Goal: Task Accomplishment & Management: Manage account settings

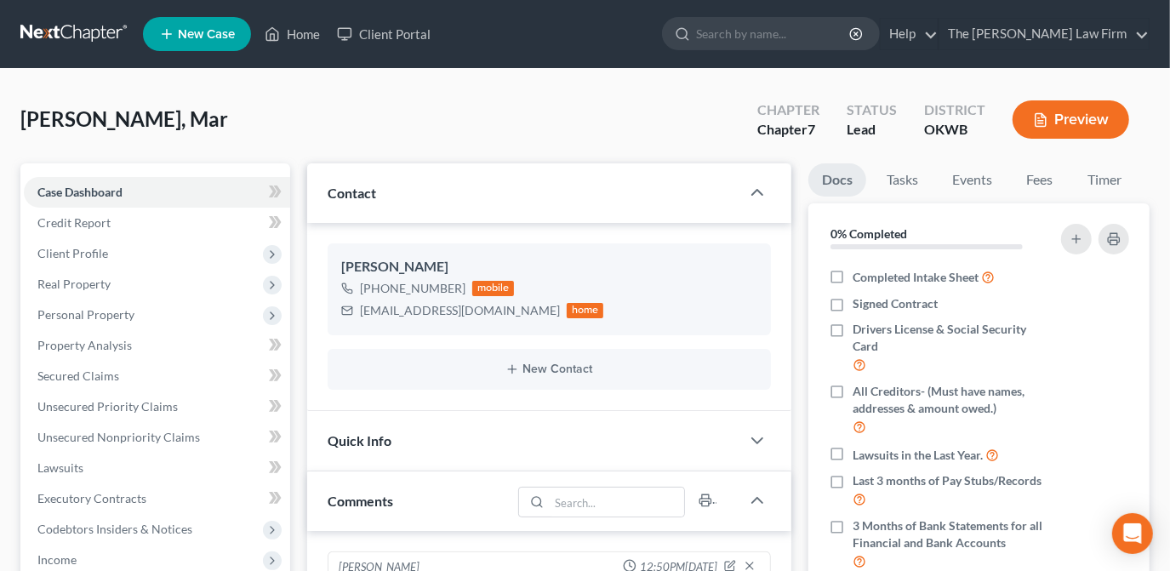
click at [236, 31] on link "New Case" at bounding box center [197, 34] width 108 height 34
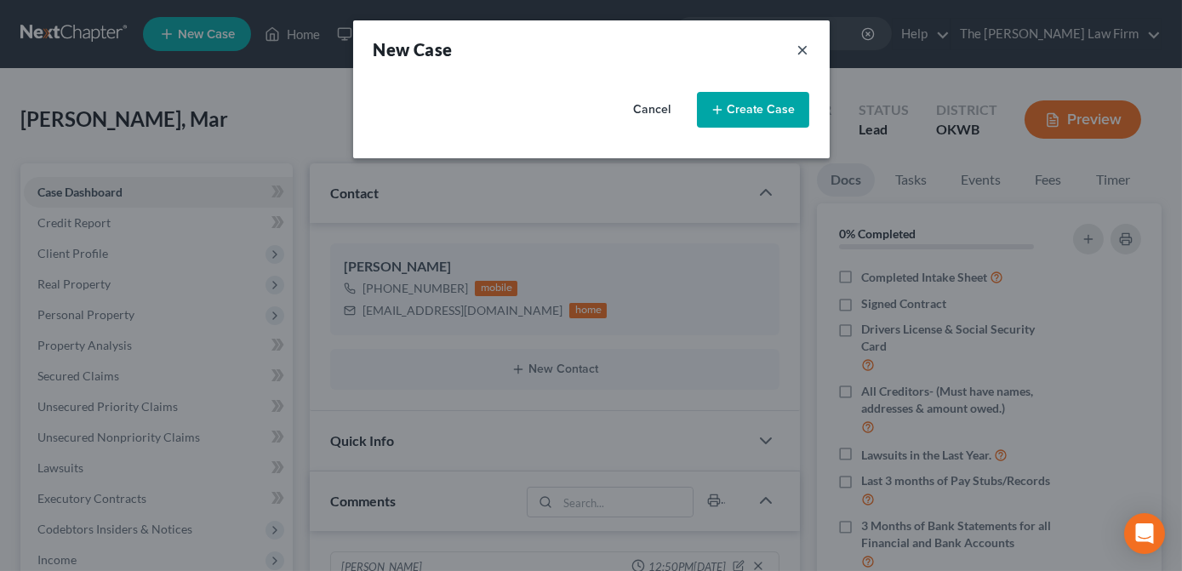
click at [803, 49] on button "×" at bounding box center [803, 49] width 12 height 24
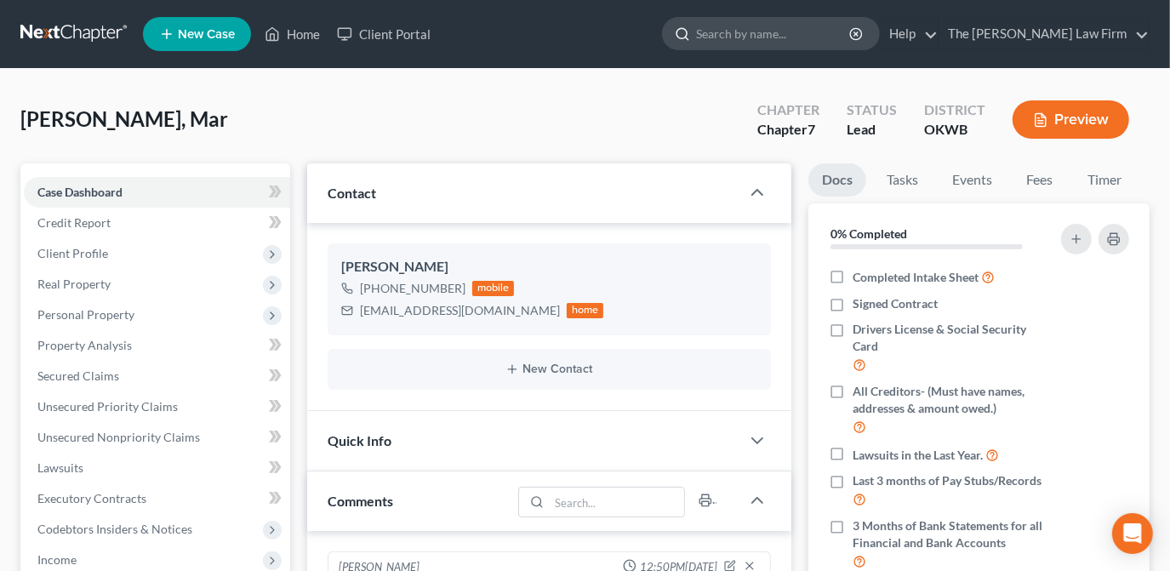
click at [824, 31] on input "search" at bounding box center [774, 33] width 156 height 31
click at [296, 39] on link "Home" at bounding box center [292, 34] width 72 height 31
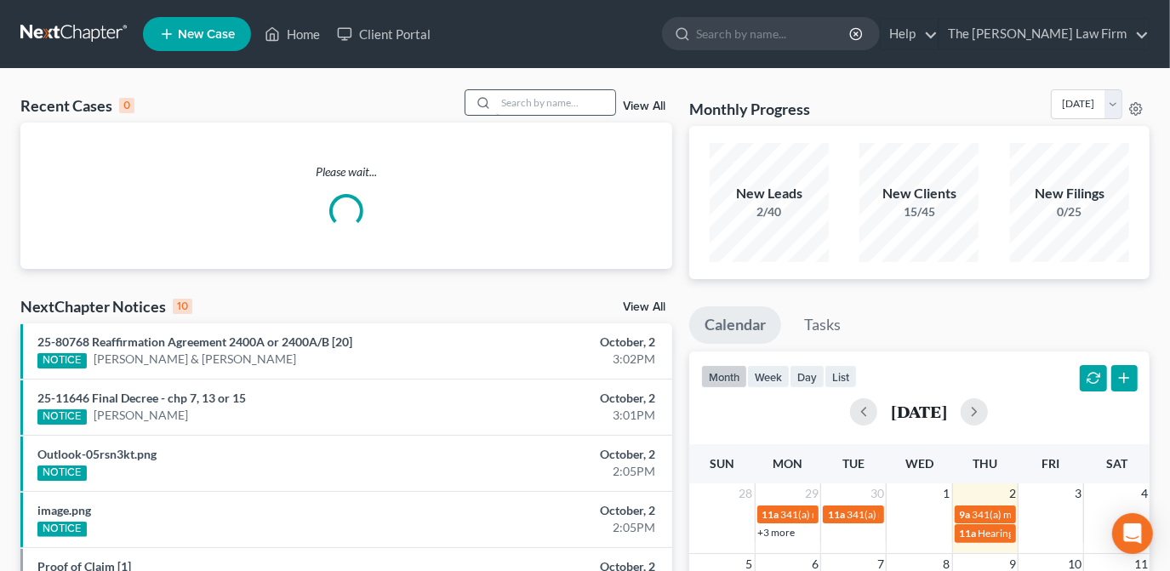
click at [524, 97] on input "search" at bounding box center [555, 102] width 119 height 25
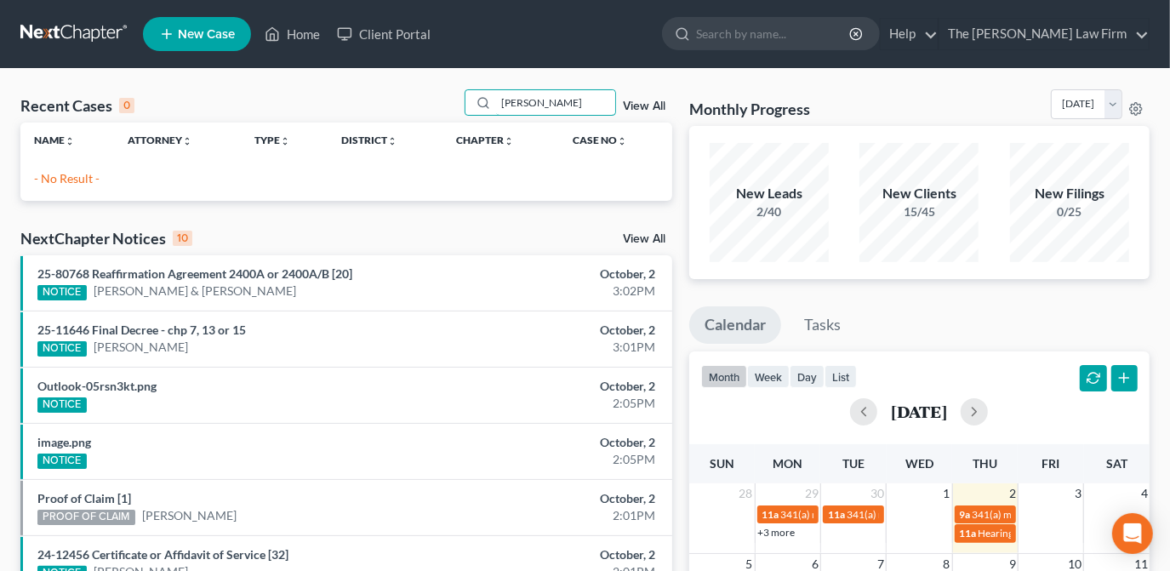
type input "sanders"
click at [239, 32] on link "New Case" at bounding box center [197, 34] width 108 height 34
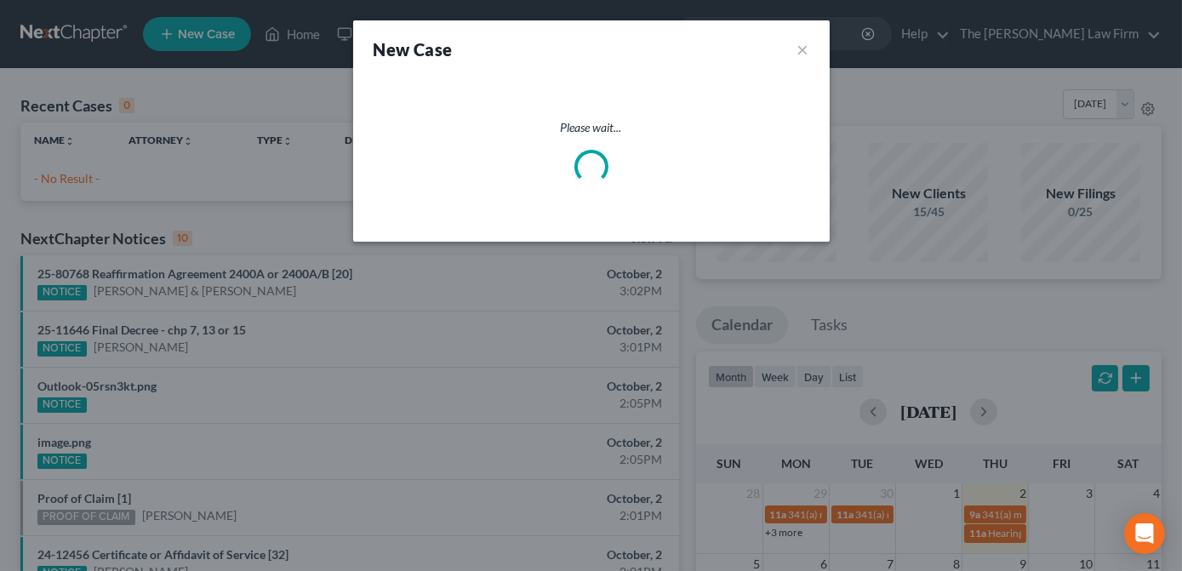
select select "65"
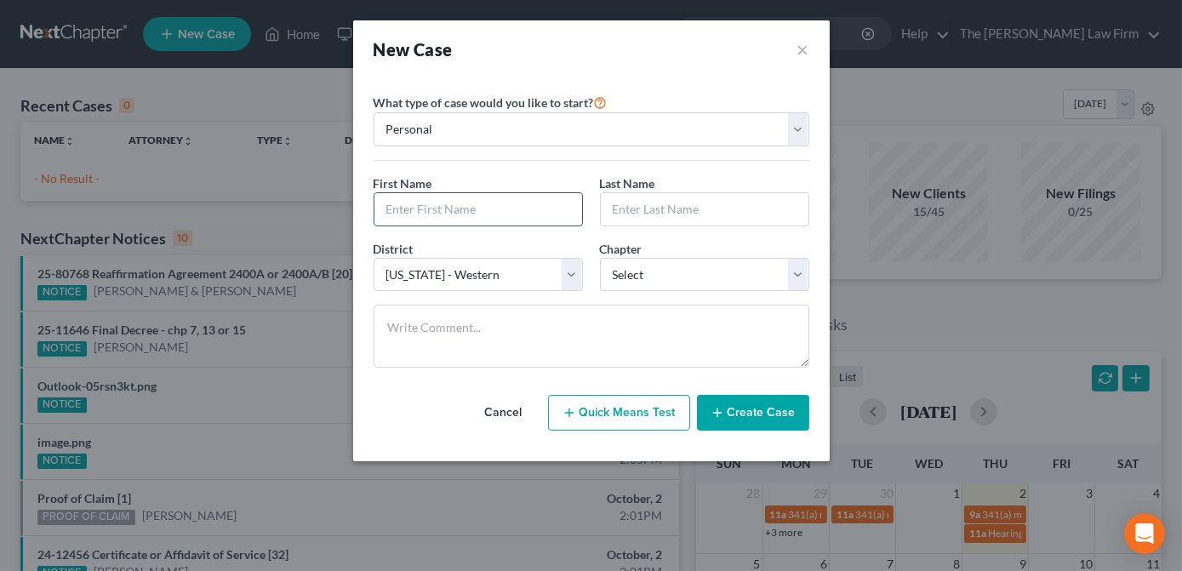
click at [485, 206] on input "text" at bounding box center [478, 209] width 208 height 32
drag, startPoint x: 460, startPoint y: 213, endPoint x: 394, endPoint y: 191, distance: 69.7
click at [286, 205] on div "New Case × Please select case type * Bankruptcy Bankruptcy What type of case wo…" at bounding box center [591, 285] width 1182 height 571
type input "Raedian"
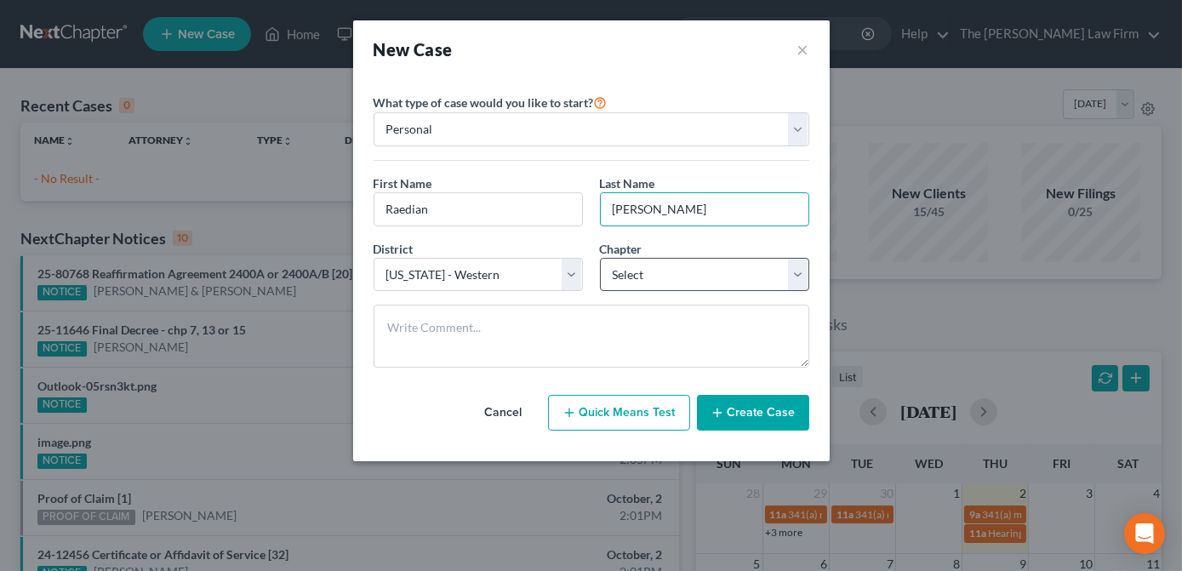
type input "Sanders"
click at [709, 273] on select "Select 7 11 12 13" at bounding box center [704, 275] width 209 height 34
select select "0"
click at [600, 258] on select "Select 7 11 12 13" at bounding box center [704, 275] width 209 height 34
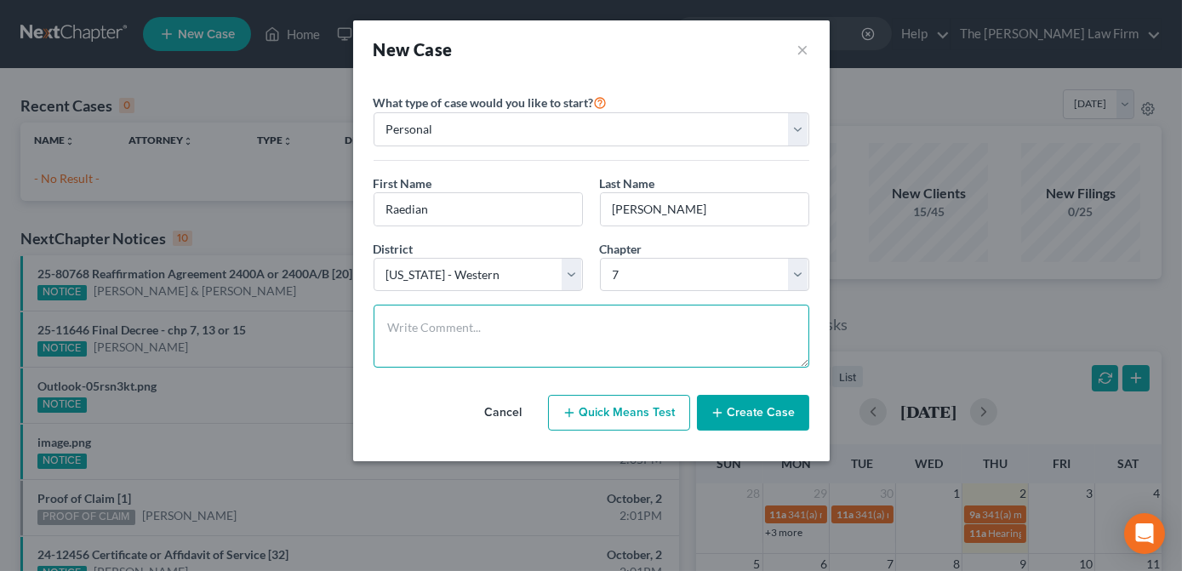
click at [601, 341] on textarea at bounding box center [592, 336] width 436 height 63
type textarea "O"
type textarea "I"
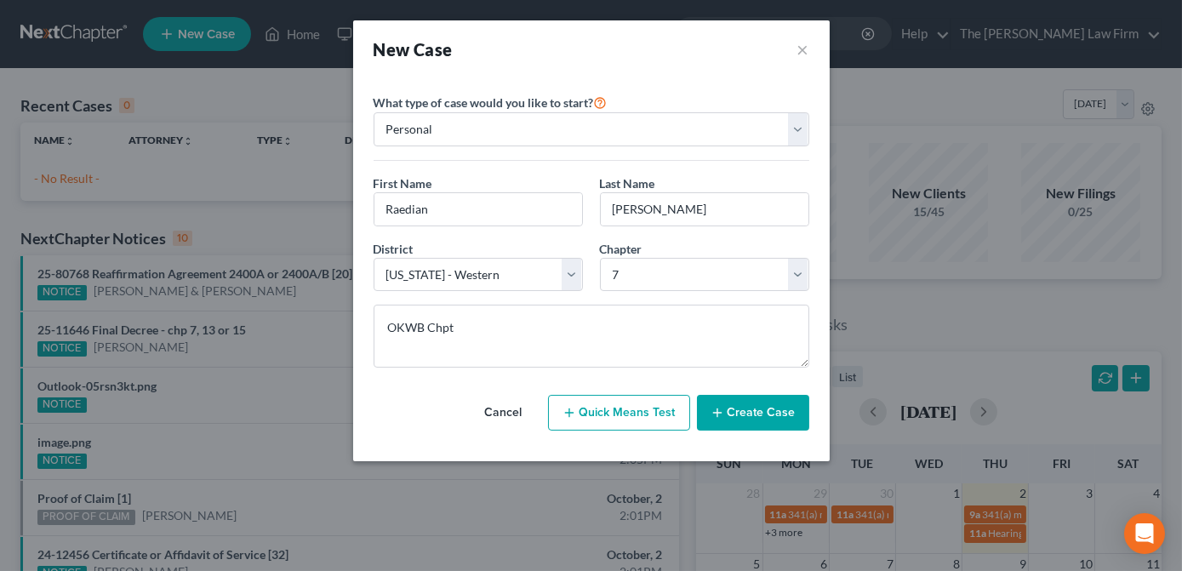
click at [1169, 66] on html "Home New Case Client Portal The Choate Law Firm kate@chapter7ok.com My Account …" at bounding box center [591, 491] width 1182 height 983
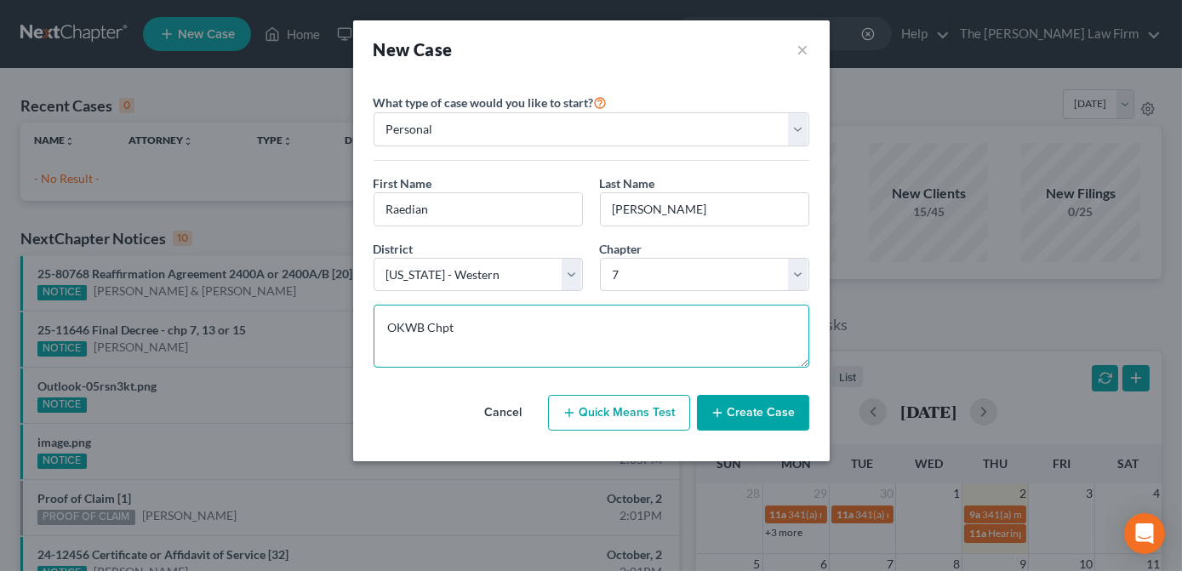
click at [698, 327] on textarea "OKWB Chpt" at bounding box center [592, 336] width 436 height 63
click at [388, 328] on textarea "OKWB Chpt 7, $1900 - Welcome email and docs sent." at bounding box center [592, 336] width 436 height 63
type textarea "#1 phone consult complete. OKWB Chpt 7, $1900 - Welcome email and docs sent."
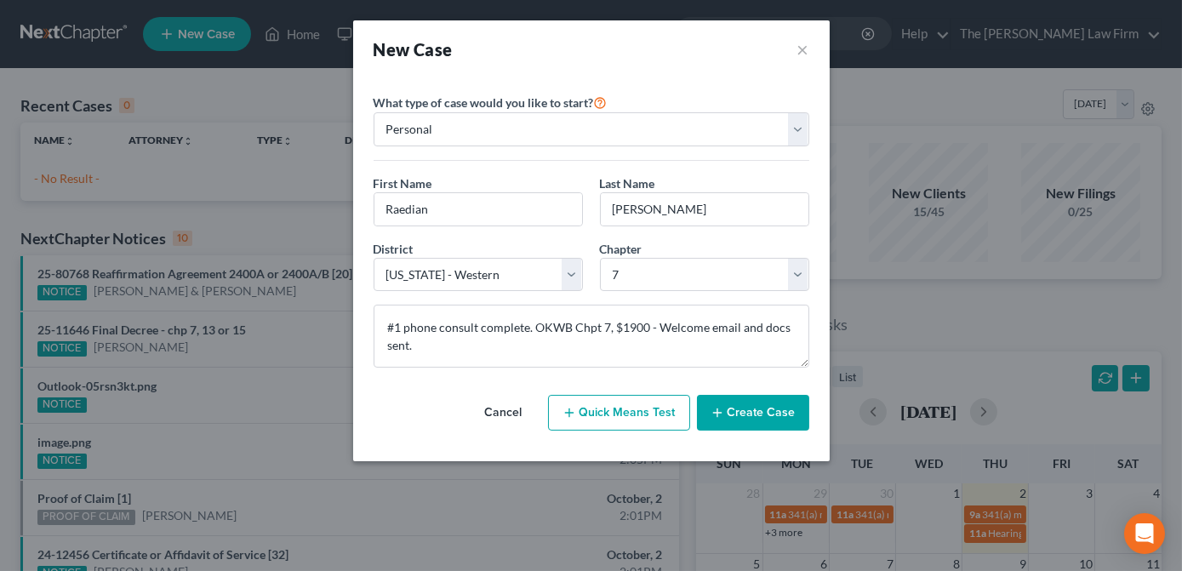
click at [728, 406] on button "Create Case" at bounding box center [753, 413] width 112 height 36
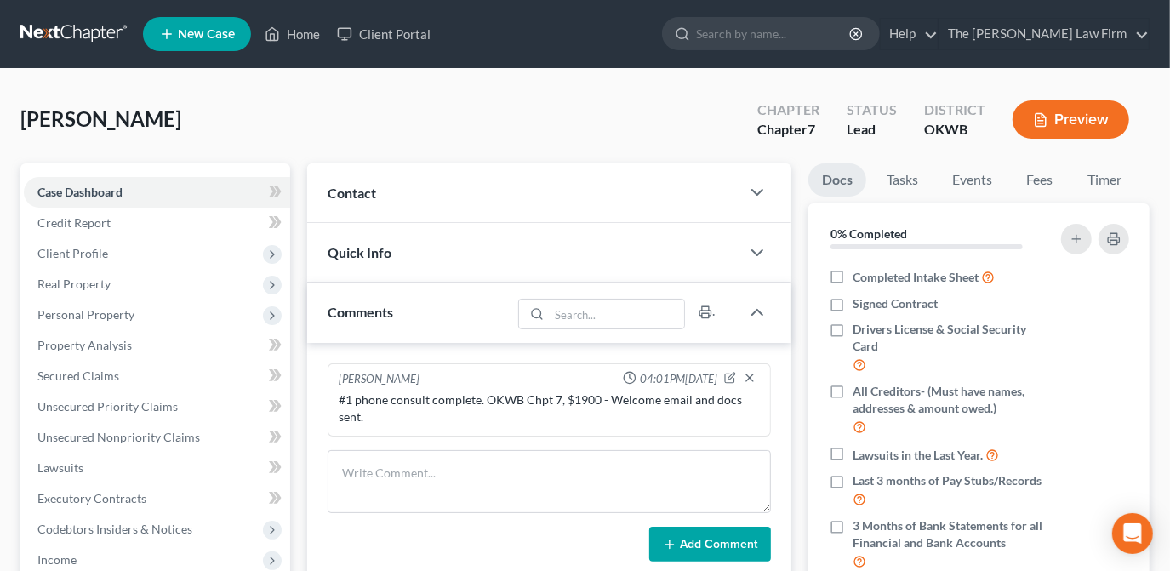
drag, startPoint x: 582, startPoint y: 189, endPoint x: 575, endPoint y: 205, distance: 17.5
click at [582, 189] on div "Contact" at bounding box center [523, 192] width 433 height 59
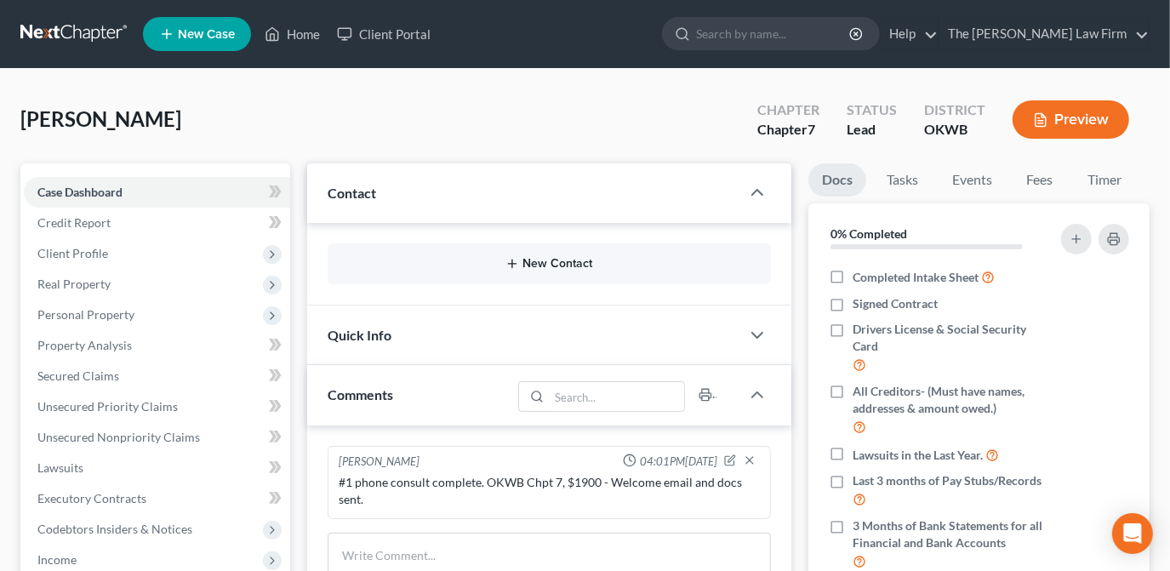
click at [599, 262] on button "New Contact" at bounding box center [549, 264] width 416 height 14
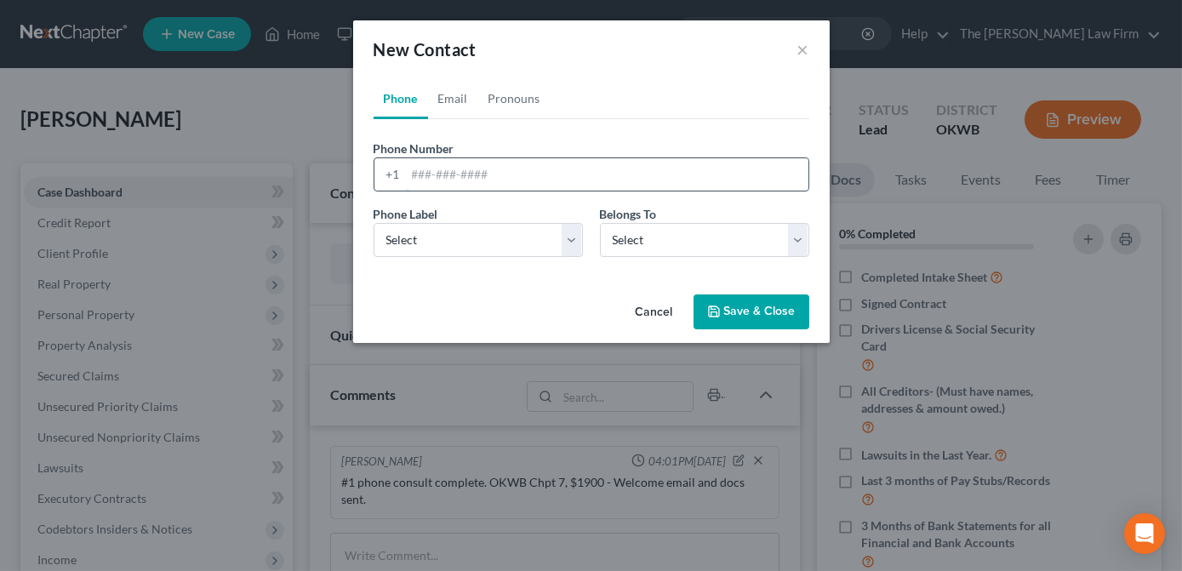
click at [440, 175] on input "tel" at bounding box center [607, 174] width 403 height 32
type input "405-589-3090"
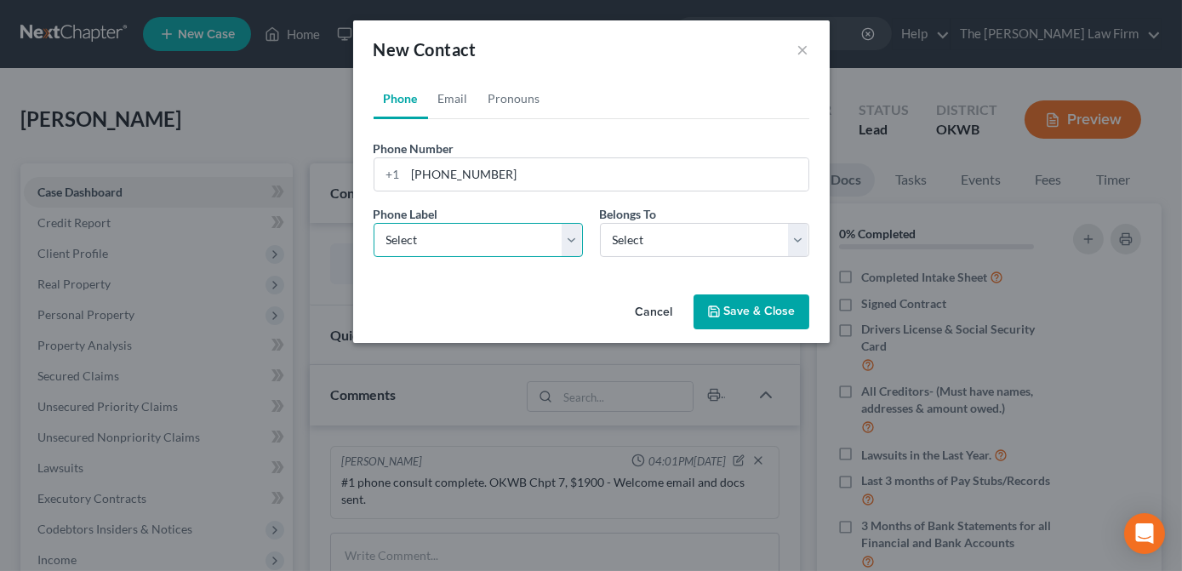
click at [545, 234] on select "Select Mobile Home Work Other" at bounding box center [478, 240] width 209 height 34
select select "0"
click at [374, 223] on select "Select Mobile Home Work Other" at bounding box center [478, 240] width 209 height 34
click at [616, 244] on select "Select Client Other" at bounding box center [704, 240] width 209 height 34
select select "0"
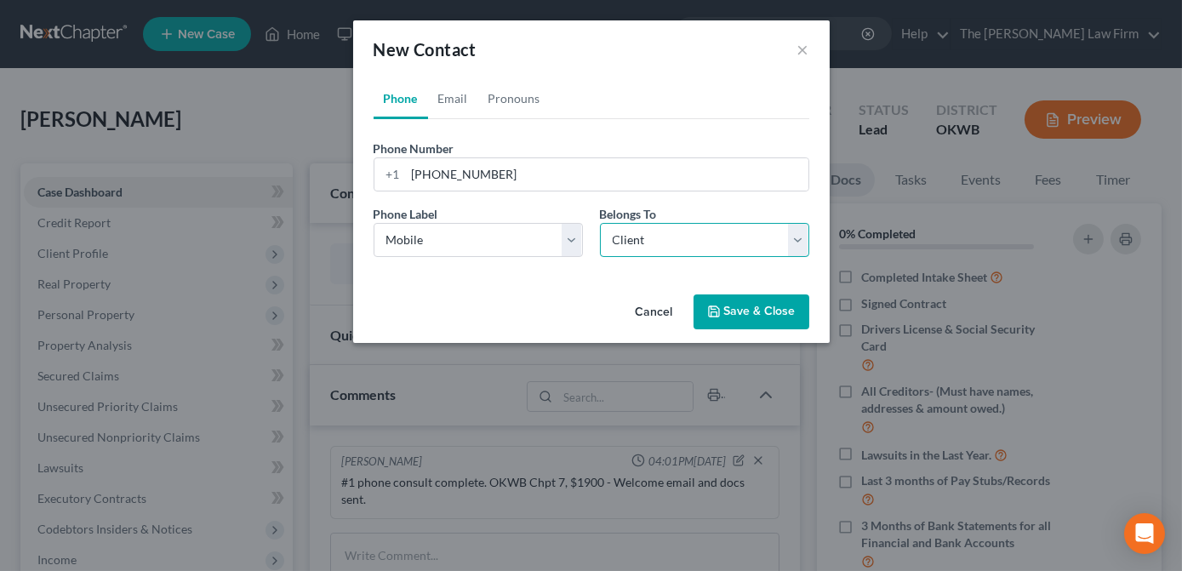
click at [600, 223] on select "Select Client Other" at bounding box center [704, 240] width 209 height 34
select select "0"
click at [456, 106] on link "Email" at bounding box center [453, 98] width 50 height 41
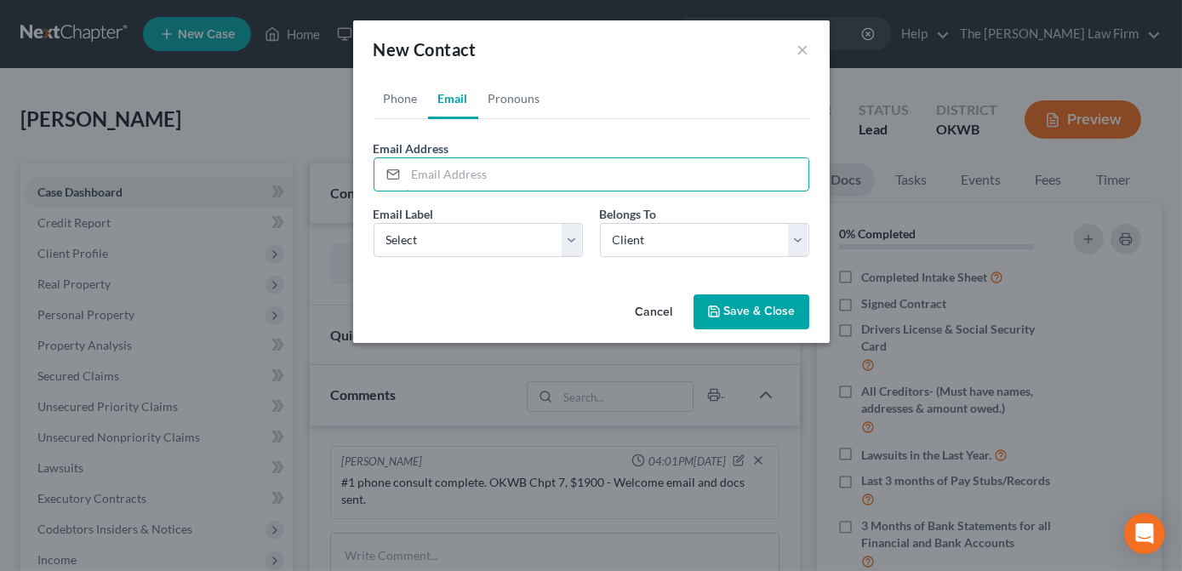
drag, startPoint x: 448, startPoint y: 176, endPoint x: 28, endPoint y: 139, distance: 422.1
click at [448, 175] on input "email" at bounding box center [607, 174] width 403 height 32
type input "raediansanders03@gmail.com"
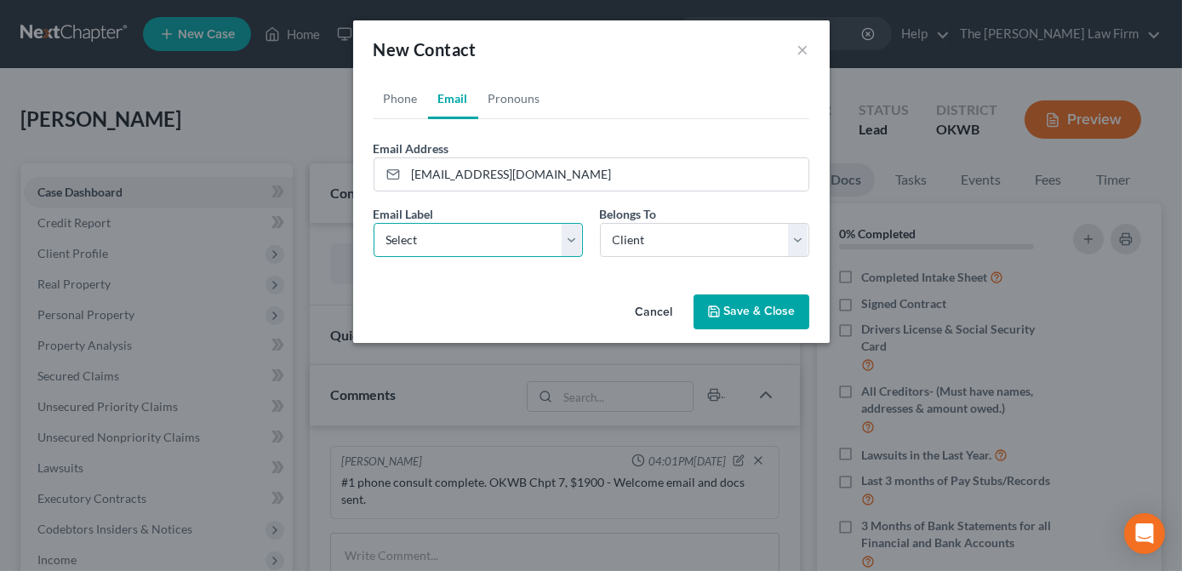
drag, startPoint x: 558, startPoint y: 234, endPoint x: 551, endPoint y: 255, distance: 22.3
click at [558, 234] on select "Select Home Work Other" at bounding box center [478, 240] width 209 height 34
select select "0"
click at [374, 223] on select "Select Home Work Other" at bounding box center [478, 240] width 209 height 34
click at [603, 282] on div "Phone Email Pronouns Phone Number * +1 405-589-3090 Ext. Phone Label * Select M…" at bounding box center [591, 182] width 477 height 209
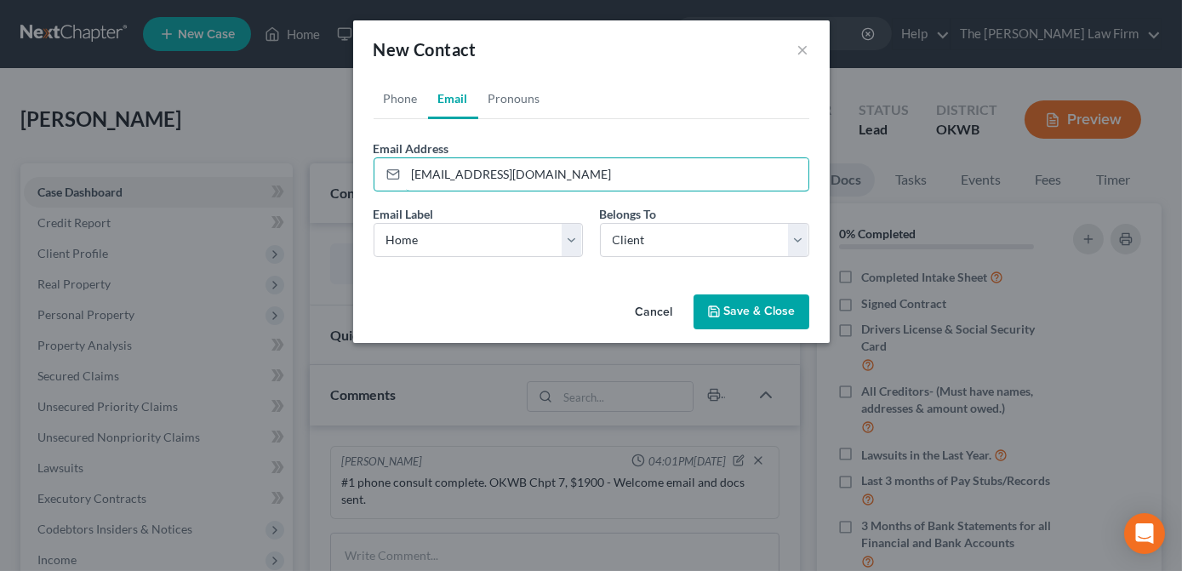
drag, startPoint x: 574, startPoint y: 178, endPoint x: 369, endPoint y: 174, distance: 204.3
click at [369, 174] on div "Phone Email Pronouns Phone Number * +1 405-589-3090 Ext. Phone Label * Select M…" at bounding box center [591, 182] width 477 height 209
drag, startPoint x: 734, startPoint y: 314, endPoint x: 681, endPoint y: 308, distance: 53.9
click at [734, 314] on button "Save & Close" at bounding box center [752, 312] width 116 height 36
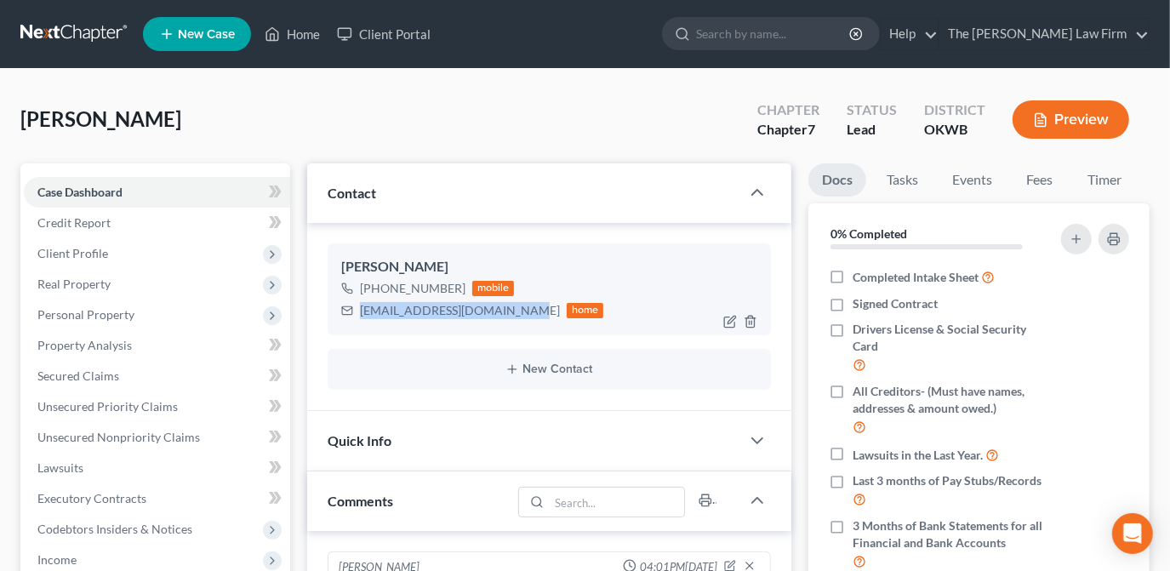
drag, startPoint x: 516, startPoint y: 311, endPoint x: 362, endPoint y: 311, distance: 154.0
click at [341, 311] on div "raediansanders03@gmail.com home" at bounding box center [472, 311] width 263 height 22
drag, startPoint x: 362, startPoint y: 311, endPoint x: 393, endPoint y: 311, distance: 31.5
copy div "raediansanders03@gmail.com"
drag, startPoint x: 289, startPoint y: 137, endPoint x: 245, endPoint y: 68, distance: 81.9
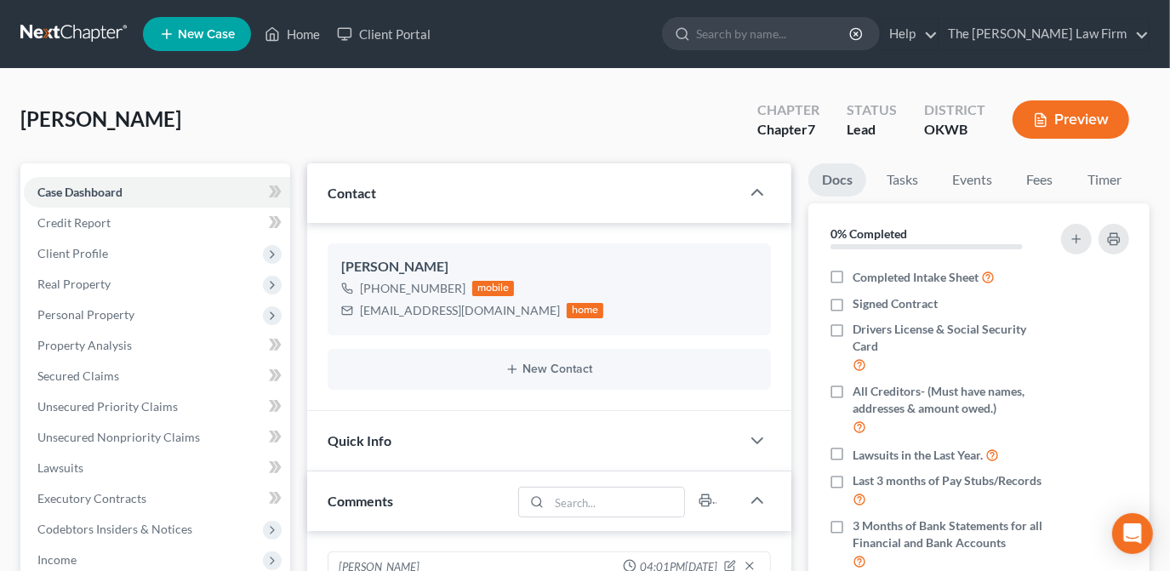
click at [289, 136] on div "Sanders, Raedian Upgraded Chapter Chapter 7 Status Lead District OKWB Preview" at bounding box center [584, 126] width 1129 height 74
click at [211, 32] on span "New Case" at bounding box center [206, 34] width 57 height 13
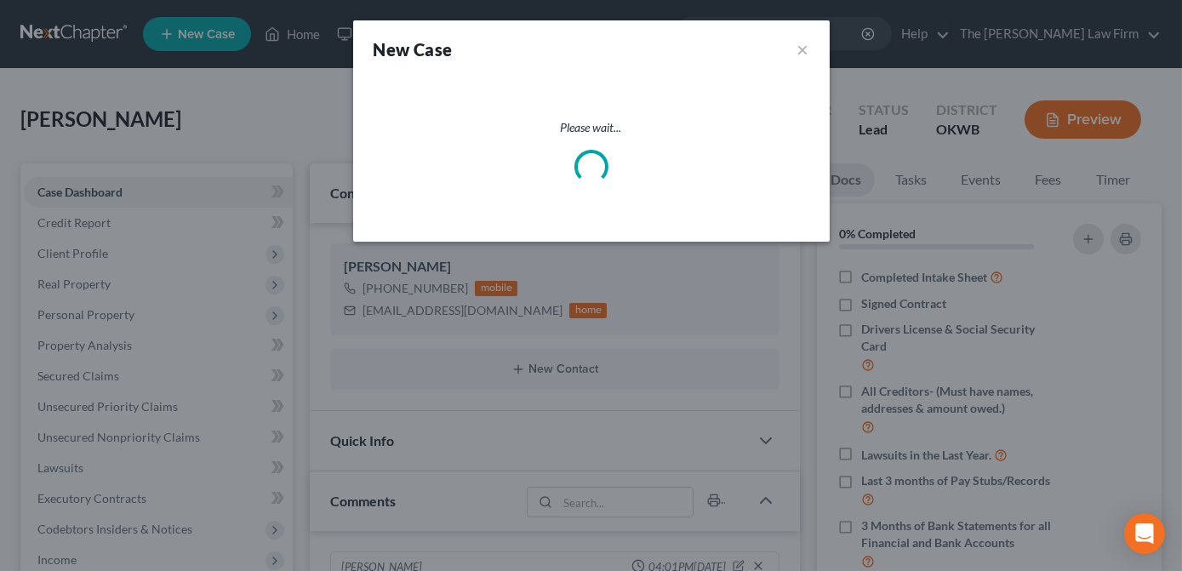
select select "65"
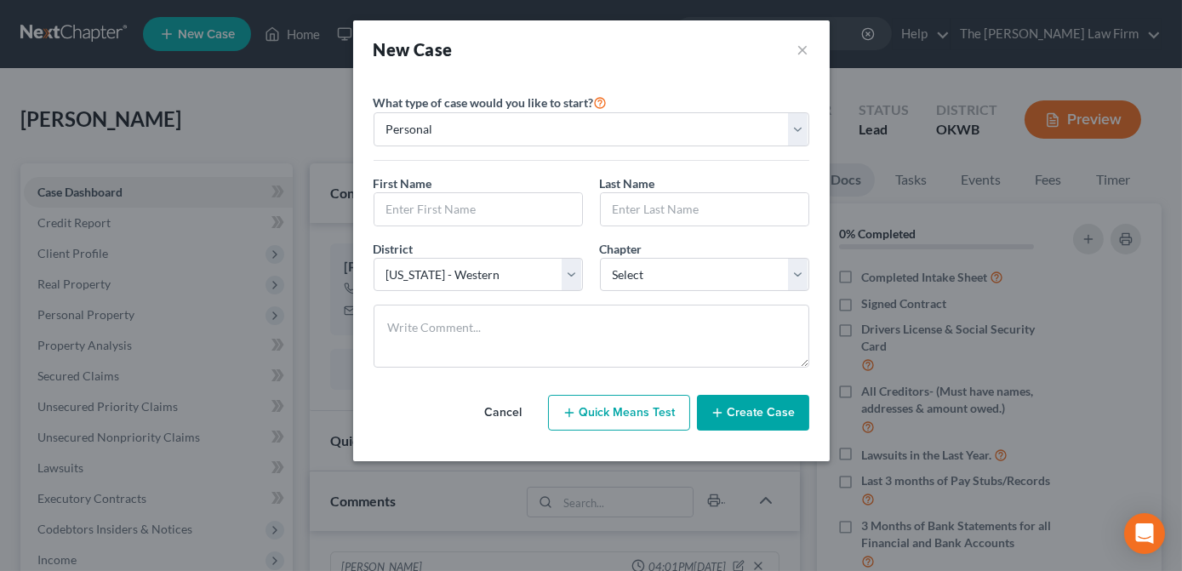
click at [518, 414] on button "Cancel" at bounding box center [503, 413] width 75 height 34
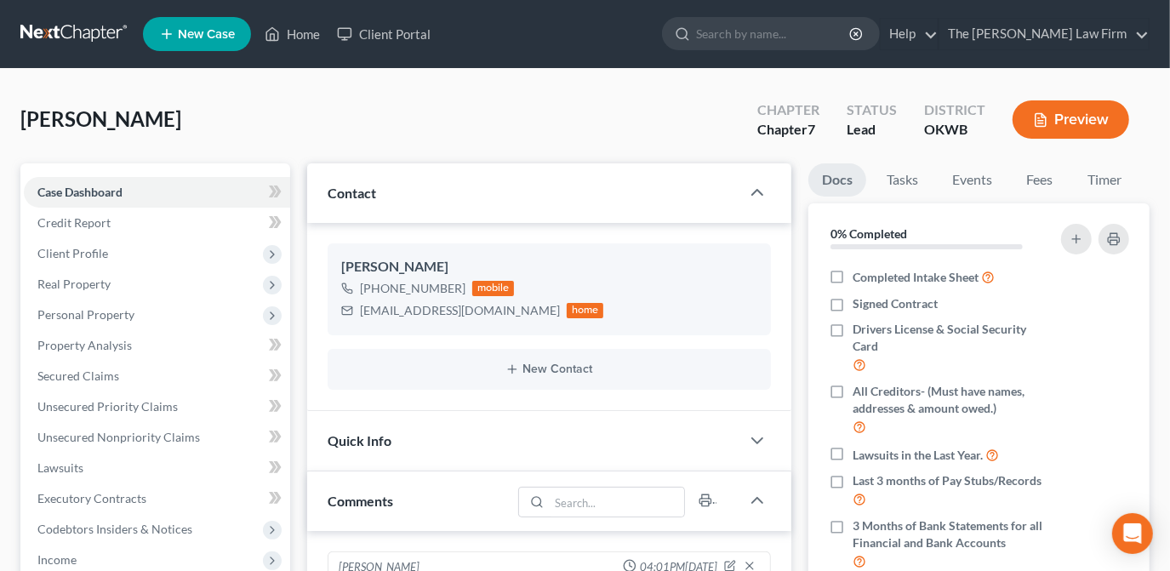
click at [849, 26] on input "search" at bounding box center [774, 33] width 156 height 31
type input "Anderson"
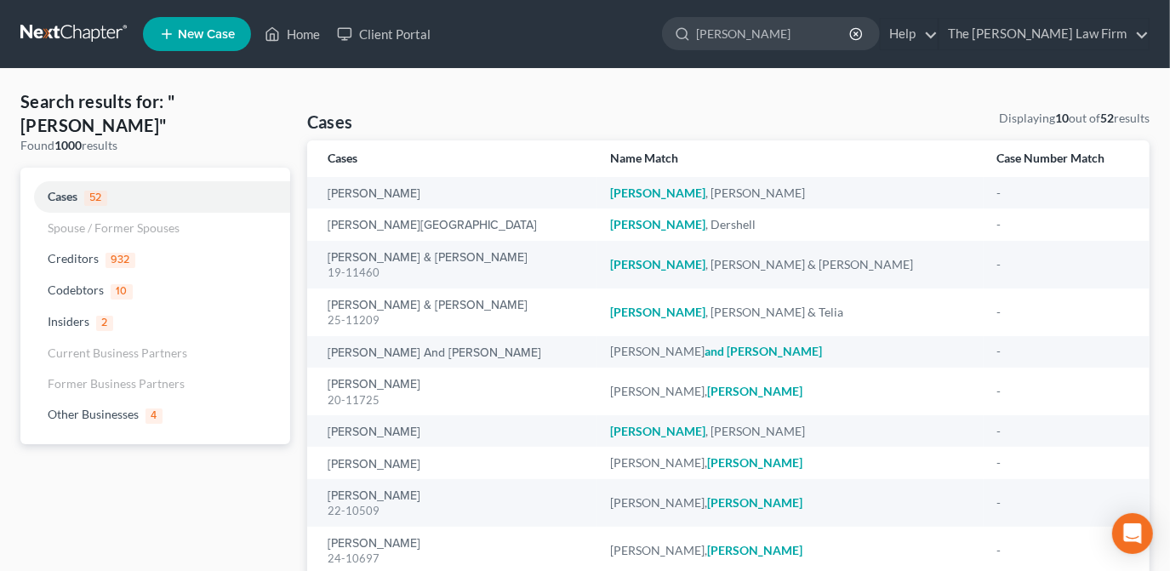
click at [202, 28] on span "New Case" at bounding box center [206, 34] width 57 height 13
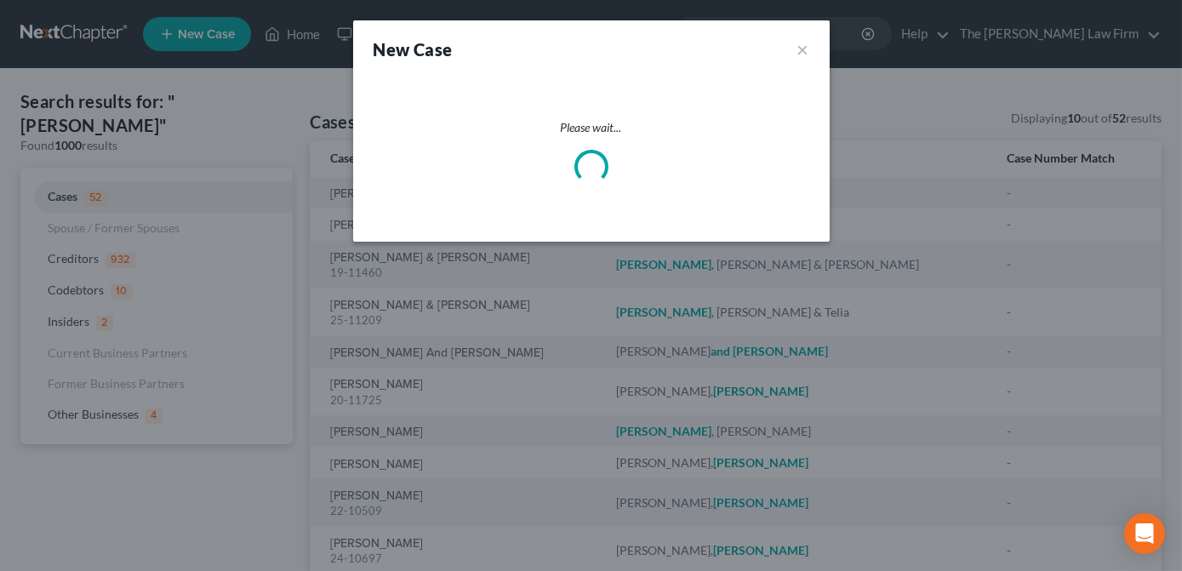
select select "65"
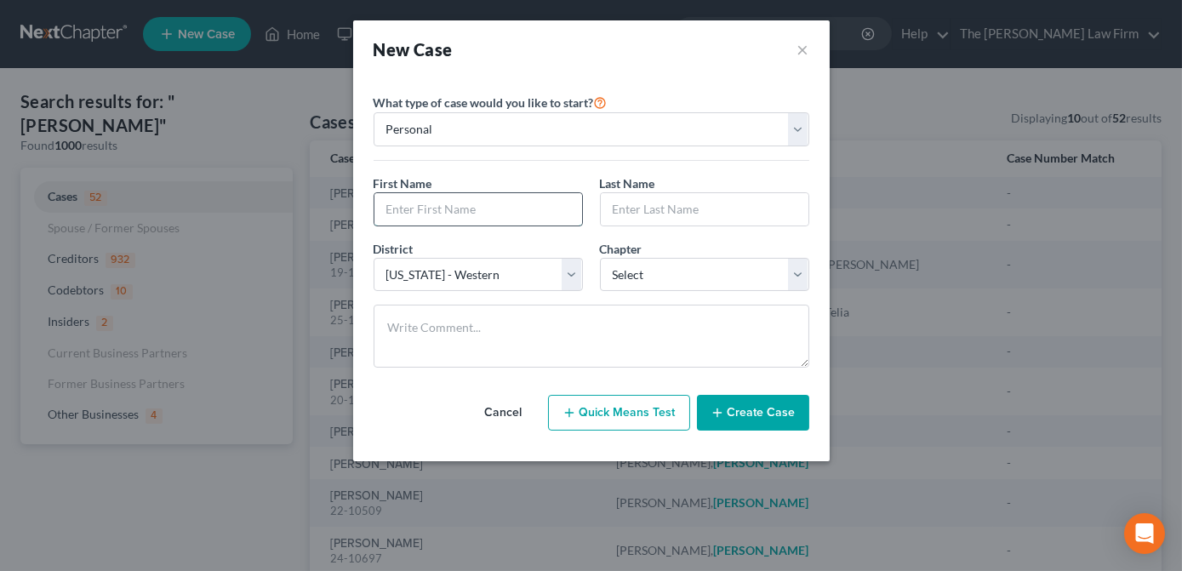
click at [427, 200] on input "text" at bounding box center [478, 209] width 208 height 32
type input "Tanner"
type input "Anderson"
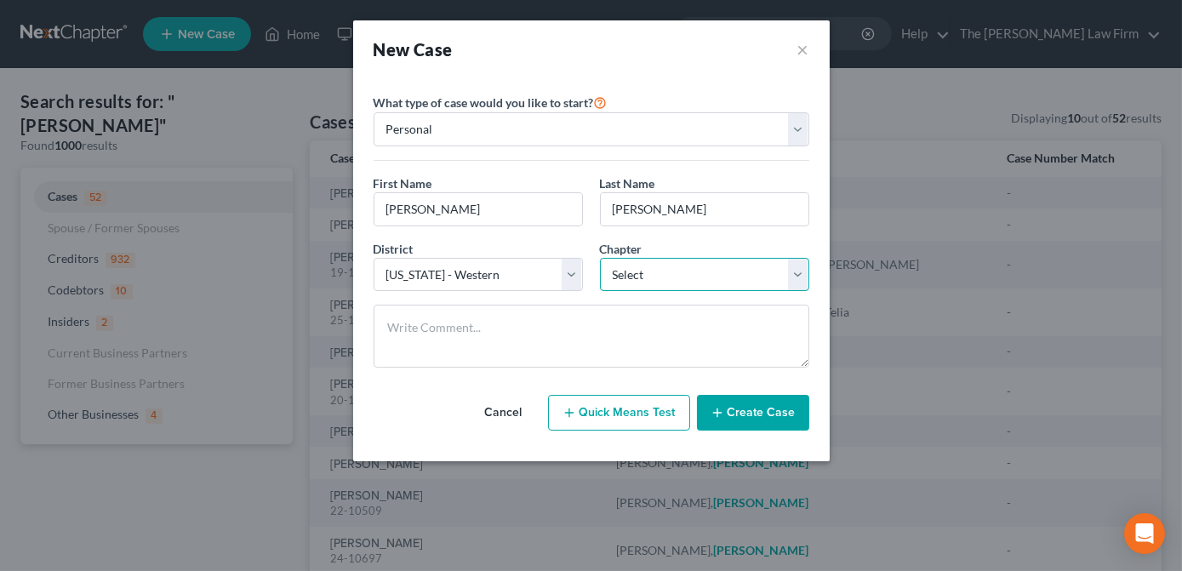
drag, startPoint x: 699, startPoint y: 288, endPoint x: 700, endPoint y: 280, distance: 8.6
click at [699, 288] on select "Select 7 11 12 13" at bounding box center [704, 275] width 209 height 34
select select "0"
click at [600, 258] on select "Select 7 11 12 13" at bounding box center [704, 275] width 209 height 34
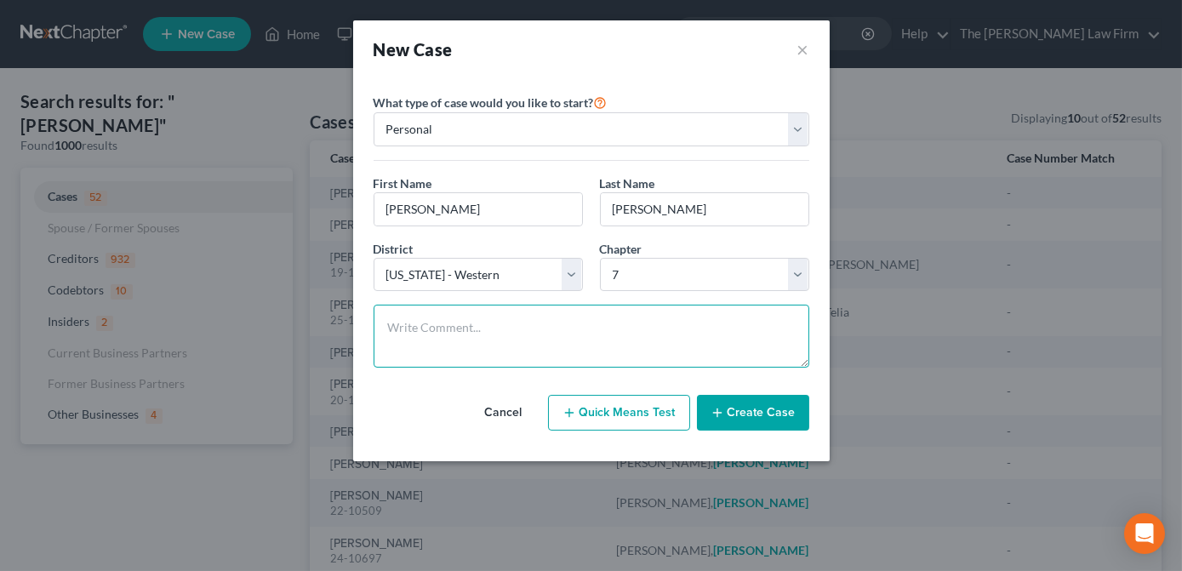
click at [567, 326] on textarea at bounding box center [592, 336] width 436 height 63
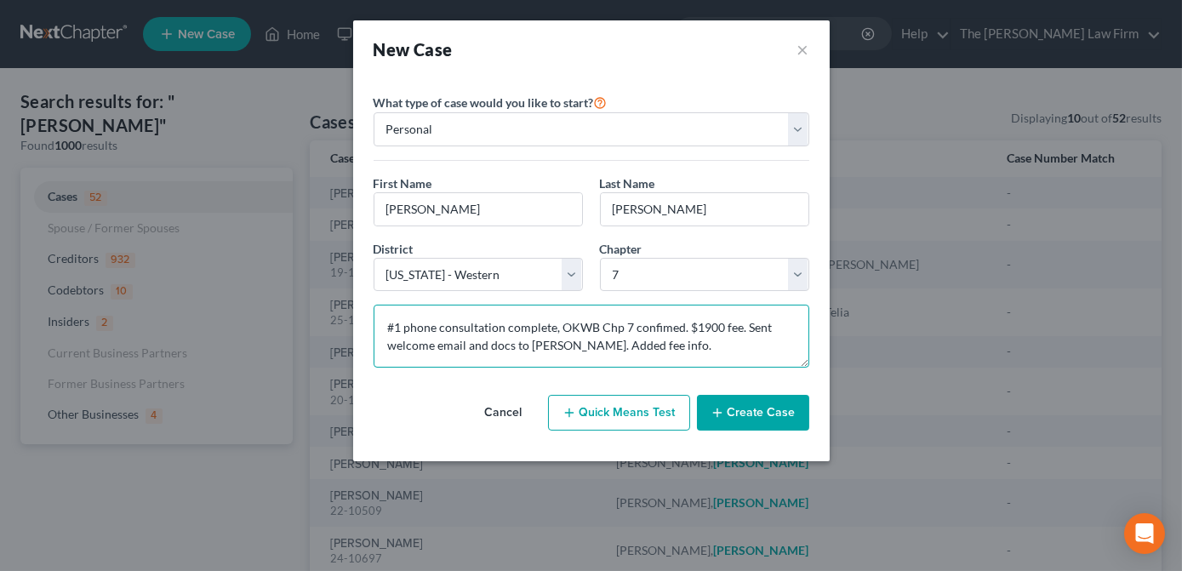
type textarea "#1 phone consultation complete, OKWB Chp 7 confimed. $1900 fee. Sent welcome em…"
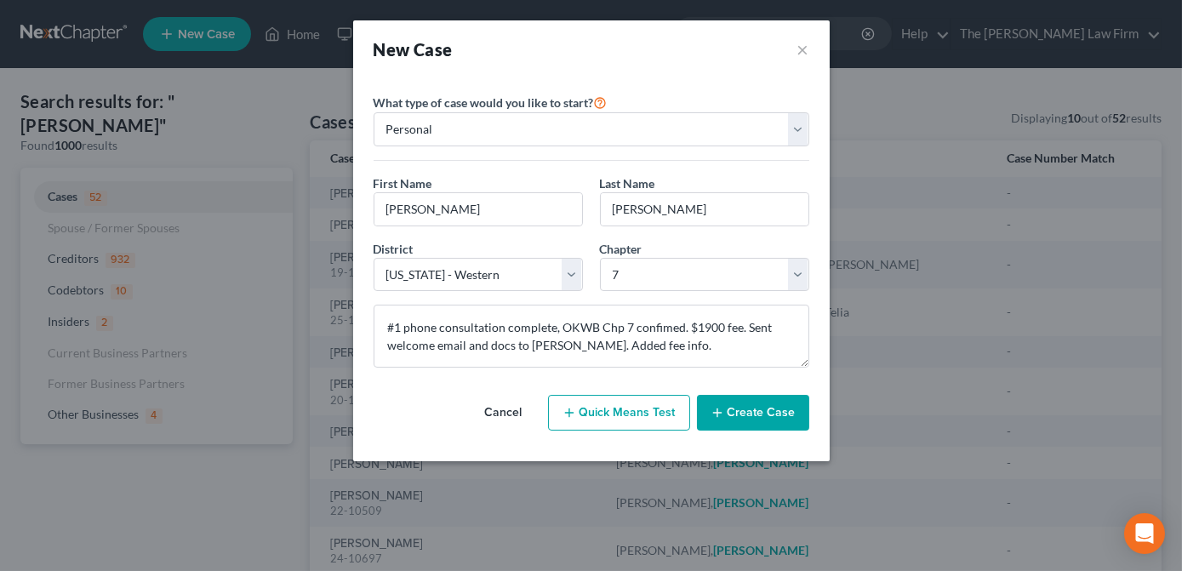
click at [760, 413] on button "Create Case" at bounding box center [753, 413] width 112 height 36
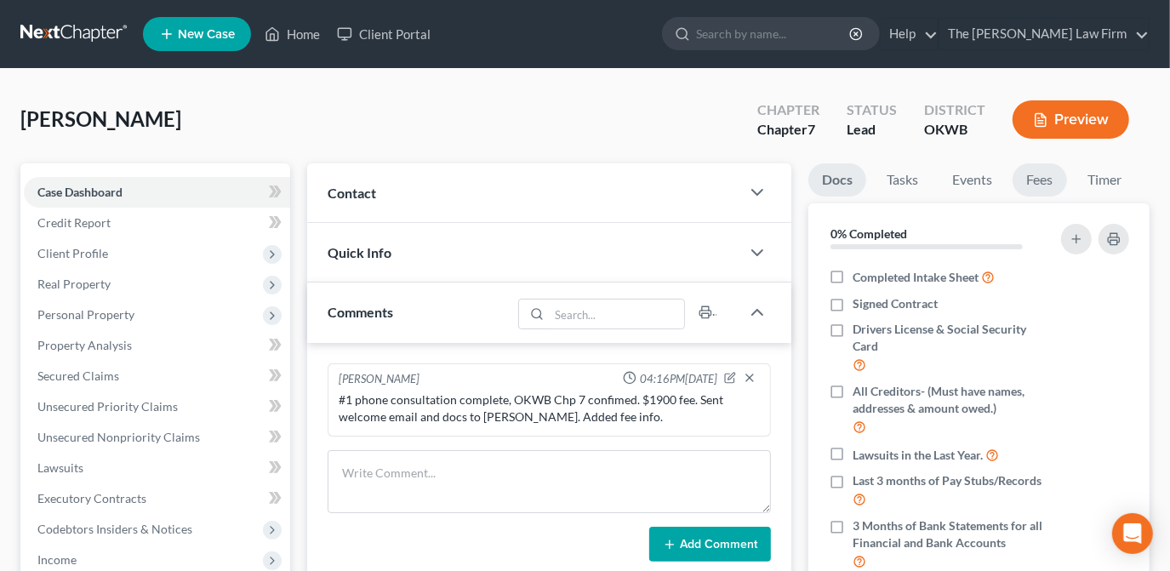
click at [1054, 180] on link "Fees" at bounding box center [1040, 179] width 54 height 33
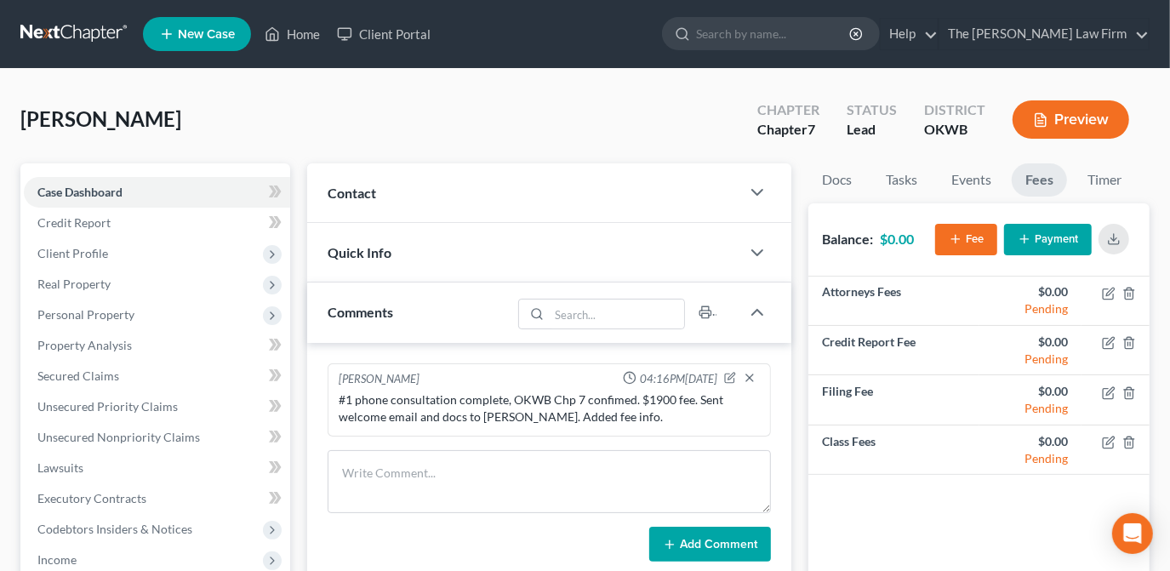
click at [1034, 246] on button "Payment" at bounding box center [1048, 239] width 88 height 31
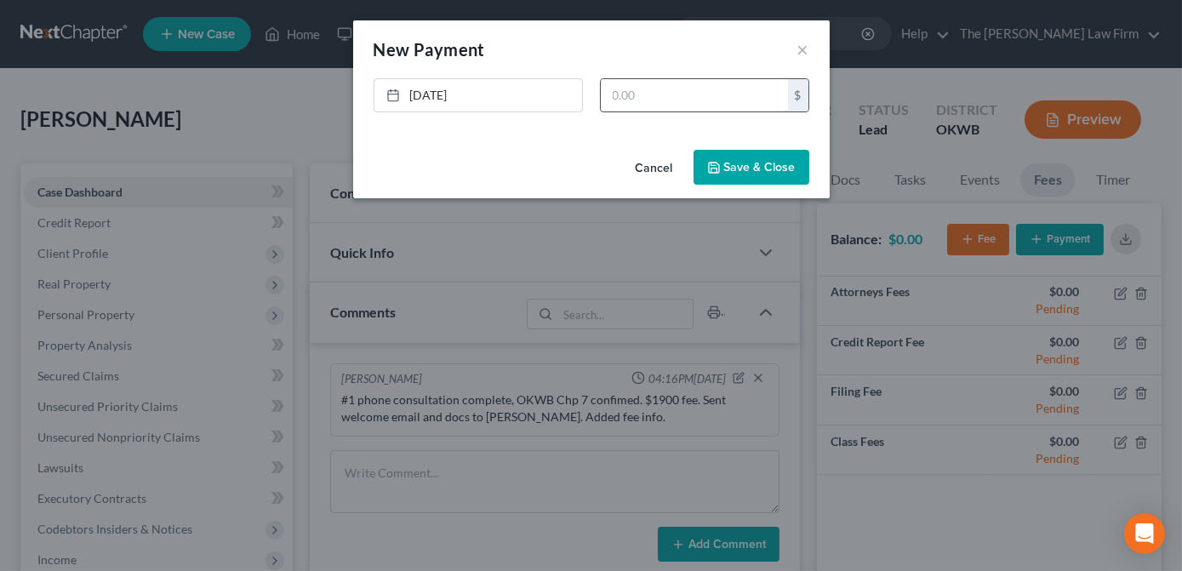
click at [646, 97] on input "text" at bounding box center [694, 95] width 187 height 32
click at [654, 167] on button "Cancel" at bounding box center [654, 168] width 65 height 34
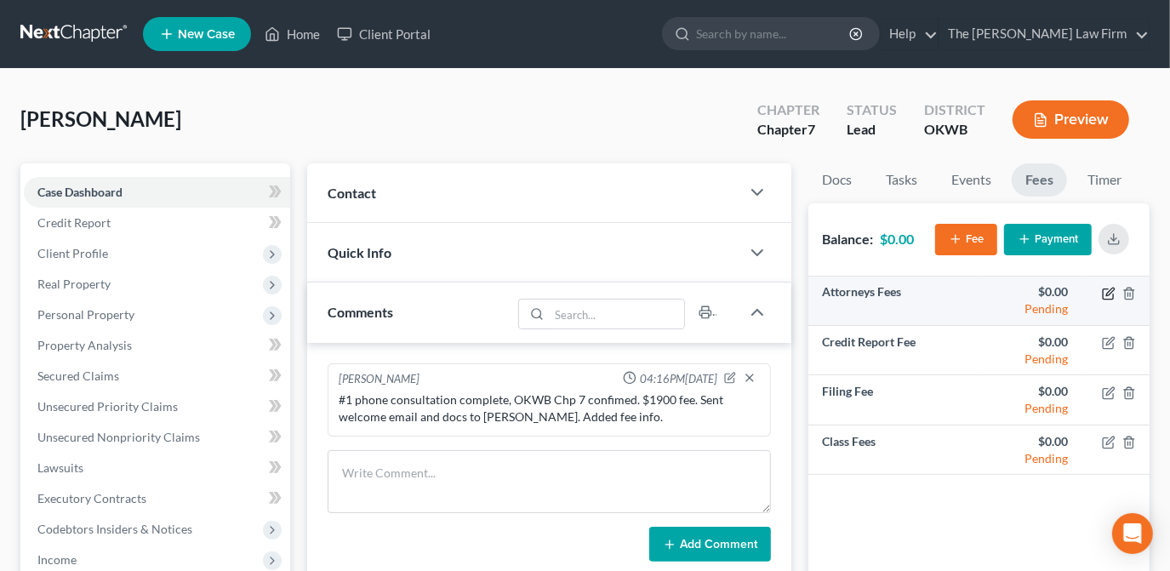
click at [1103, 296] on icon "button" at bounding box center [1108, 293] width 10 height 10
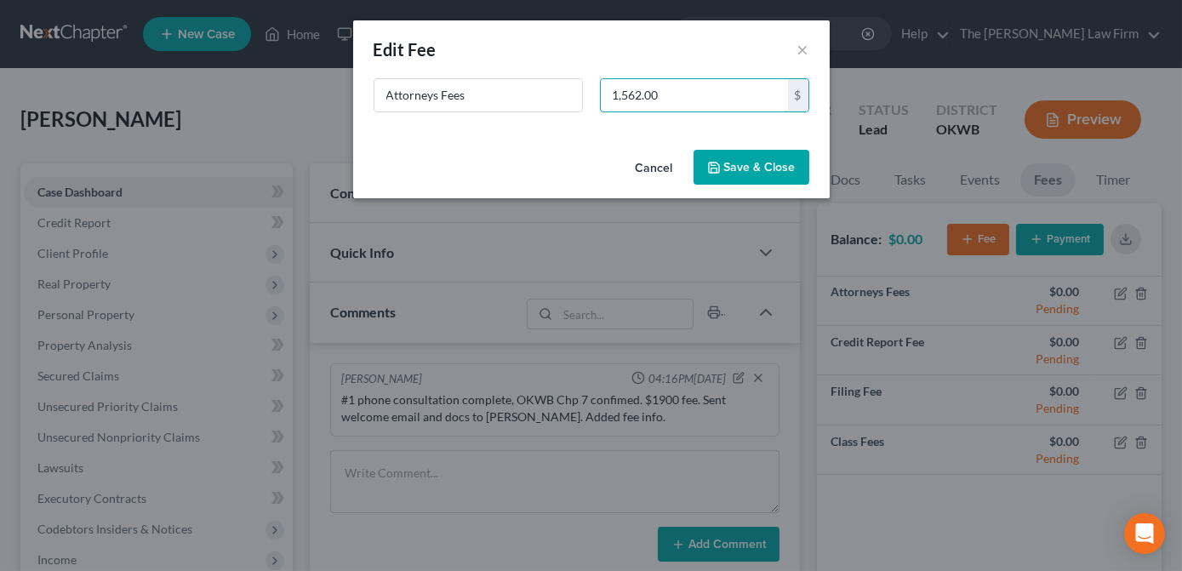
type input "1,562.00"
click at [749, 169] on button "Save & Close" at bounding box center [752, 168] width 116 height 36
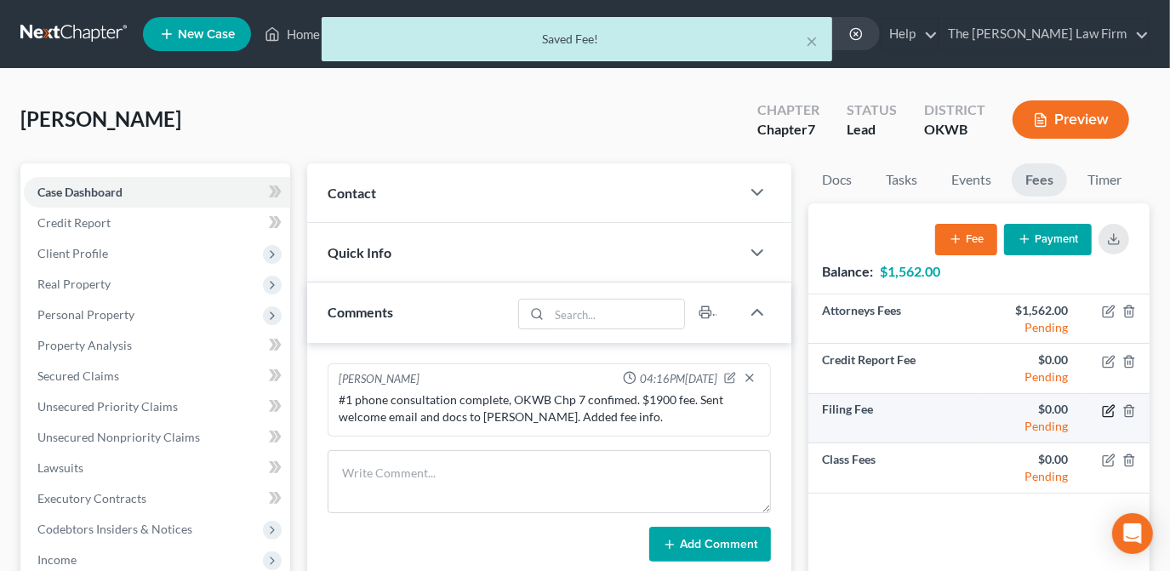
click at [1111, 412] on icon "button" at bounding box center [1109, 411] width 14 height 14
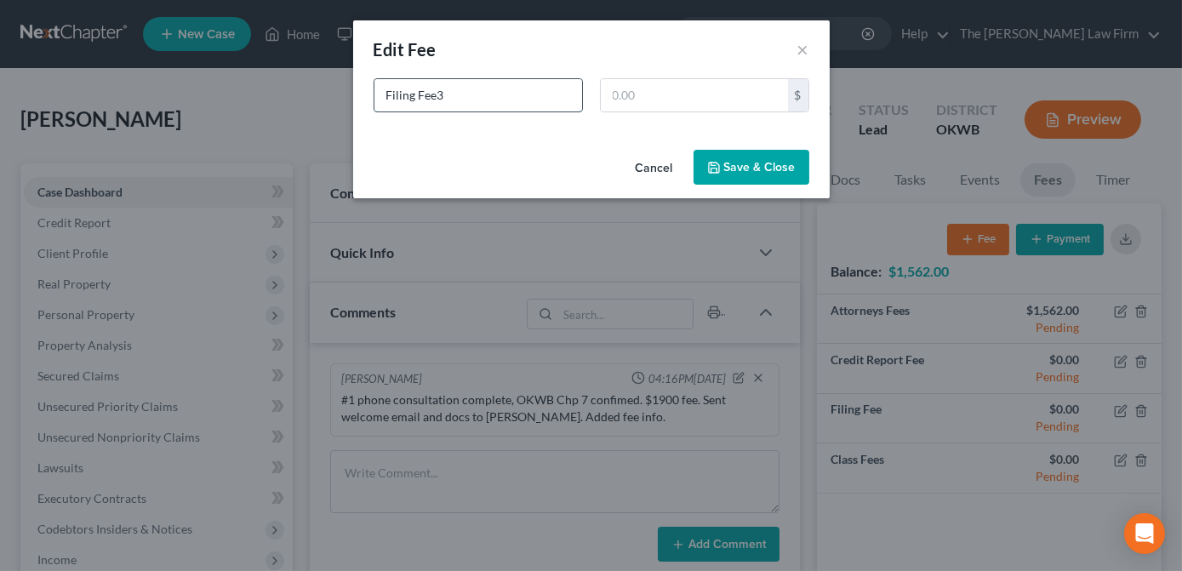
type input "Filing Fee"
click at [709, 96] on input "text" at bounding box center [694, 95] width 187 height 32
type input "338.00"
click at [733, 166] on button "Save & Close" at bounding box center [752, 168] width 116 height 36
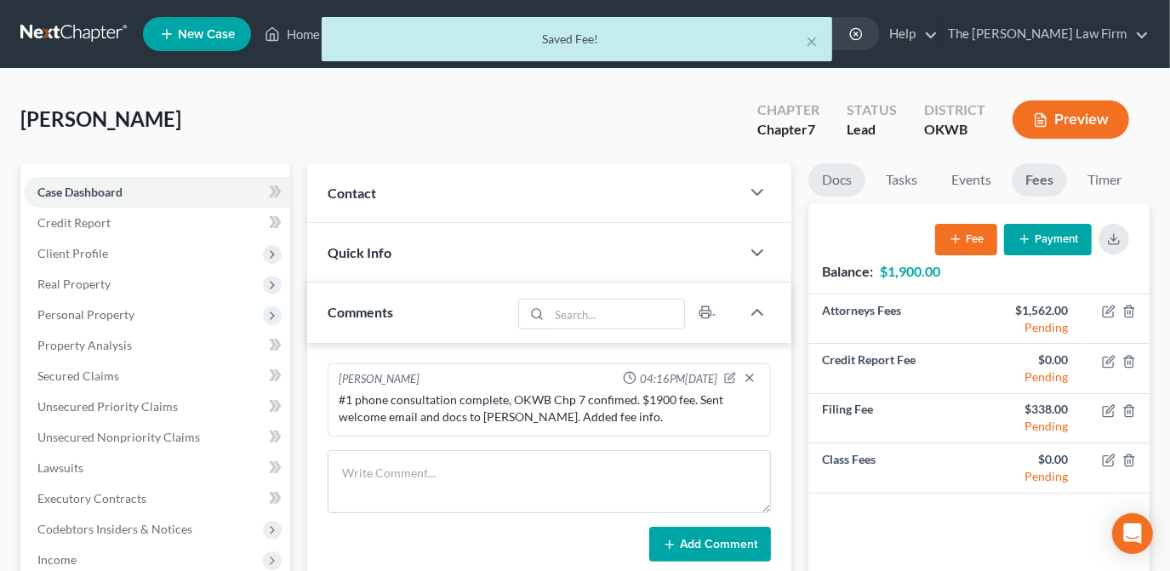
click at [838, 178] on link "Docs" at bounding box center [836, 179] width 57 height 33
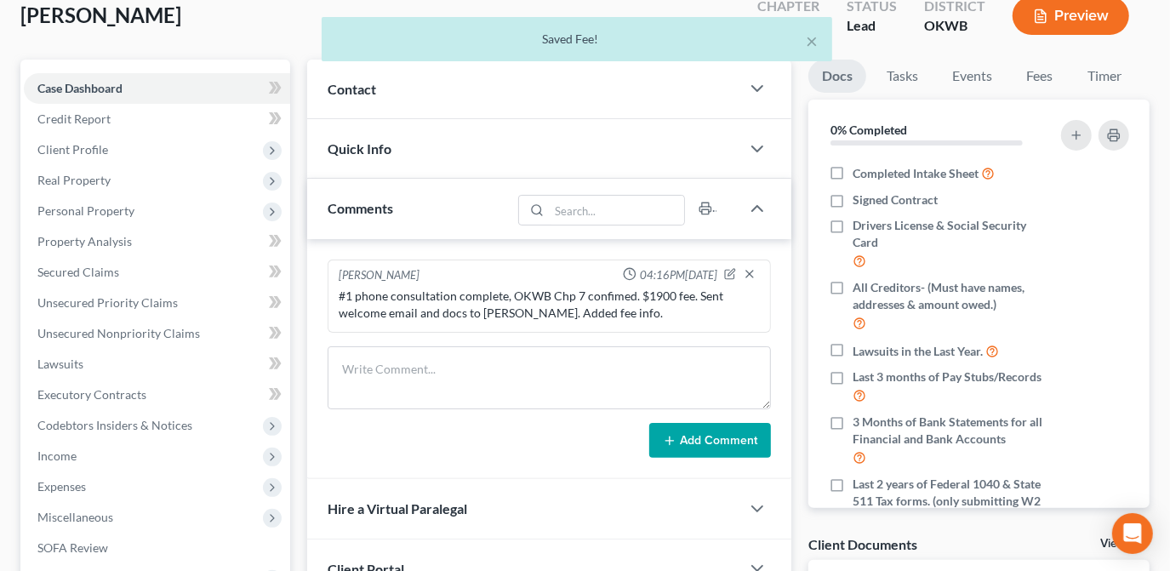
scroll to position [77, 0]
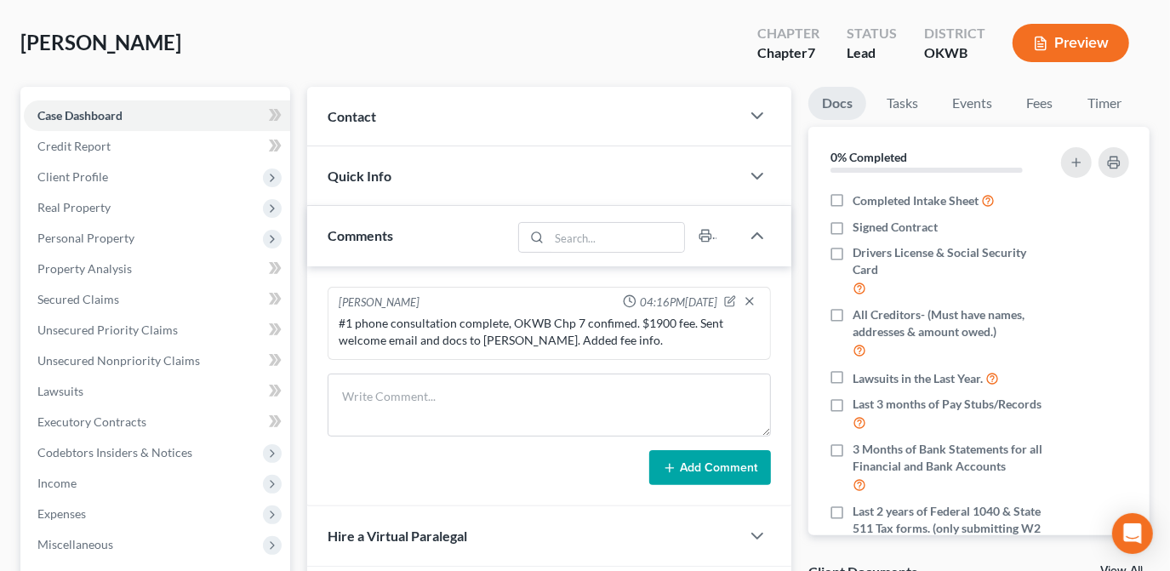
click at [662, 117] on div "Contact" at bounding box center [523, 116] width 433 height 59
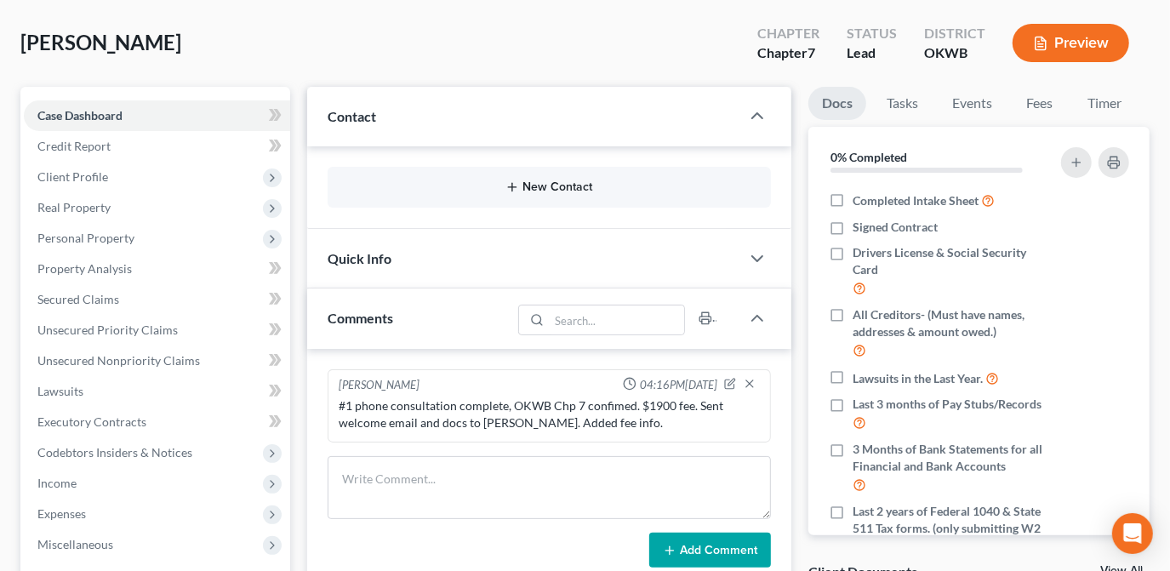
click at [538, 186] on button "New Contact" at bounding box center [549, 187] width 416 height 14
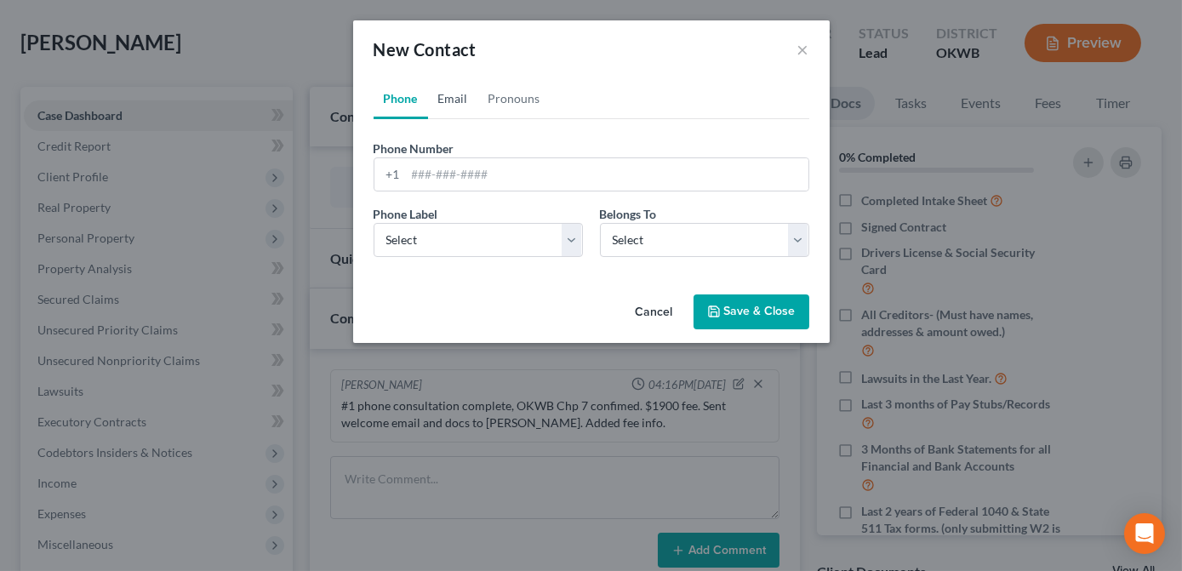
click at [456, 106] on link "Email" at bounding box center [453, 98] width 50 height 41
paste input "Your Bankruptcy Journey: What to Expect & How We’ll Help"
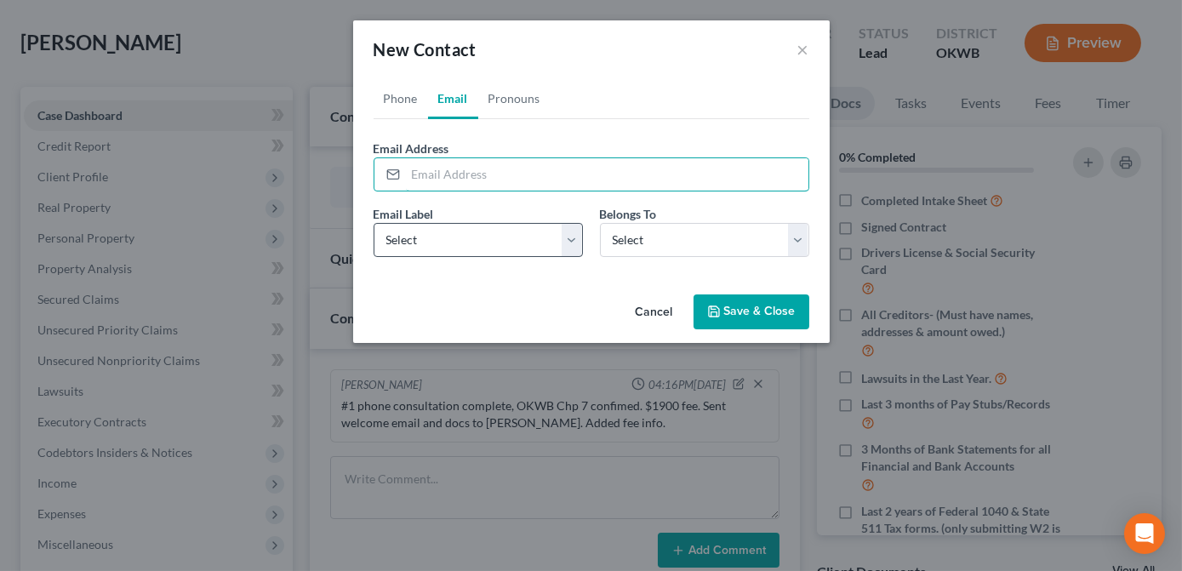
type input "Your Bankruptcy Journey: What to Expect & How We’ll Help"
drag, startPoint x: 684, startPoint y: 174, endPoint x: 329, endPoint y: 184, distance: 355.0
click at [339, 187] on div "New Contact × Phone Email Pronouns Phone Number * +1 Ext. Phone Label * Select …" at bounding box center [591, 285] width 1182 height 571
type input "tanneranderson18@outlook.com"
click at [468, 230] on select "Select Home Work Other" at bounding box center [478, 240] width 209 height 34
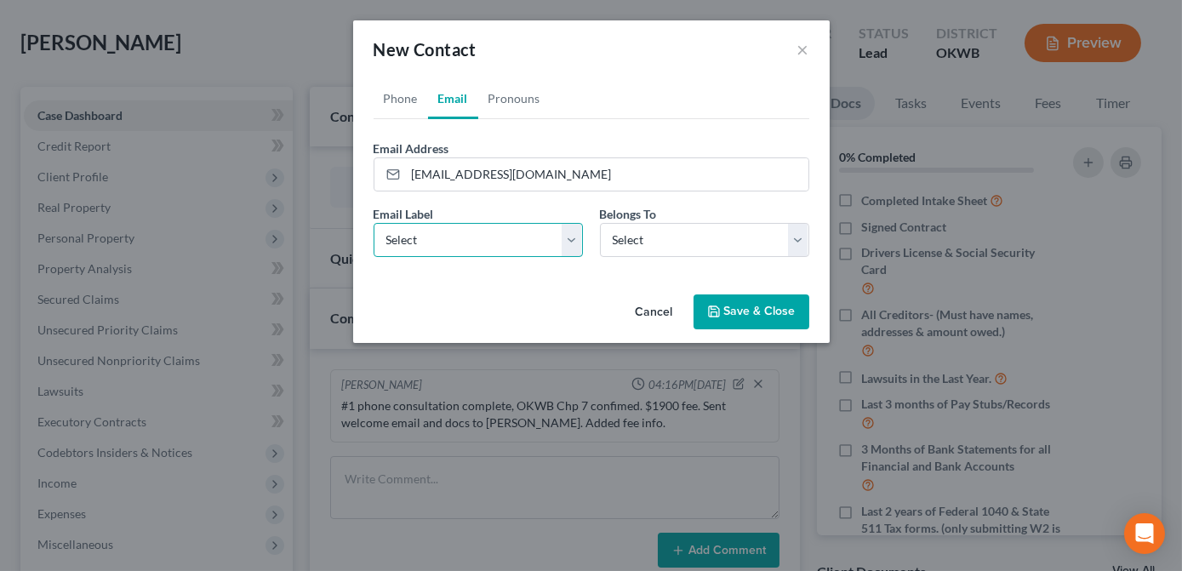
select select "0"
click at [374, 223] on select "Select Home Work Other" at bounding box center [478, 240] width 209 height 34
click at [664, 249] on select "Select Client Other" at bounding box center [704, 240] width 209 height 34
select select "0"
click at [600, 223] on select "Select Client Other" at bounding box center [704, 240] width 209 height 34
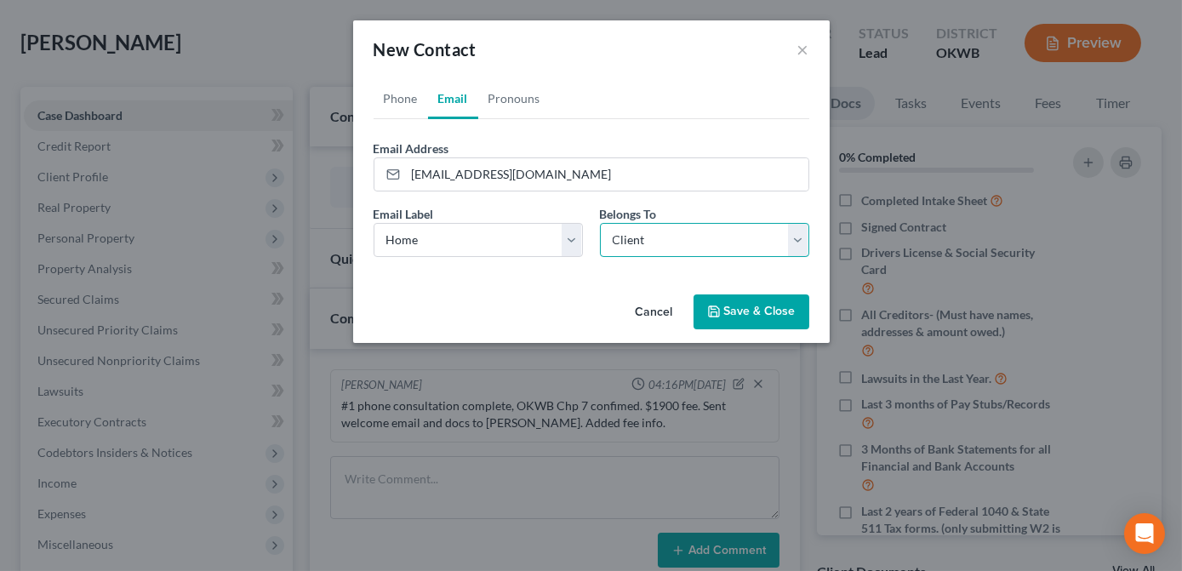
select select "0"
drag, startPoint x: 398, startPoint y: 96, endPoint x: 415, endPoint y: 102, distance: 18.0
click at [399, 96] on link "Phone" at bounding box center [401, 98] width 54 height 41
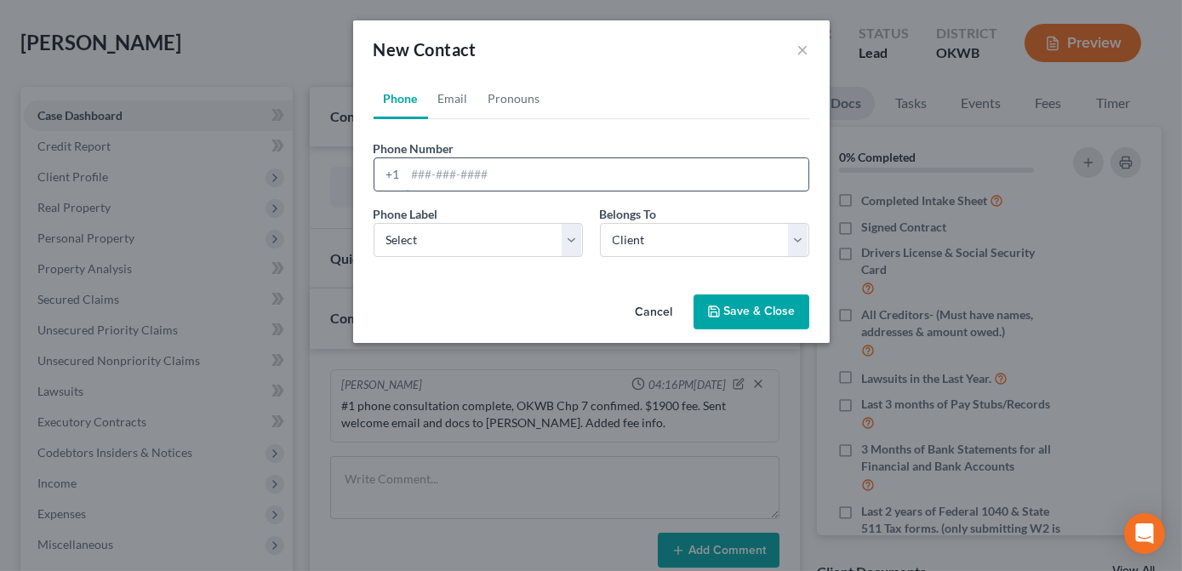
click at [417, 174] on input "tel" at bounding box center [607, 174] width 403 height 32
type input "405-888-0578"
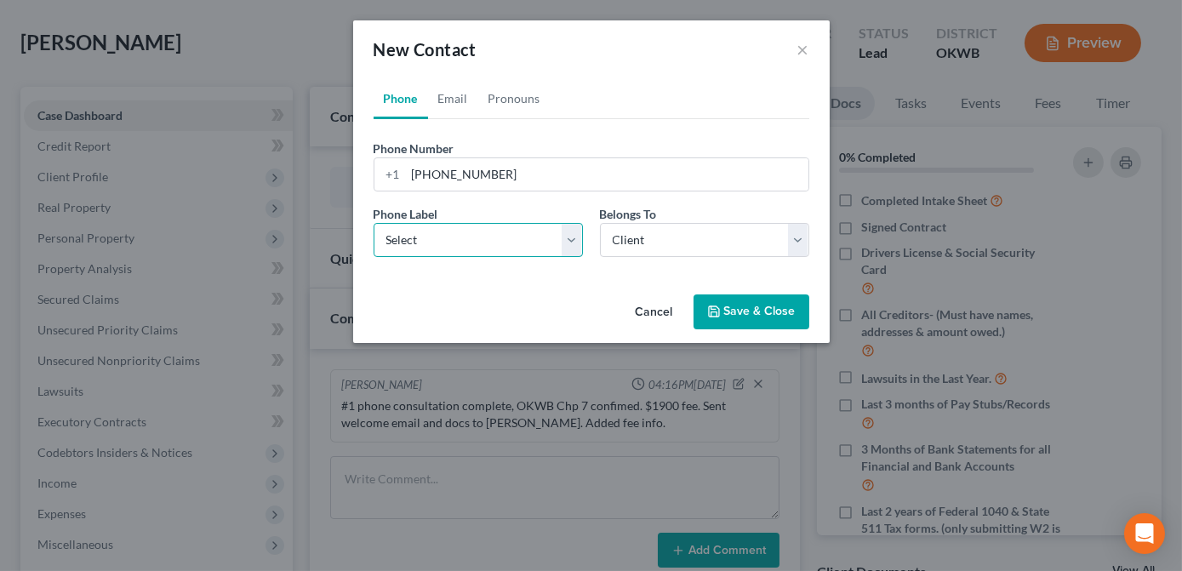
click at [568, 246] on select "Select Mobile Home Work Other" at bounding box center [478, 240] width 209 height 34
select select "0"
click at [374, 223] on select "Select Mobile Home Work Other" at bounding box center [478, 240] width 209 height 34
click at [586, 280] on div "Phone Email Pronouns Phone Number * +1 405-888-0578 Ext. Phone Label * Select M…" at bounding box center [591, 182] width 477 height 209
click at [658, 250] on select "Select Client Other" at bounding box center [704, 240] width 209 height 34
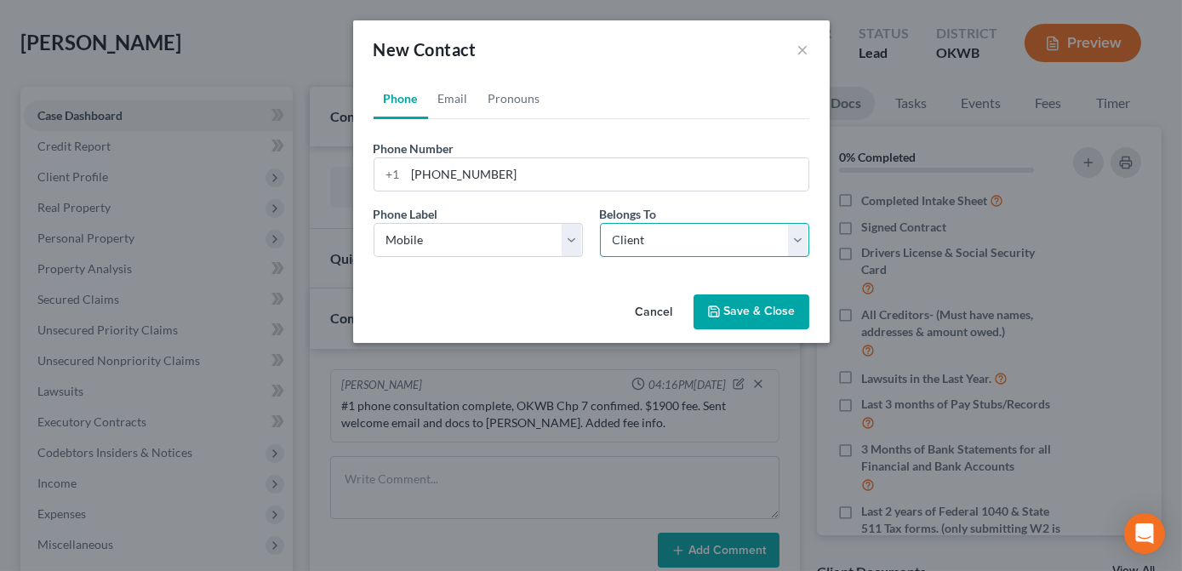
click at [600, 223] on select "Select Client Other" at bounding box center [704, 240] width 209 height 34
click at [549, 294] on div "Cancel Save & Close" at bounding box center [591, 316] width 477 height 56
click at [740, 309] on button "Save & Close" at bounding box center [752, 312] width 116 height 36
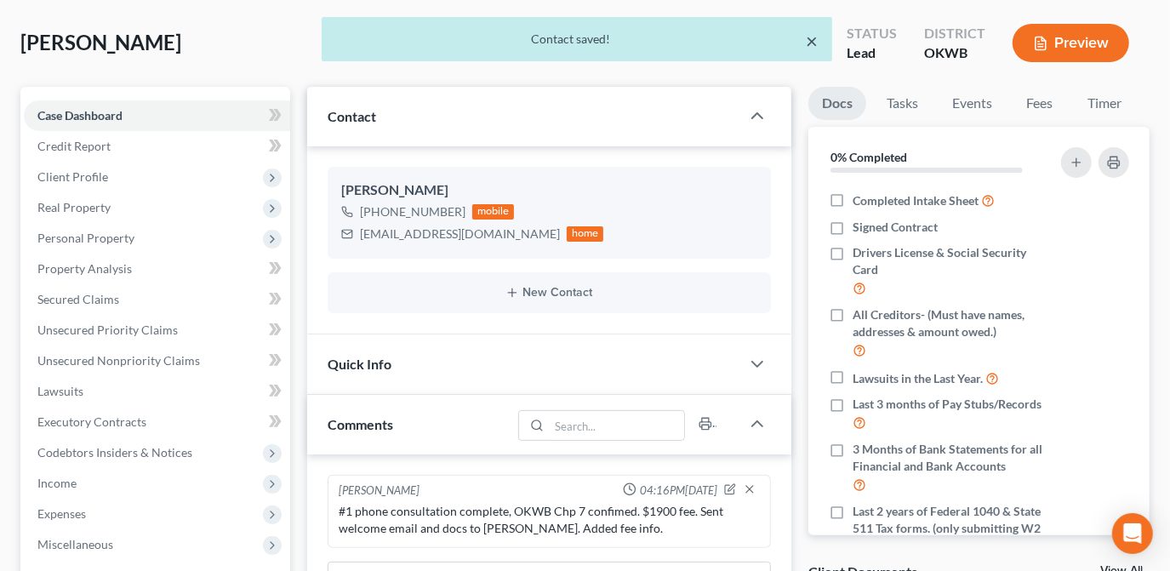
click at [811, 42] on button "×" at bounding box center [813, 41] width 12 height 20
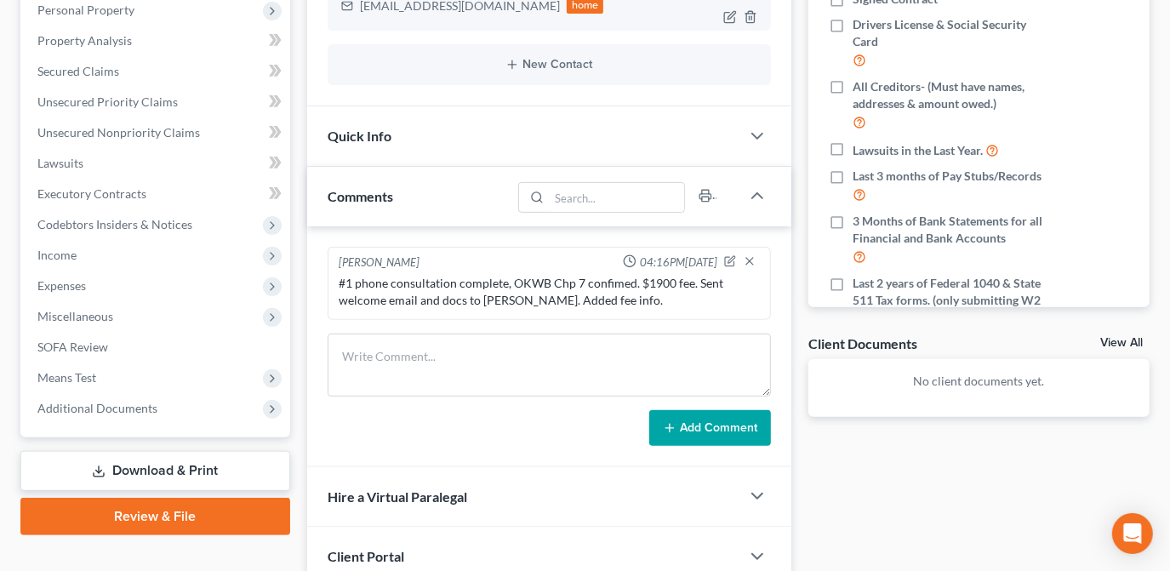
scroll to position [0, 0]
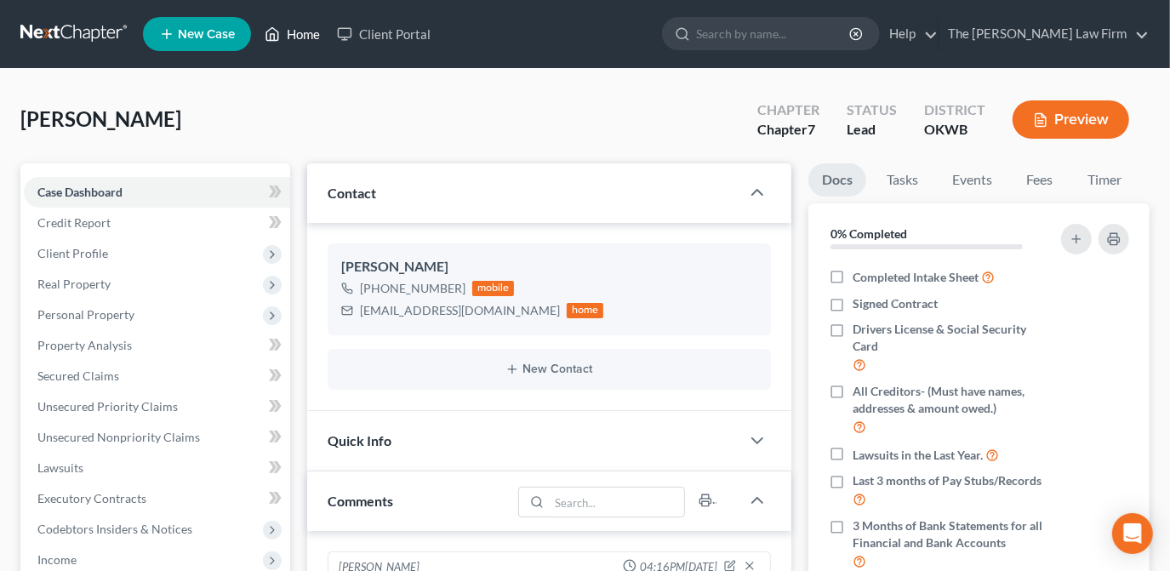
click at [280, 31] on icon at bounding box center [272, 34] width 15 height 20
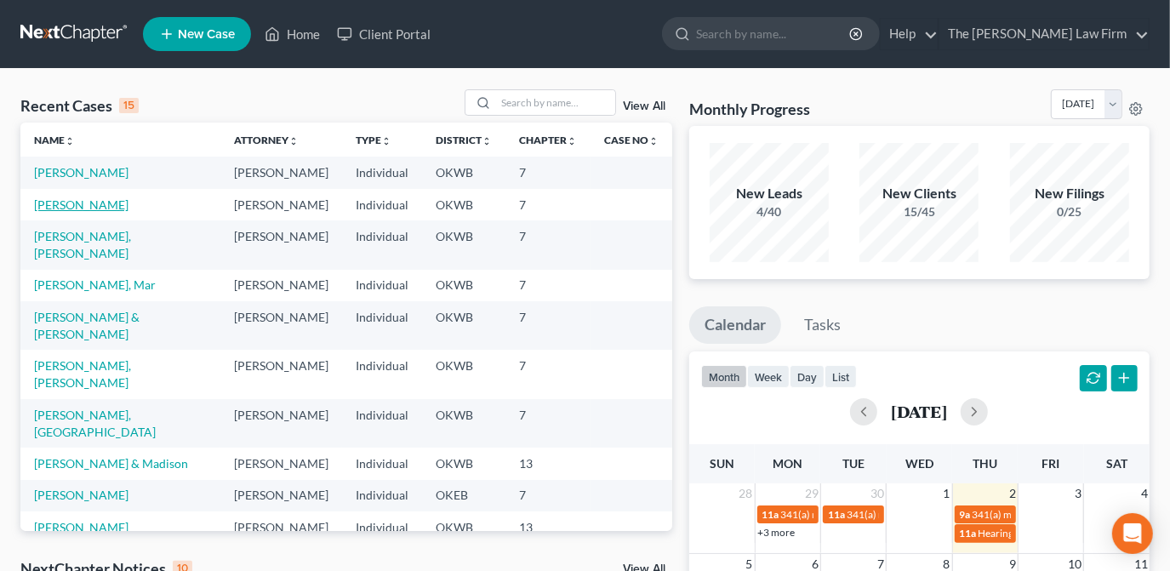
click at [93, 203] on link "Sanders, Raedian" at bounding box center [81, 204] width 94 height 14
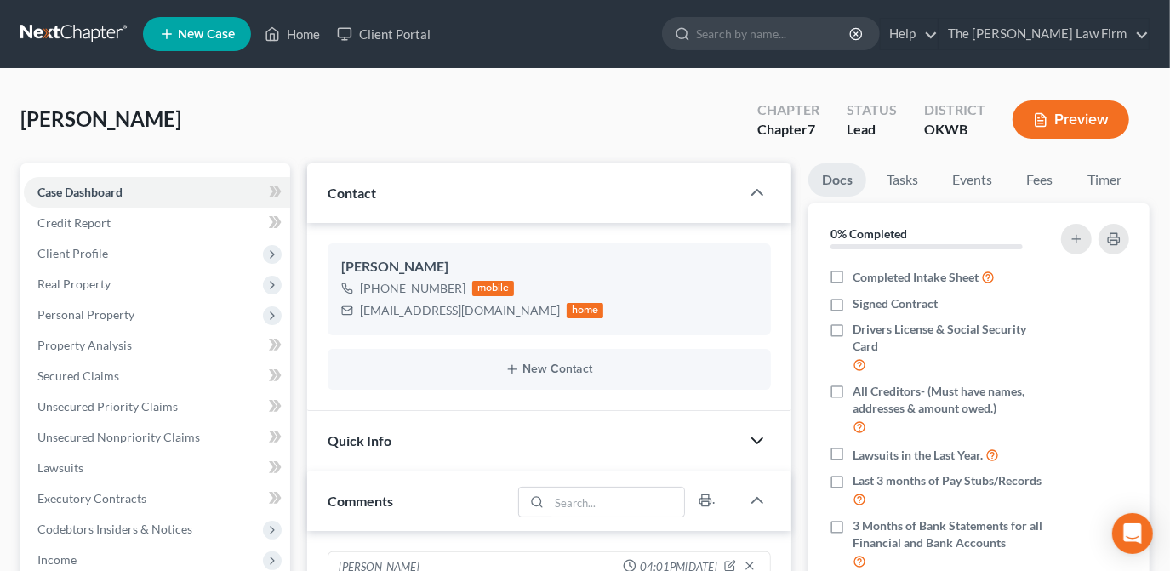
click at [749, 435] on icon "button" at bounding box center [757, 441] width 20 height 20
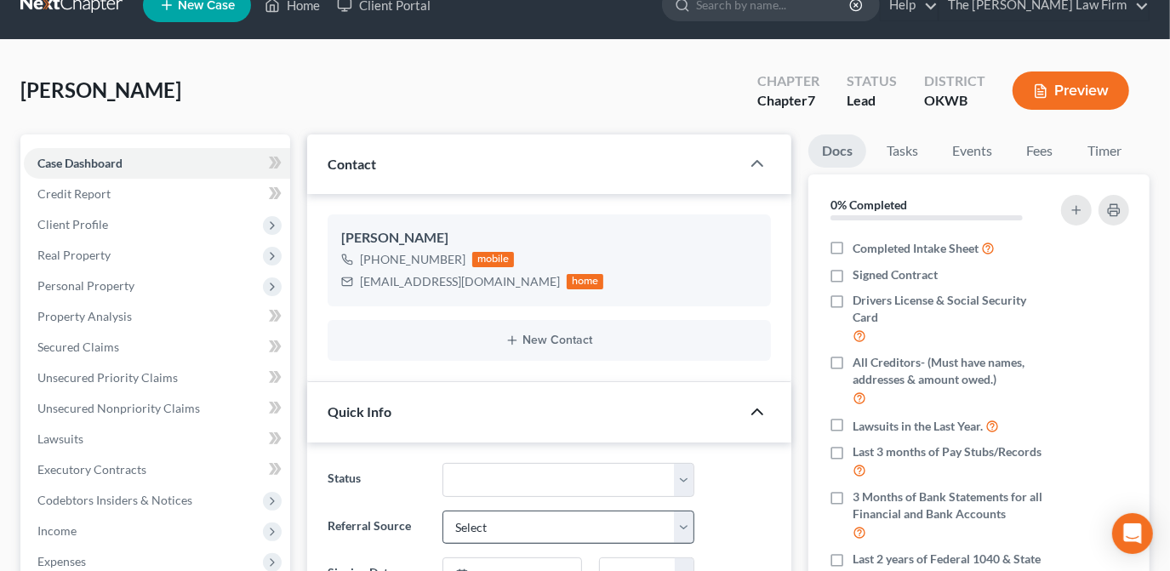
scroll to position [77, 0]
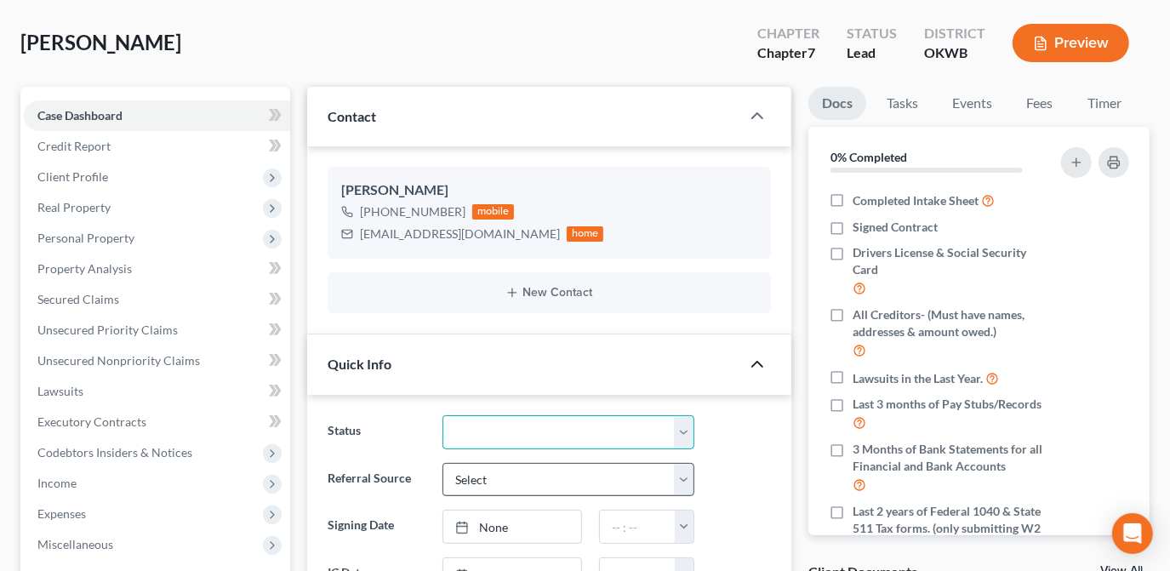
drag, startPoint x: 683, startPoint y: 434, endPoint x: 640, endPoint y: 491, distance: 71.1
click at [683, 434] on select "Discharged Dismissed Filed Info Sent In Progress Lead Lost Lead Ready to File R…" at bounding box center [569, 432] width 252 height 34
select select "3"
click at [443, 415] on select "Discharged Dismissed Filed Info Sent In Progress Lead Lost Lead Ready to File R…" at bounding box center [569, 432] width 252 height 34
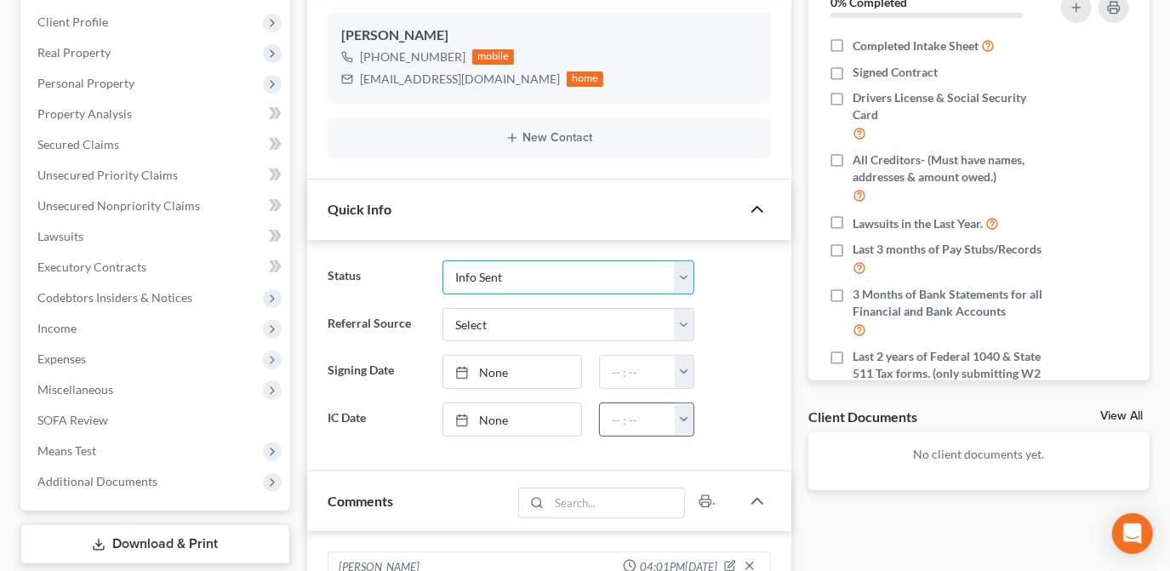
scroll to position [231, 0]
click at [546, 424] on link "None" at bounding box center [512, 419] width 138 height 32
type input "10/2/2025"
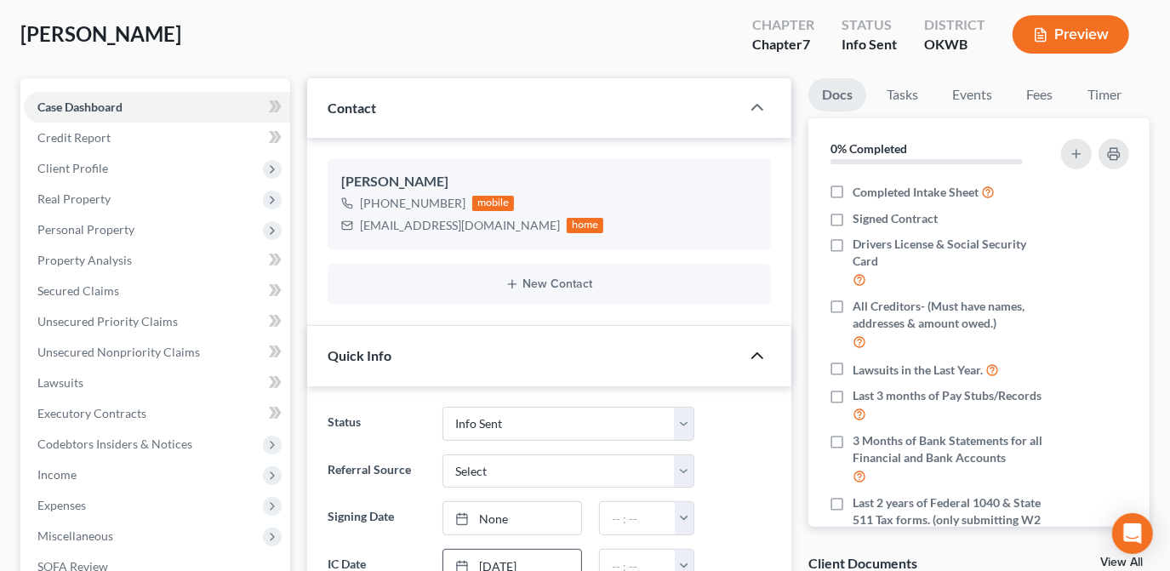
scroll to position [77, 0]
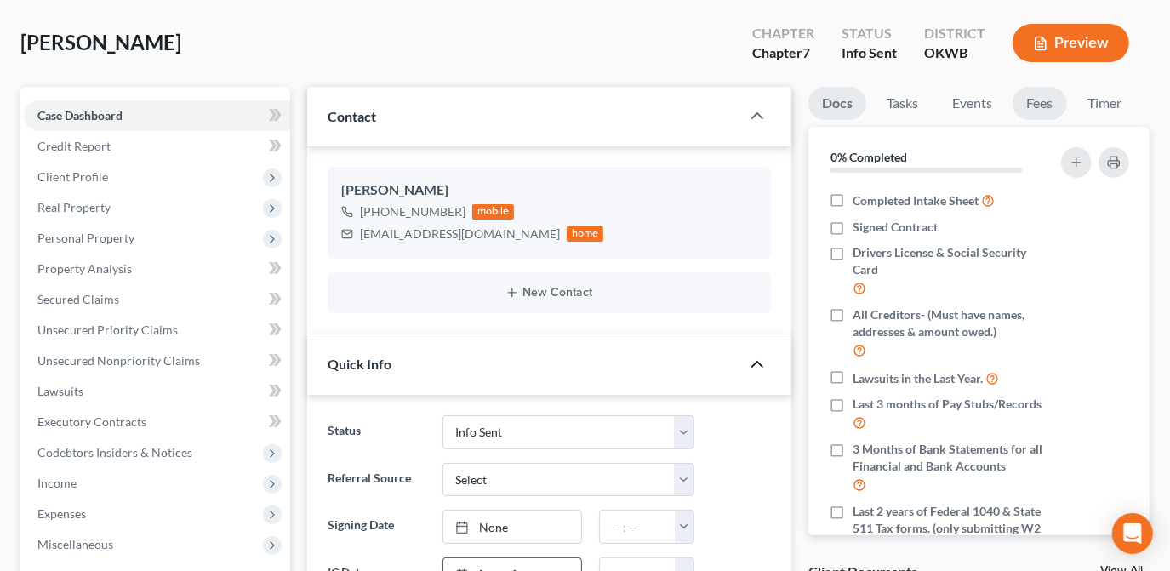
drag, startPoint x: 1029, startPoint y: 96, endPoint x: 1006, endPoint y: 109, distance: 26.3
click at [1030, 96] on link "Fees" at bounding box center [1040, 103] width 54 height 33
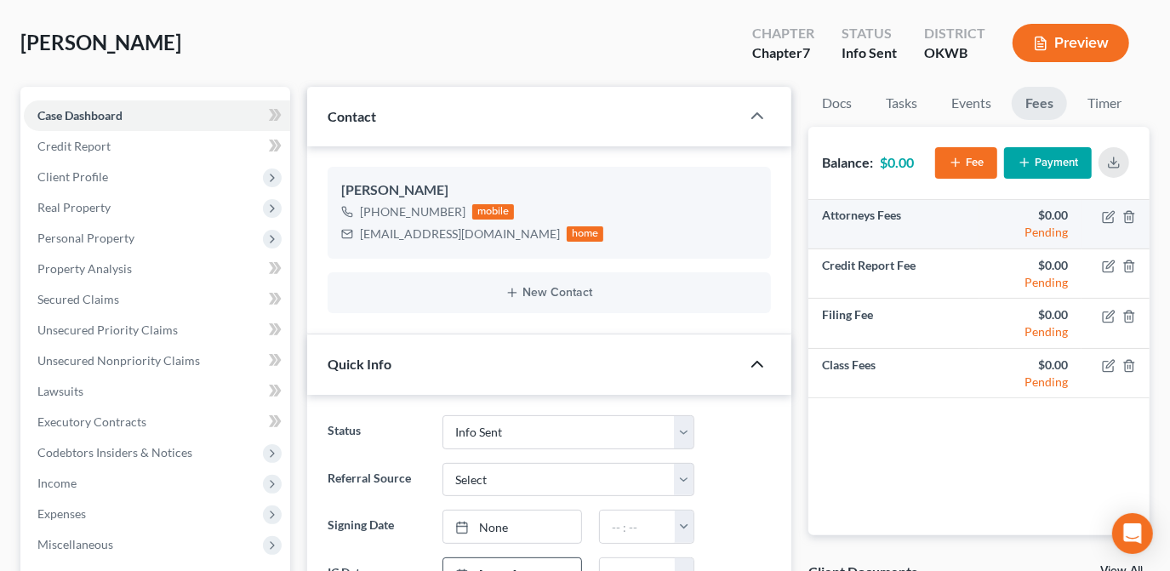
click at [1116, 217] on td at bounding box center [1116, 224] width 68 height 49
click at [1110, 216] on icon "button" at bounding box center [1110, 215] width 8 height 8
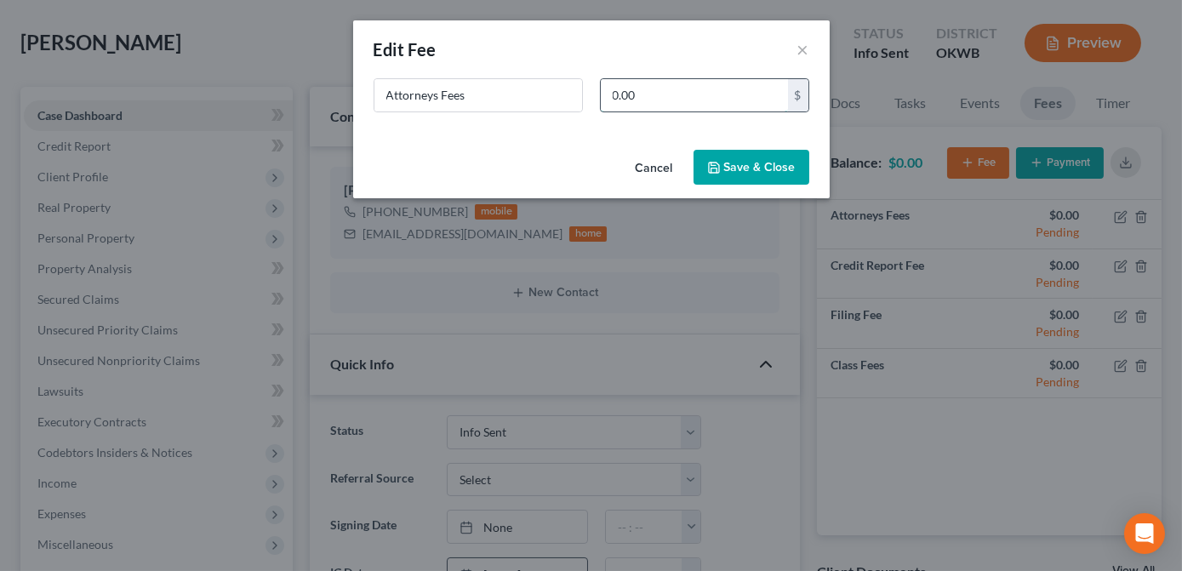
click at [654, 99] on input "0.00" at bounding box center [694, 95] width 187 height 32
type input "1,562.00"
drag, startPoint x: 732, startPoint y: 157, endPoint x: 735, endPoint y: 146, distance: 11.6
click at [732, 157] on button "Save & Close" at bounding box center [752, 168] width 116 height 36
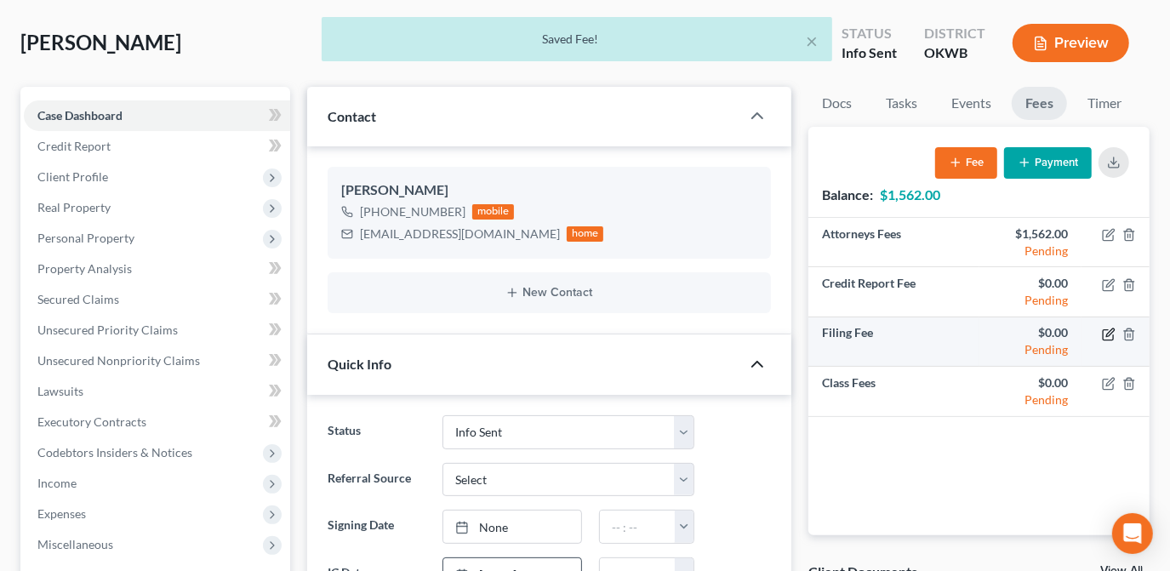
click at [1107, 336] on icon "button" at bounding box center [1109, 335] width 14 height 14
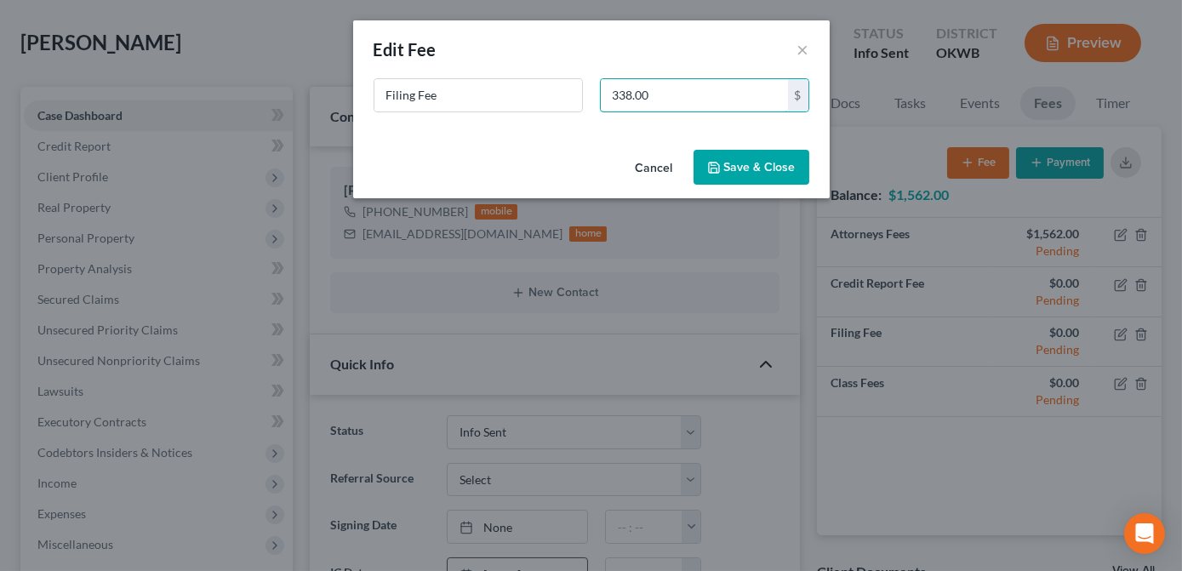
type input "338.00"
click at [737, 173] on button "Save & Close" at bounding box center [752, 168] width 116 height 36
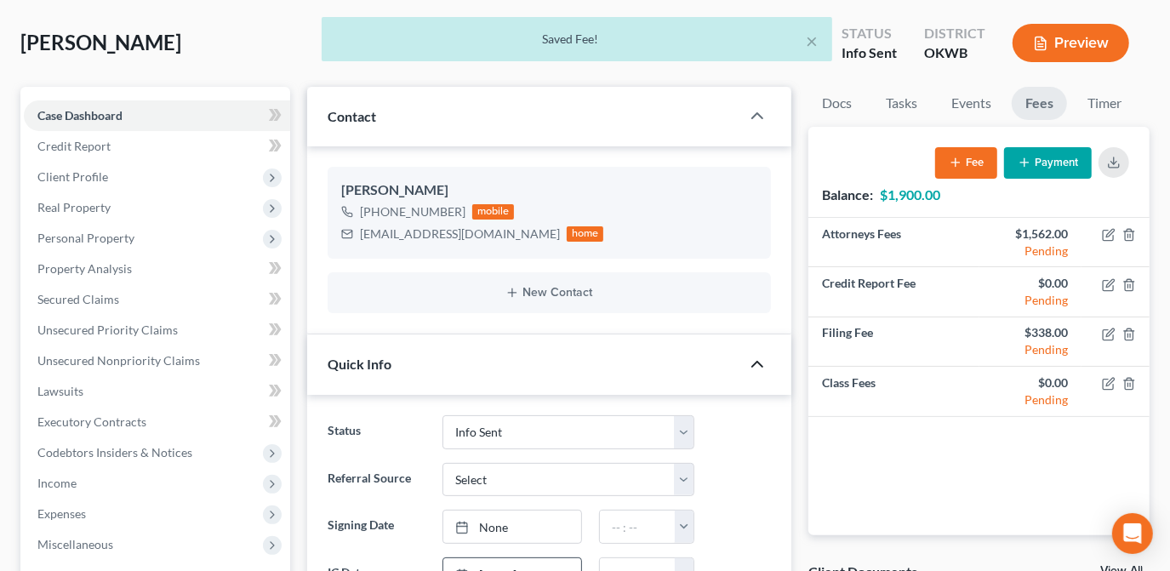
drag, startPoint x: 799, startPoint y: 78, endPoint x: 782, endPoint y: 100, distance: 27.2
click at [800, 77] on div "Sanders, Raedian Upgraded Chapter Chapter 7 Status Info Sent District OKWB Prev…" at bounding box center [584, 50] width 1129 height 74
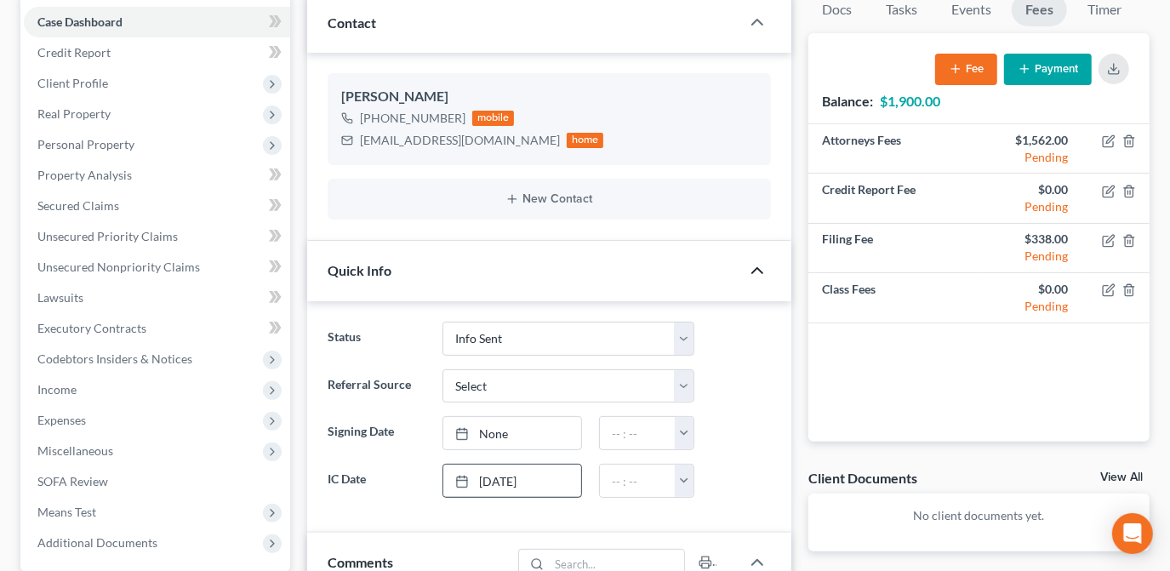
scroll to position [0, 0]
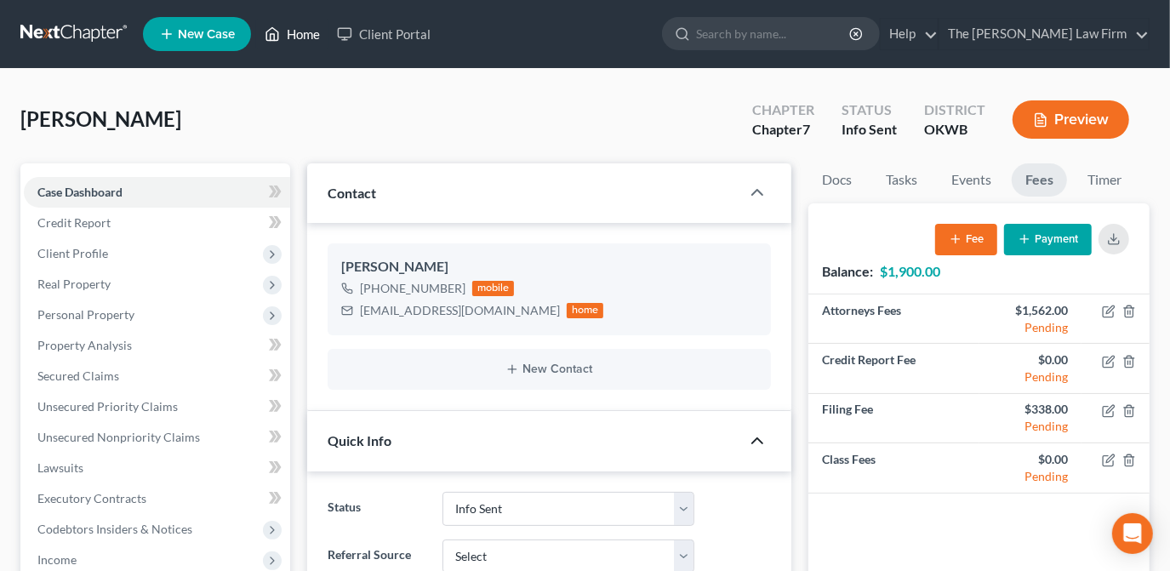
click at [303, 37] on link "Home" at bounding box center [292, 34] width 72 height 31
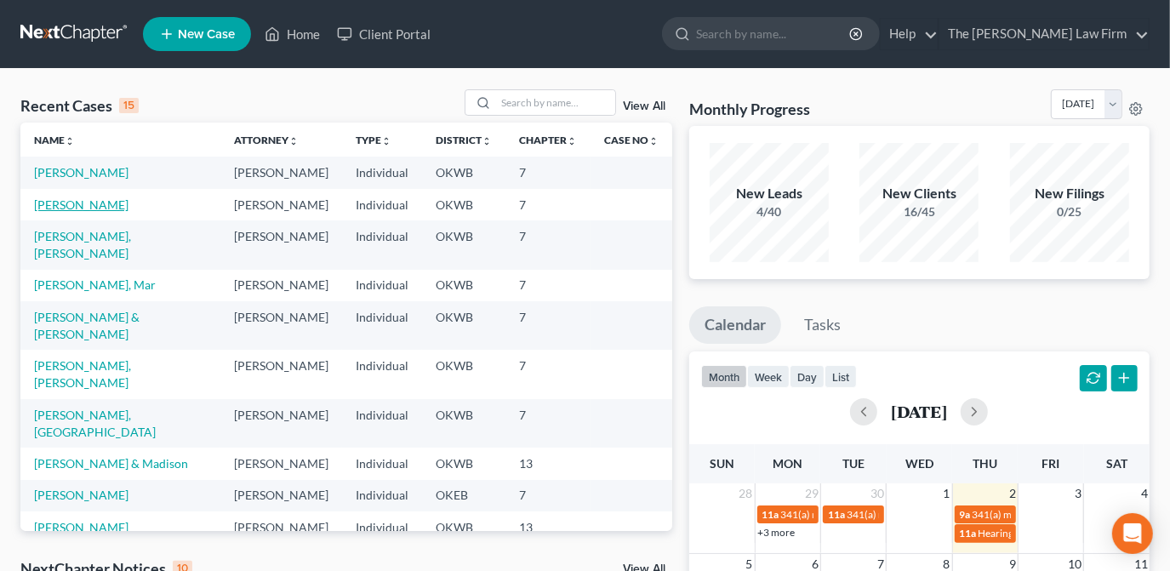
click at [113, 207] on link "Anderson, Tanner" at bounding box center [81, 204] width 94 height 14
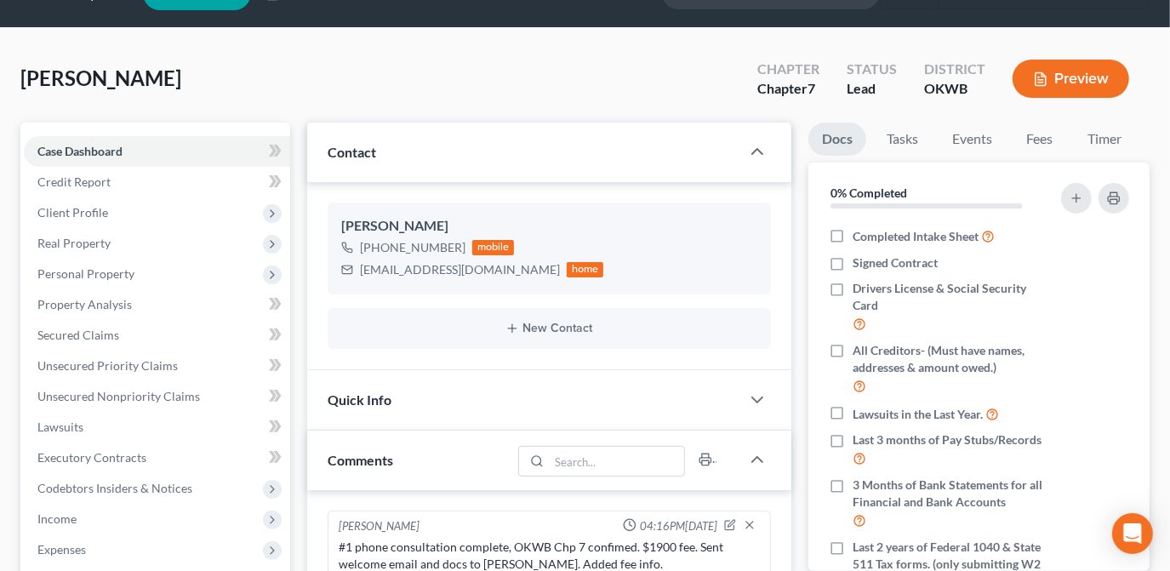
scroll to position [77, 0]
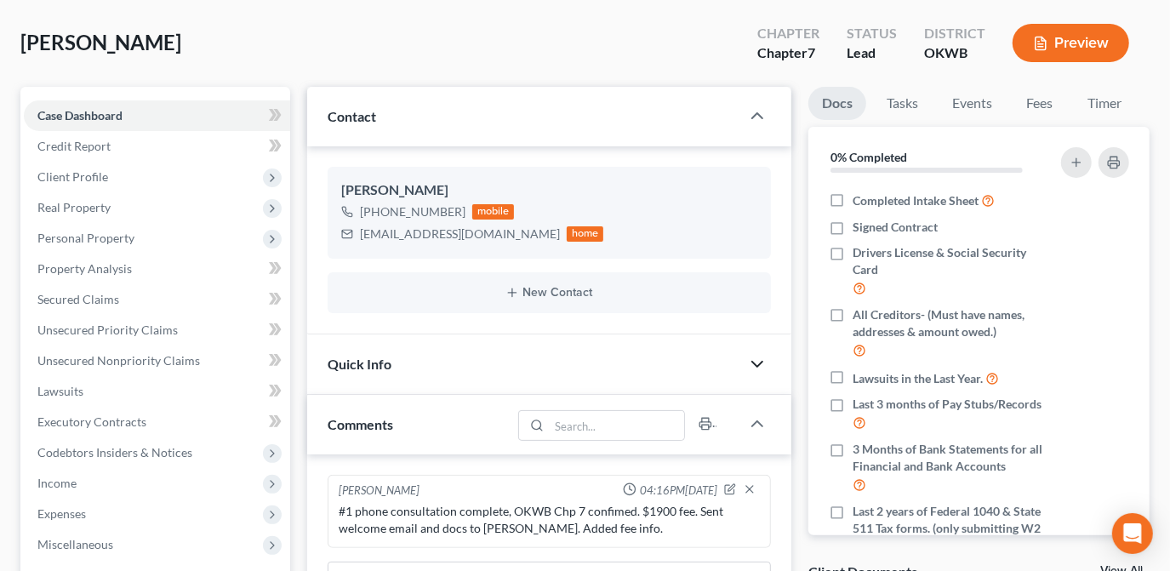
click at [754, 357] on icon "button" at bounding box center [757, 364] width 20 height 20
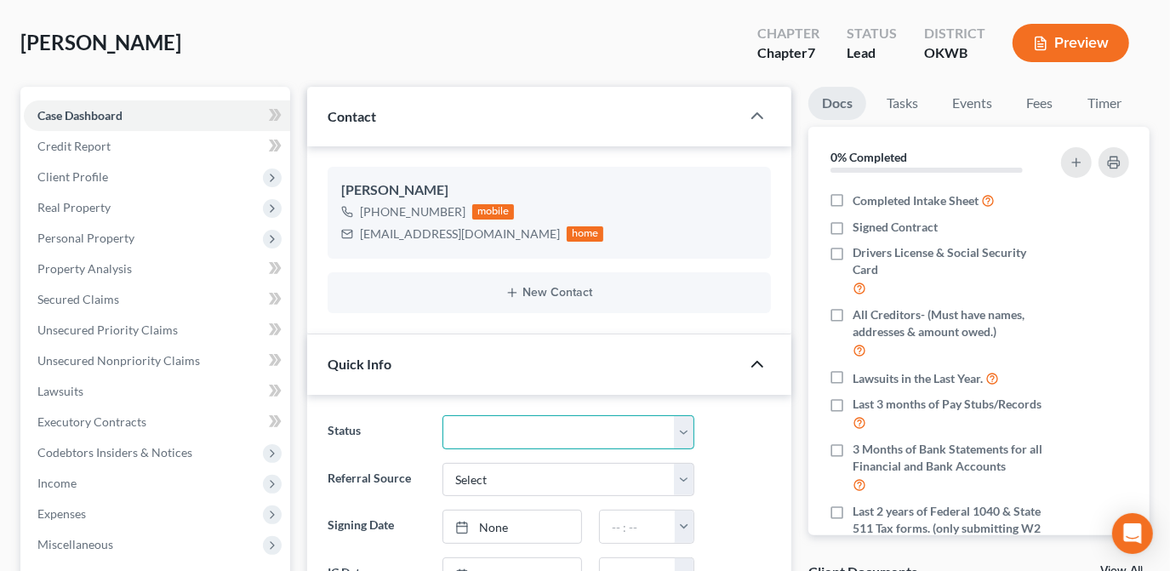
drag, startPoint x: 613, startPoint y: 426, endPoint x: 594, endPoint y: 412, distance: 23.7
click at [614, 426] on select "Discharged Dismissed Filed Info Sent In Progress Lead Lost Lead Ready to File R…" at bounding box center [569, 432] width 252 height 34
select select "3"
click at [443, 415] on select "Discharged Dismissed Filed Info Sent In Progress Lead Lost Lead Ready to File R…" at bounding box center [569, 432] width 252 height 34
click at [791, 403] on div "Status Discharged Dismissed Filed Info Sent In Progress Lead Lost Lead Ready to…" at bounding box center [549, 510] width 484 height 231
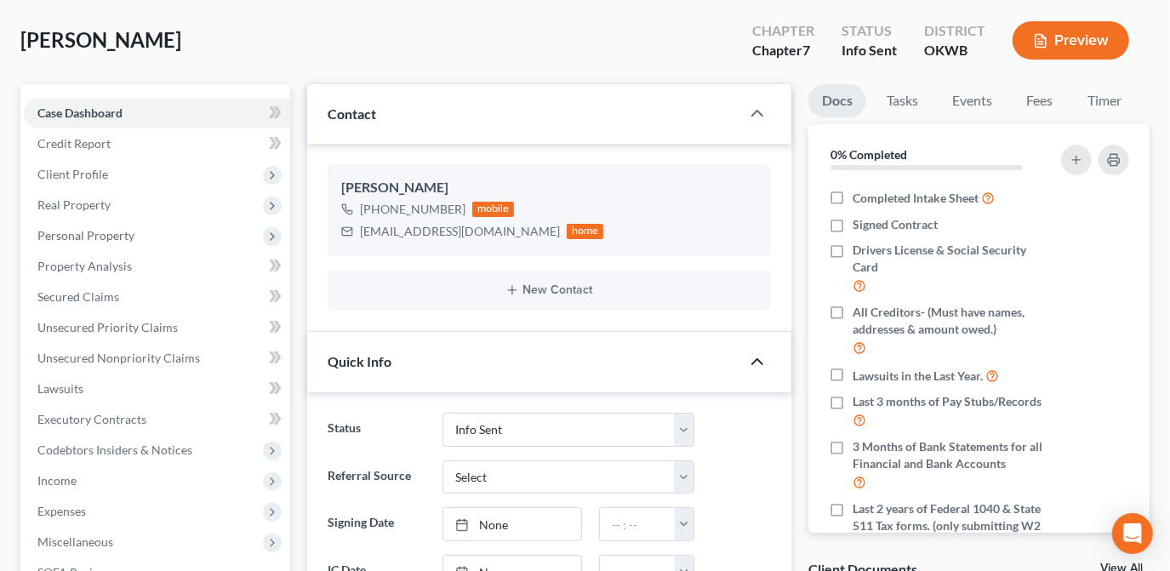
scroll to position [0, 0]
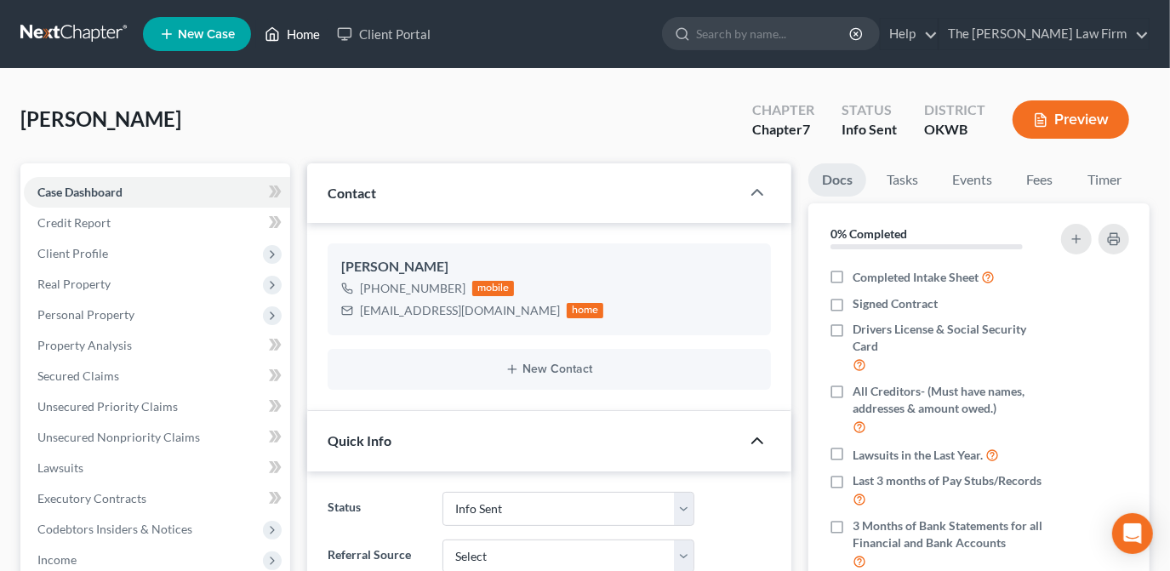
click at [271, 32] on icon at bounding box center [272, 34] width 15 height 20
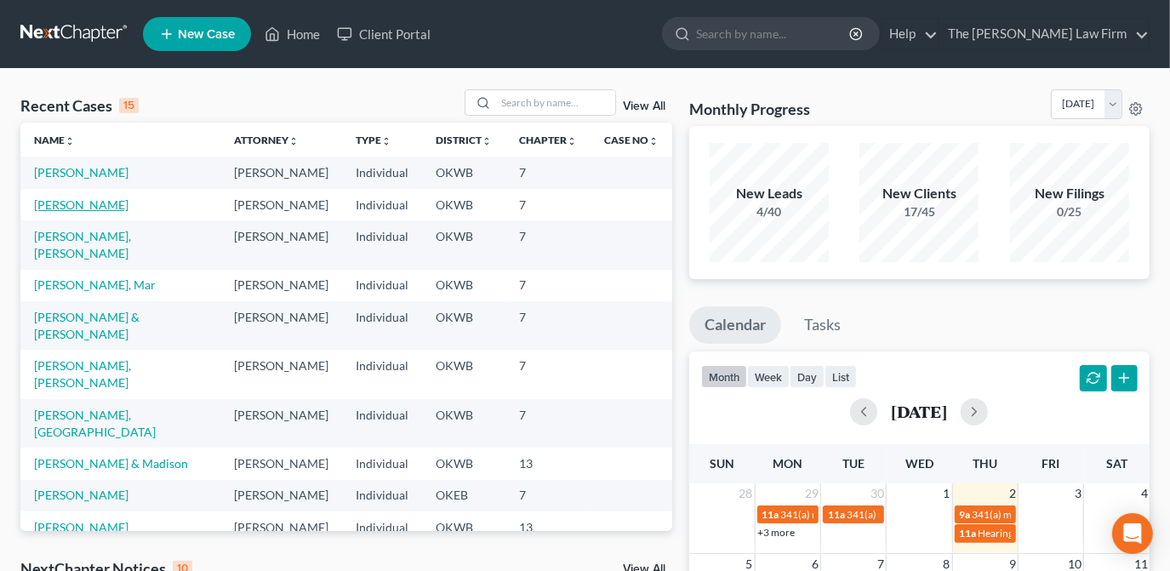
click at [98, 203] on link "Sanders, Raedian" at bounding box center [81, 204] width 94 height 14
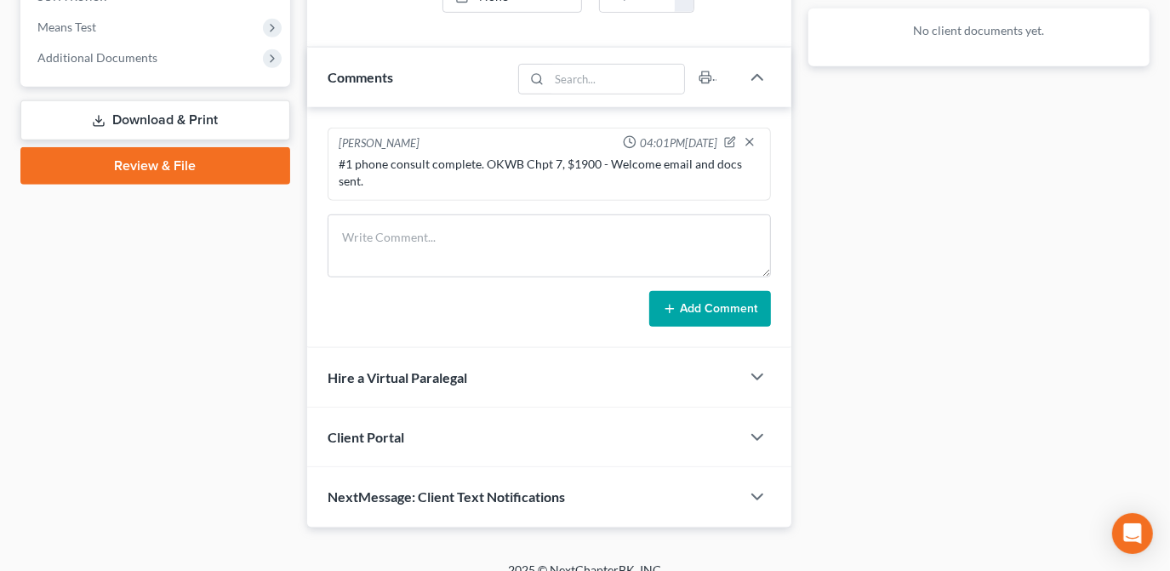
scroll to position [671, 0]
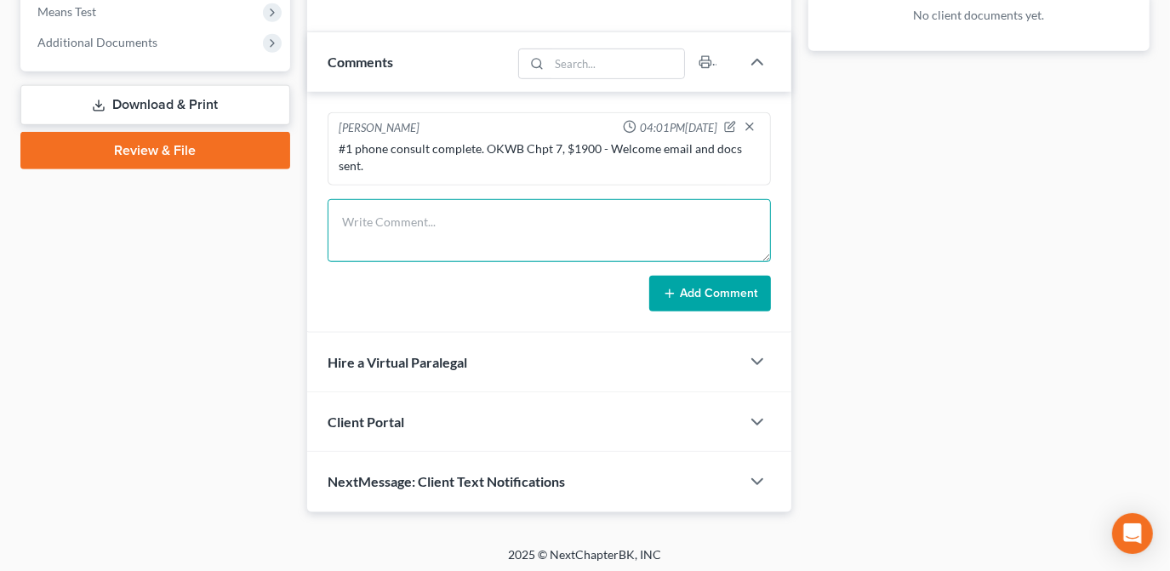
click at [403, 226] on textarea at bounding box center [549, 230] width 443 height 63
type textarea "Fee info added."
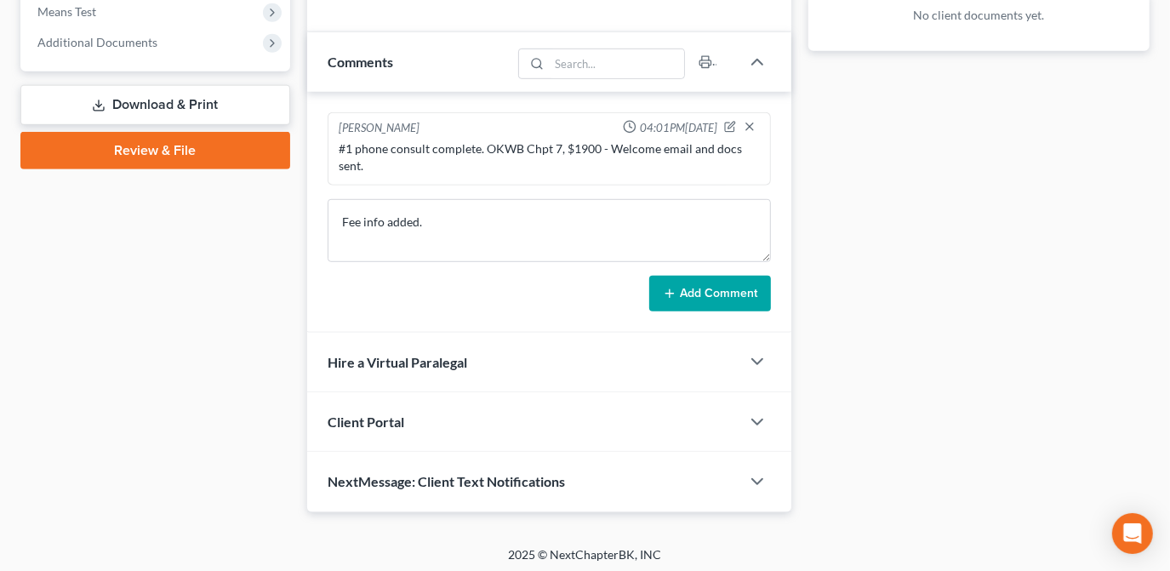
drag, startPoint x: 733, startPoint y: 289, endPoint x: 723, endPoint y: 288, distance: 9.4
click at [724, 289] on button "Add Comment" at bounding box center [710, 294] width 122 height 36
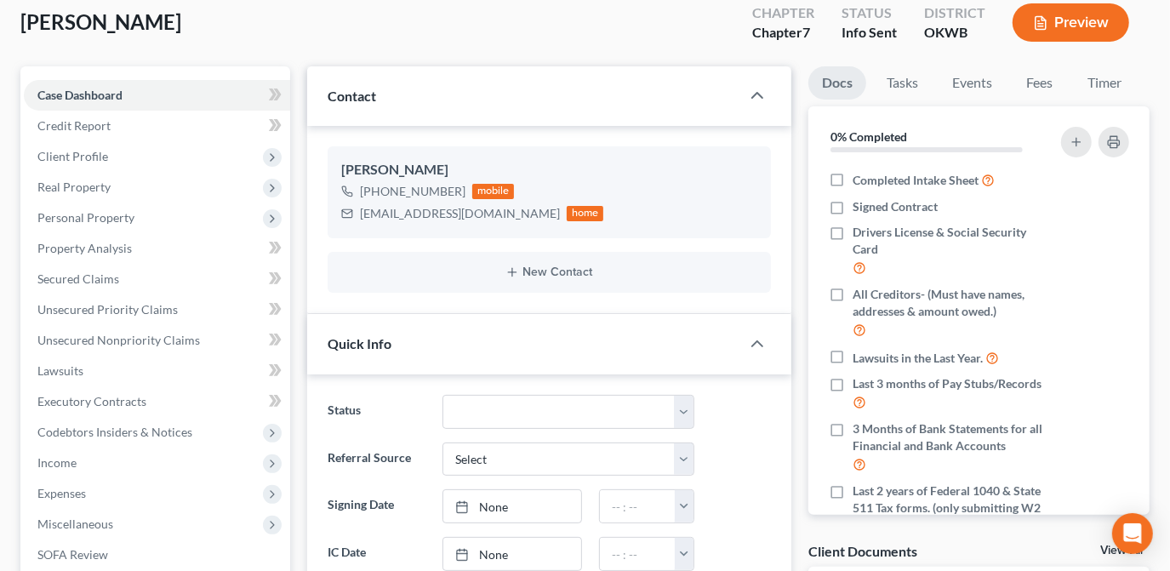
scroll to position [0, 0]
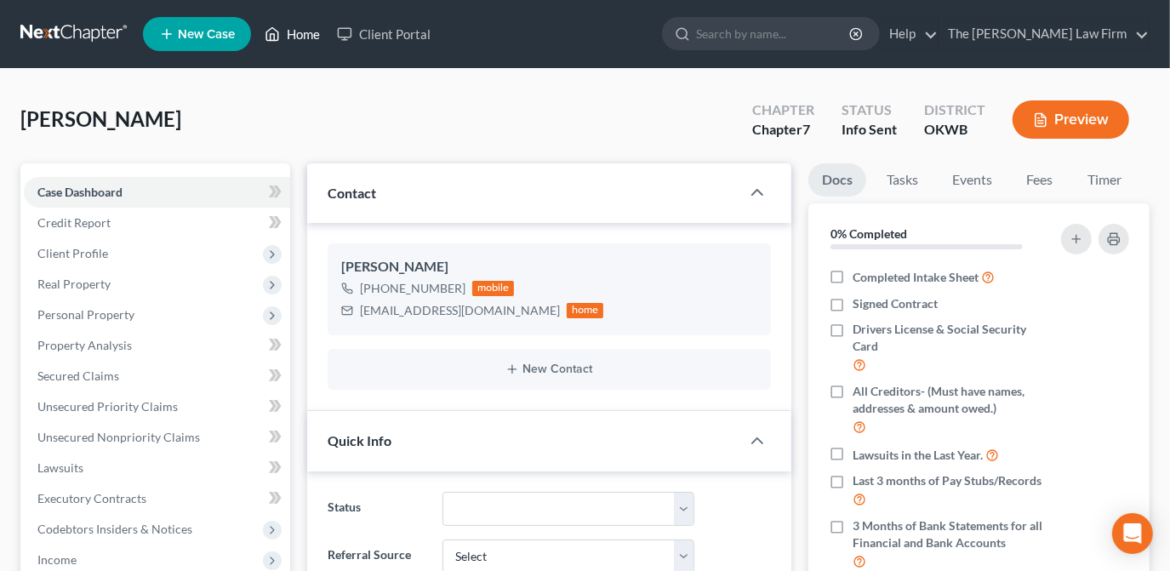
drag, startPoint x: 300, startPoint y: 37, endPoint x: 551, endPoint y: 99, distance: 258.4
click at [300, 37] on link "Home" at bounding box center [292, 34] width 72 height 31
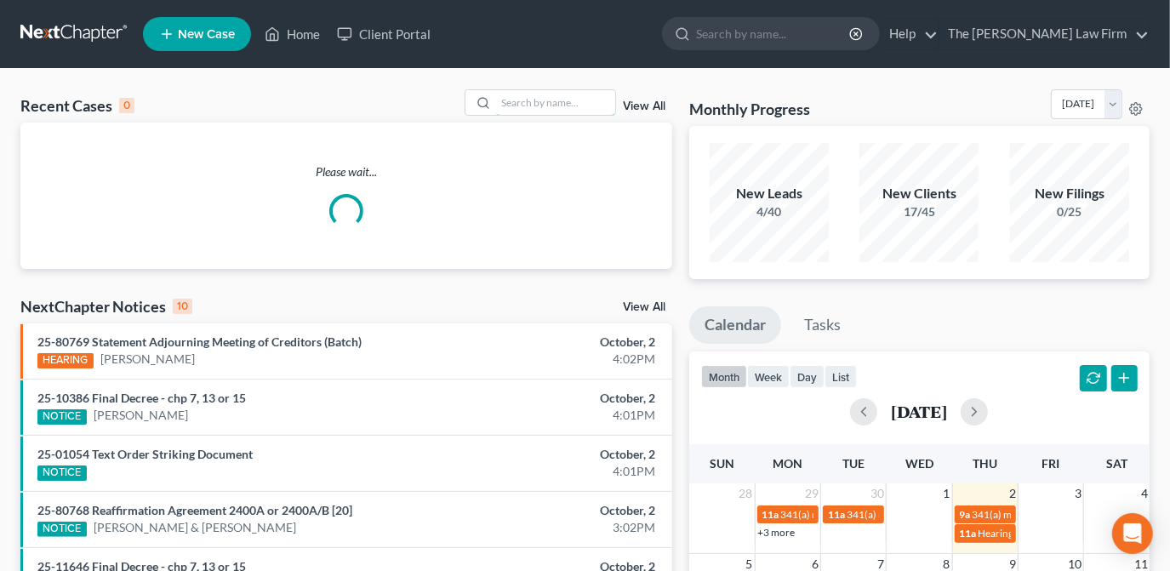
drag, startPoint x: 559, startPoint y: 100, endPoint x: 822, endPoint y: 77, distance: 264.0
click at [558, 100] on input "search" at bounding box center [555, 102] width 119 height 25
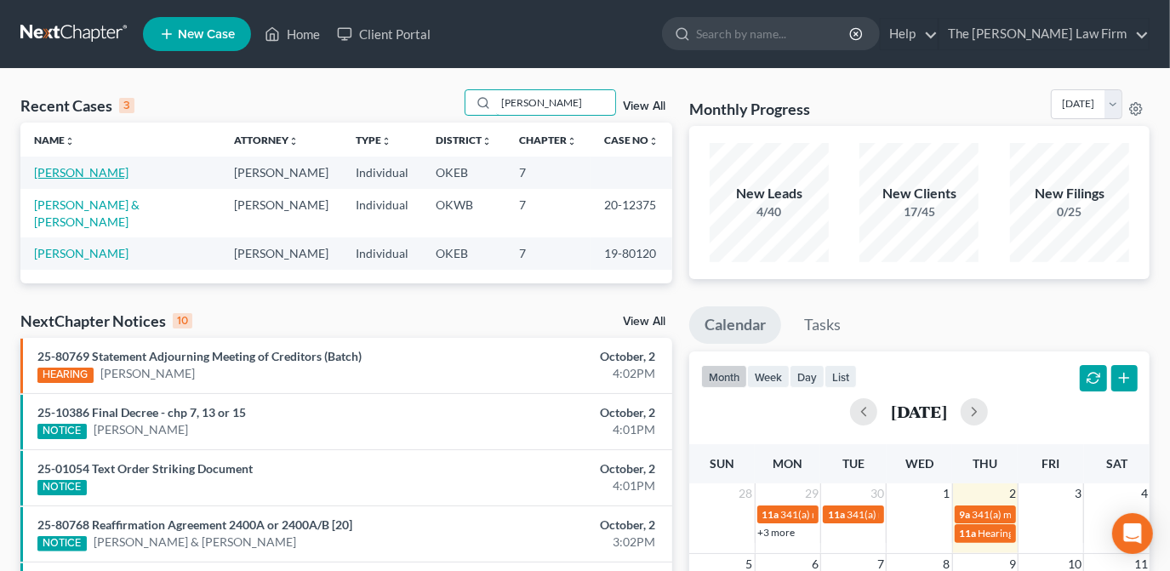
type input "melton"
drag, startPoint x: 71, startPoint y: 174, endPoint x: 133, endPoint y: 191, distance: 63.4
click at [71, 174] on link "Melton, Rylee" at bounding box center [81, 172] width 94 height 14
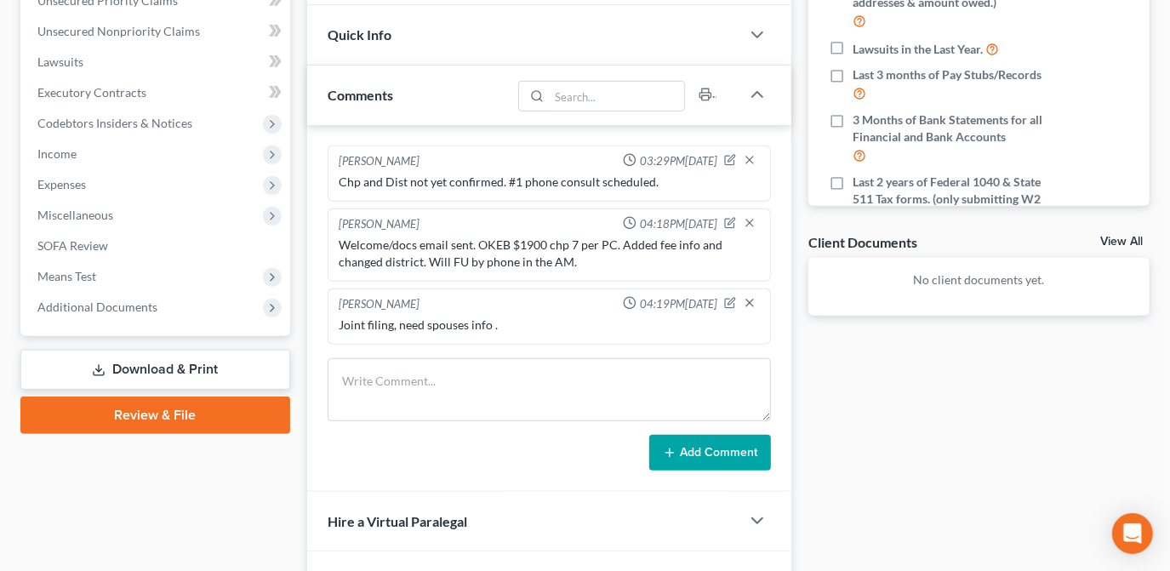
scroll to position [231, 0]
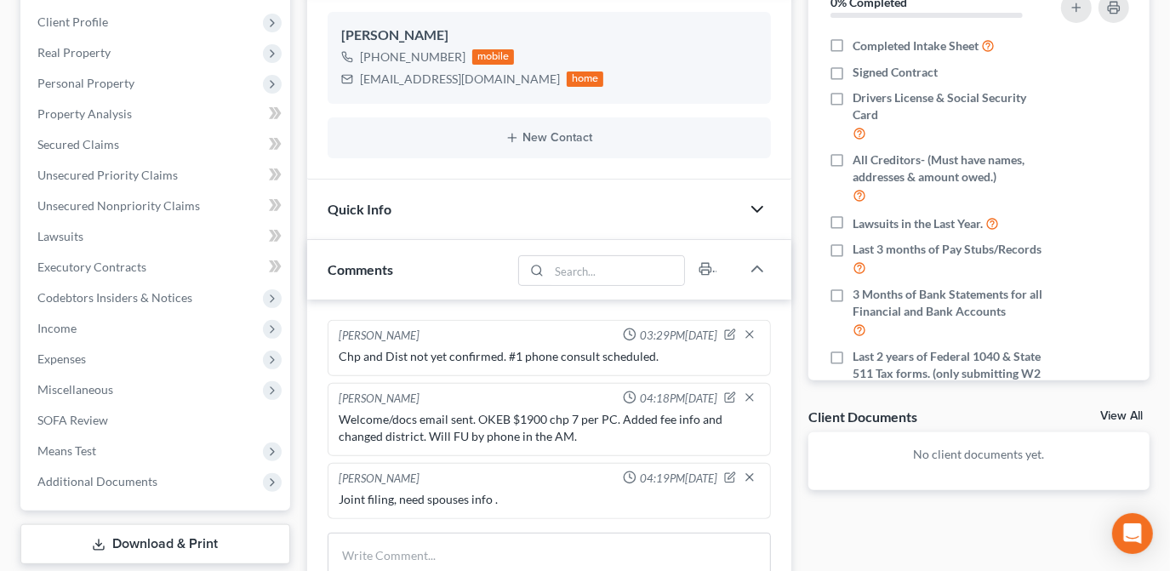
click at [755, 203] on icon "button" at bounding box center [757, 209] width 20 height 20
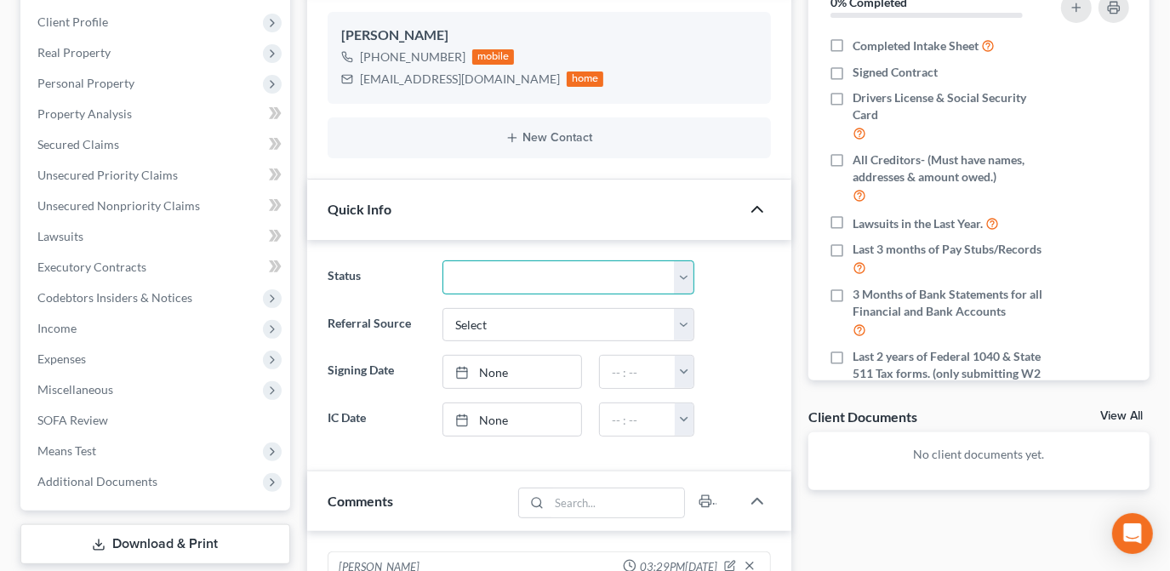
drag, startPoint x: 572, startPoint y: 271, endPoint x: 556, endPoint y: 293, distance: 26.7
click at [572, 271] on select "Discharged Dismissed Filed Info Sent In Progress Lead Lost Lead Ready to File R…" at bounding box center [569, 277] width 252 height 34
select select "3"
click at [443, 260] on select "Discharged Dismissed Filed Info Sent In Progress Lead Lost Lead Ready to File R…" at bounding box center [569, 277] width 252 height 34
click at [738, 321] on div "Referral Source Select Word Of Mouth Previous Clients Direct Mail Website Googl…" at bounding box center [549, 325] width 460 height 34
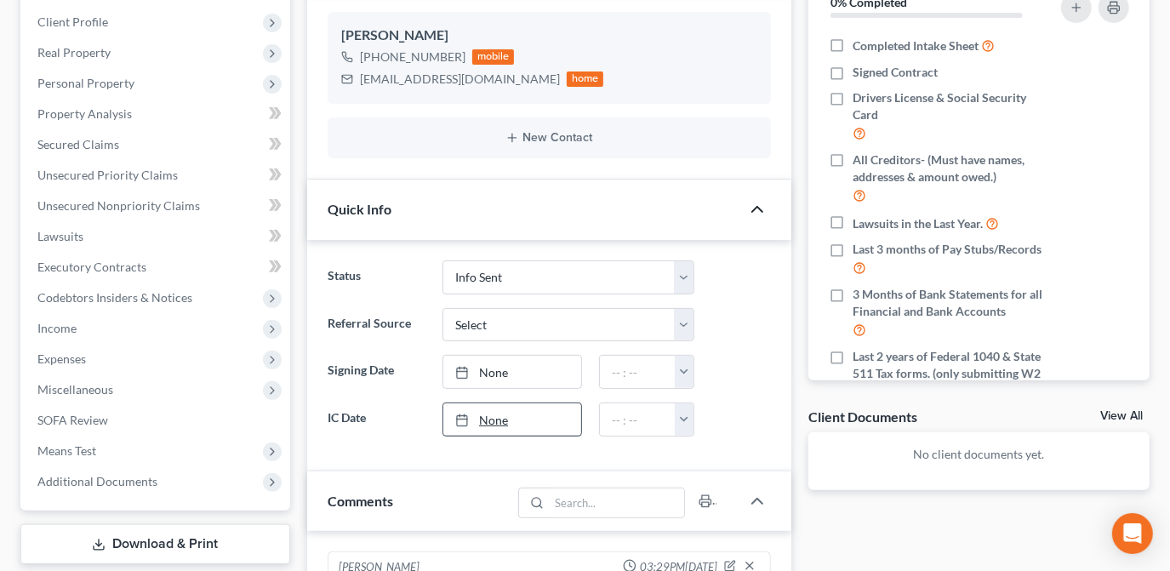
drag, startPoint x: 538, startPoint y: 416, endPoint x: 531, endPoint y: 427, distance: 13.0
click at [540, 415] on link "None" at bounding box center [512, 419] width 138 height 32
type input "10/2/2025"
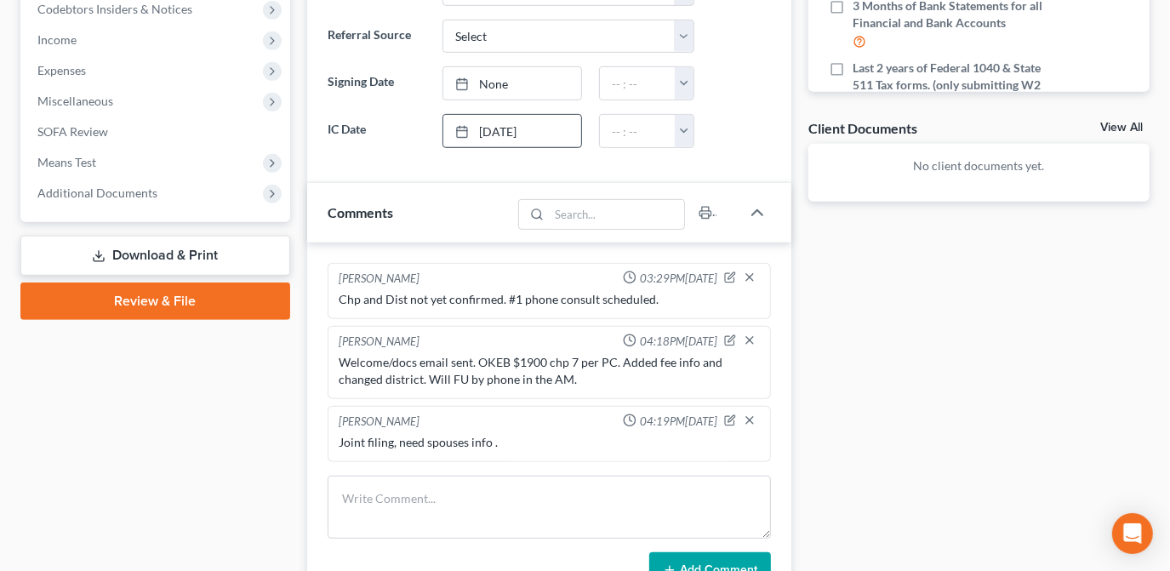
scroll to position [541, 0]
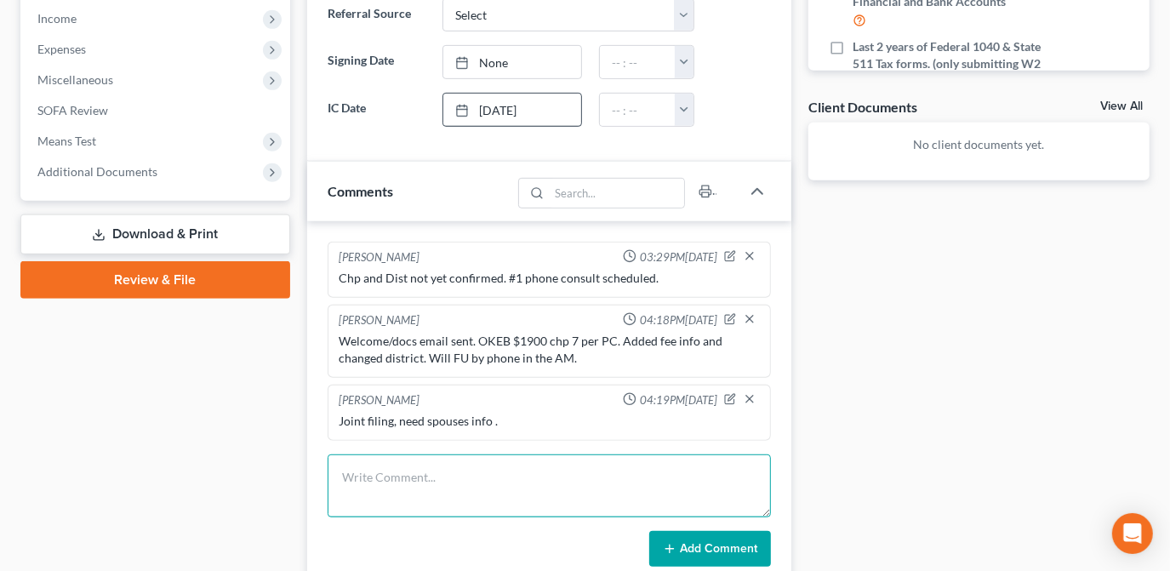
click at [454, 491] on textarea at bounding box center [549, 485] width 443 height 63
click at [637, 492] on textarea at bounding box center [549, 485] width 443 height 63
click at [449, 489] on textarea at bounding box center [549, 485] width 443 height 63
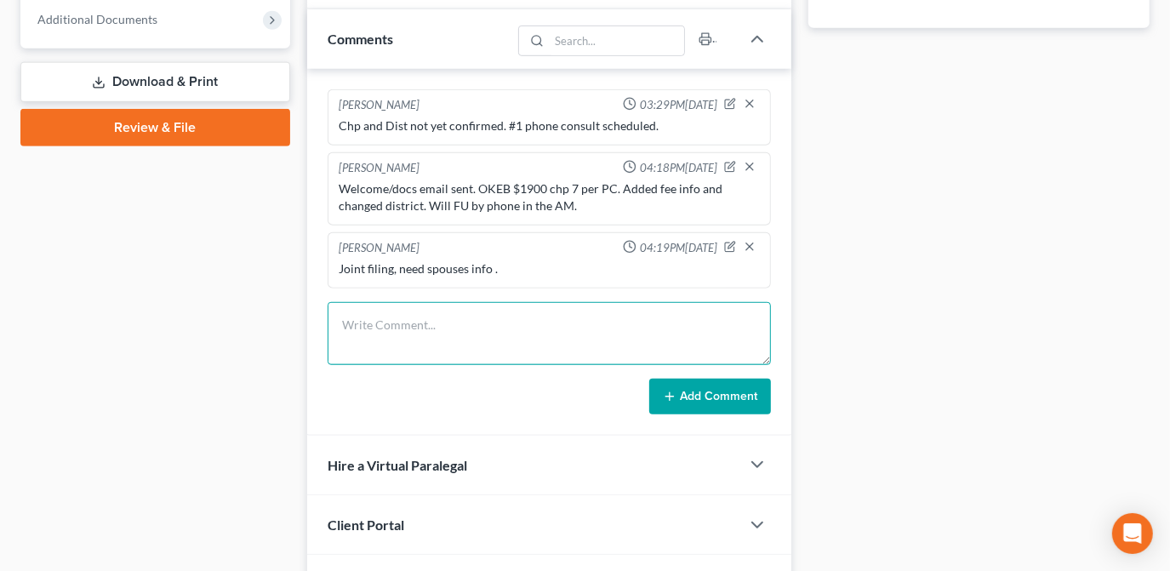
scroll to position [696, 0]
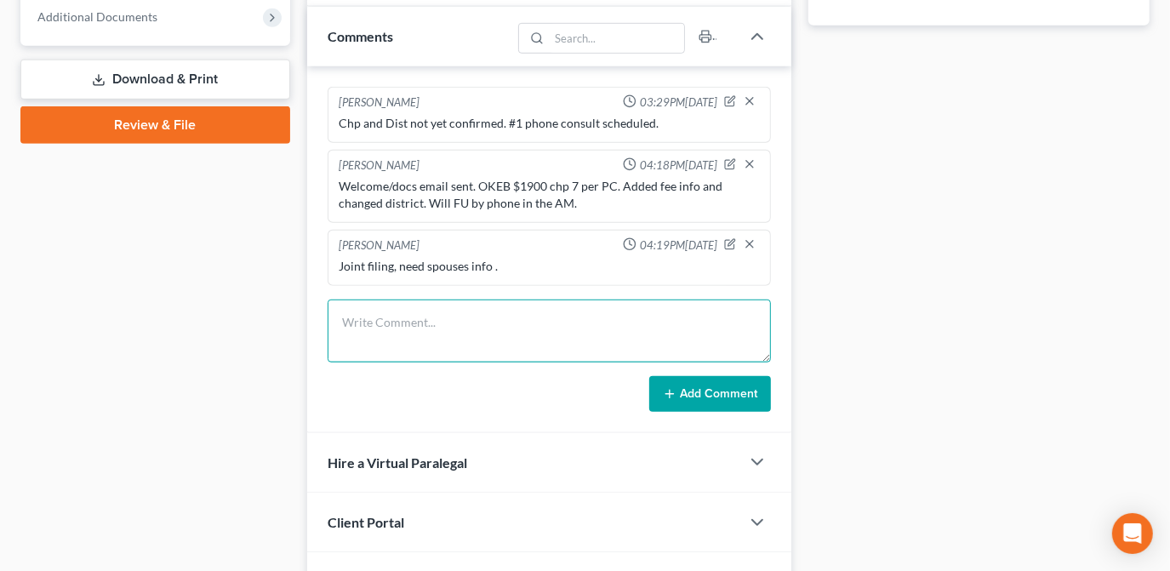
click at [576, 331] on textarea at bounding box center [549, 331] width 443 height 63
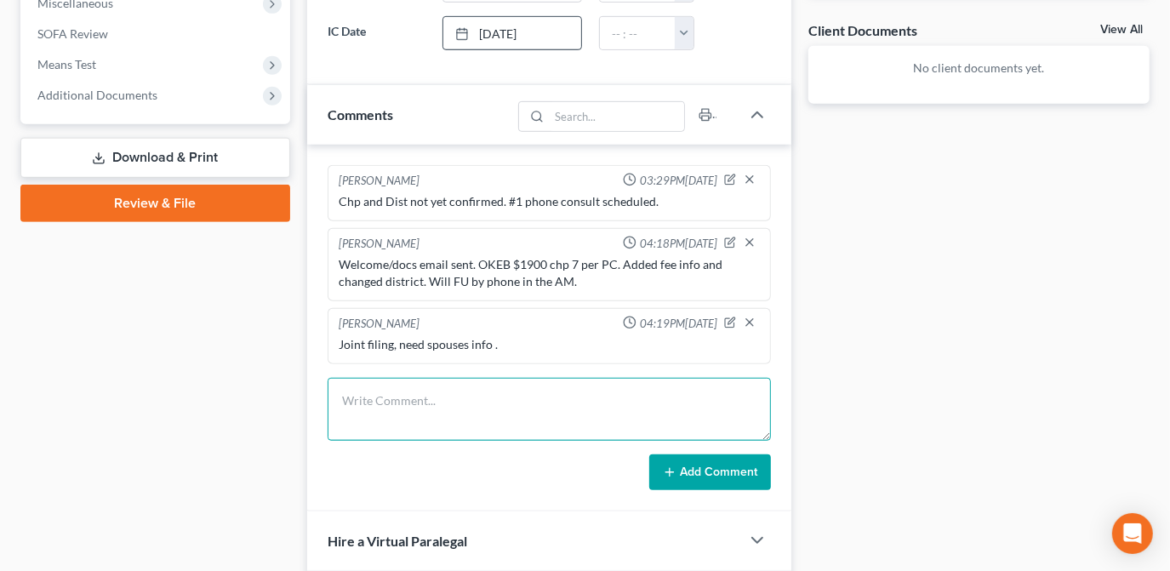
scroll to position [619, 0]
click at [573, 429] on textarea at bounding box center [549, 408] width 443 height 63
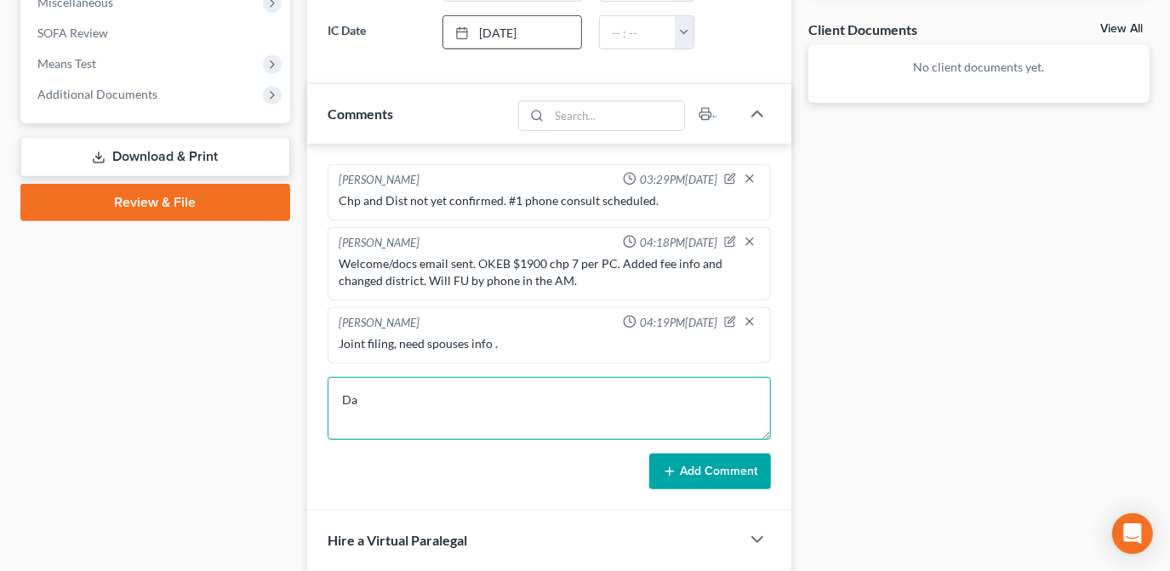
type textarea "D"
type textarea "S"
click at [459, 404] on textarea at bounding box center [549, 408] width 443 height 63
type textarea "W"
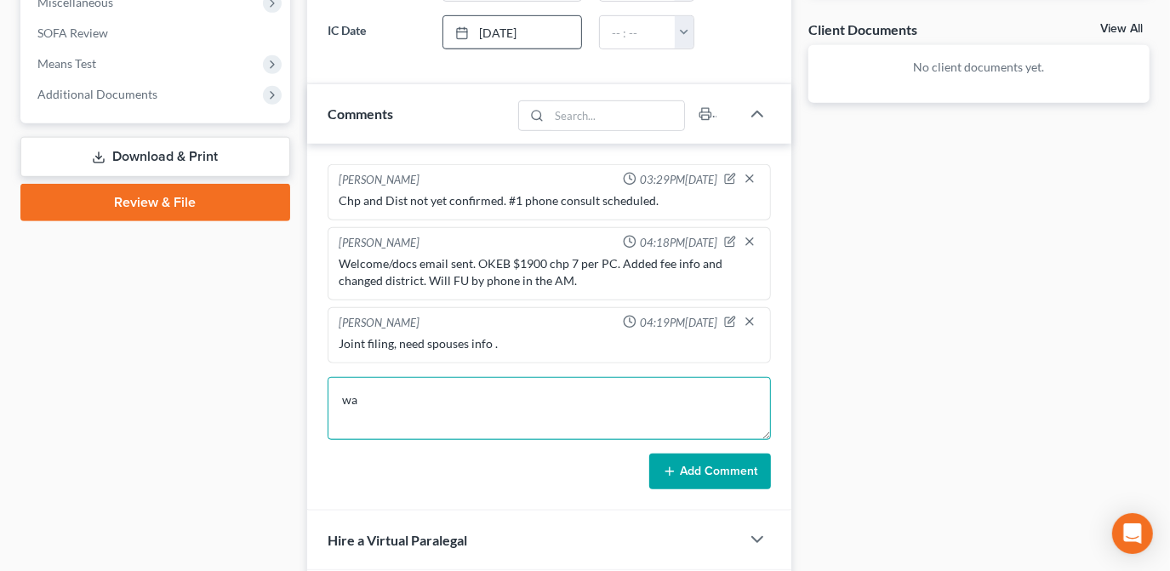
type textarea "w"
drag, startPoint x: 461, startPoint y: 386, endPoint x: 187, endPoint y: 374, distance: 274.3
click at [259, 375] on div "Petition Navigation Case Dashboard Payments Invoices Payments Payments Credit R…" at bounding box center [585, 117] width 1146 height 1145
click at [551, 408] on textarea "Going to stop making payment on the" at bounding box center [549, 408] width 443 height 63
click at [538, 393] on textarea "Going to stop making payment on the" at bounding box center [549, 408] width 443 height 63
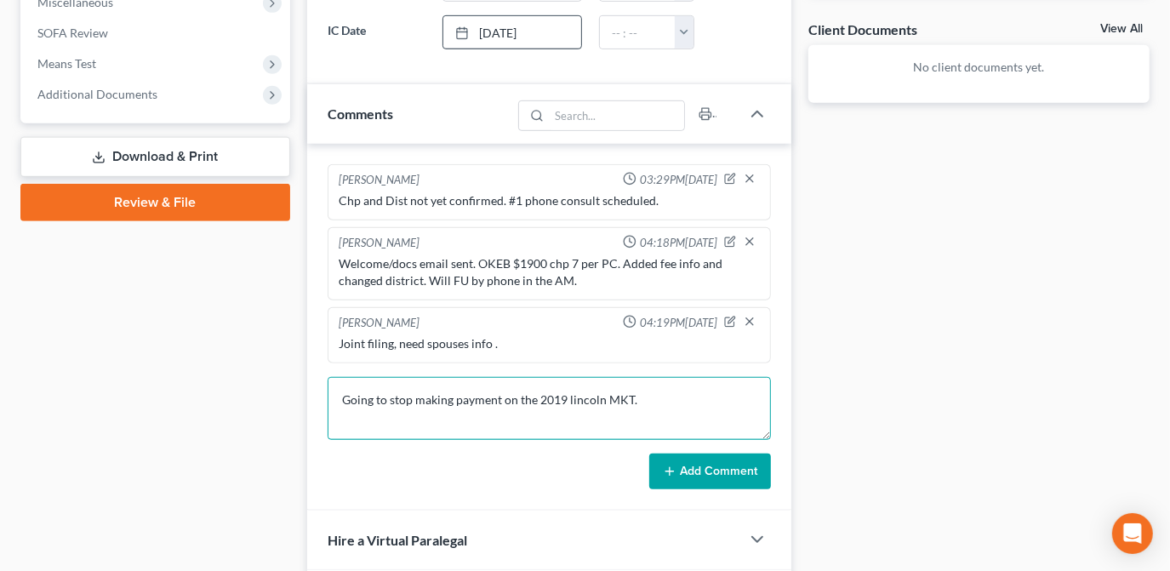
drag, startPoint x: 349, startPoint y: 395, endPoint x: 332, endPoint y: 385, distance: 19.8
click at [328, 396] on textarea "Going to stop making payment on the 2019 lincoln MKT." at bounding box center [549, 408] width 443 height 63
click at [722, 407] on textarea "Client is going to stop making payment on the 2019 lincoln MKT." at bounding box center [549, 408] width 443 height 63
type textarea "Client is going to stop making payment on the 2019 lincoln MKT."
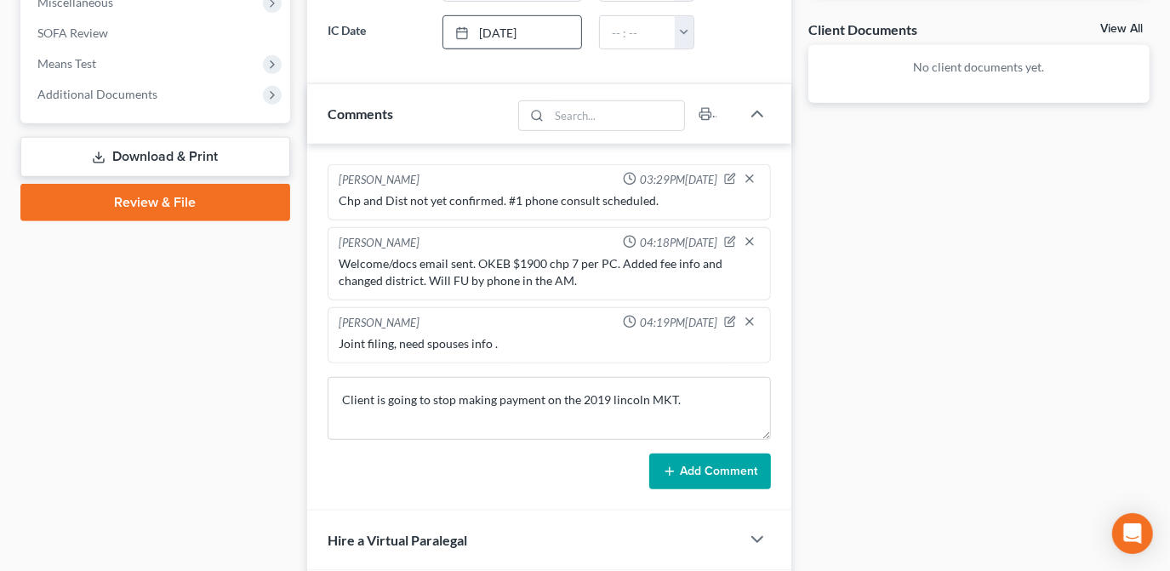
click at [703, 467] on button "Add Comment" at bounding box center [710, 472] width 122 height 36
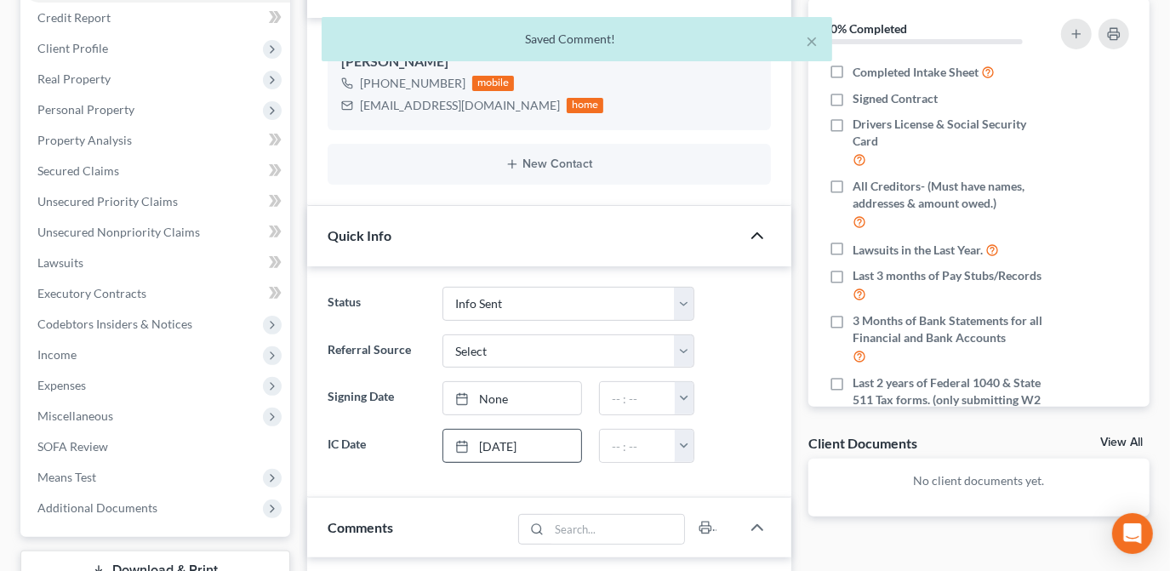
scroll to position [77, 0]
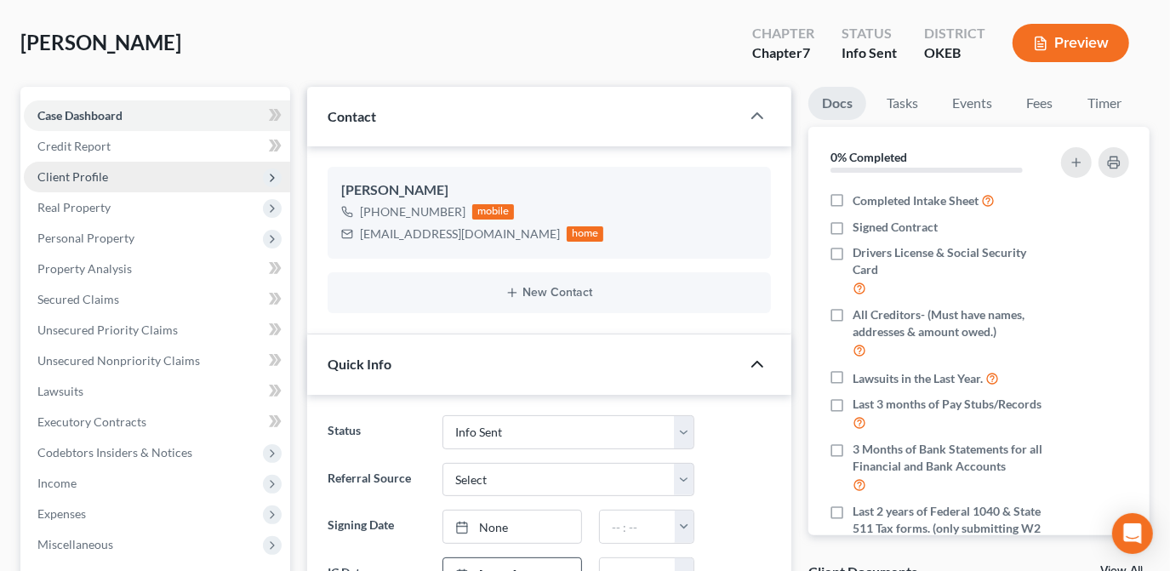
click at [245, 180] on span "Client Profile" at bounding box center [157, 177] width 266 height 31
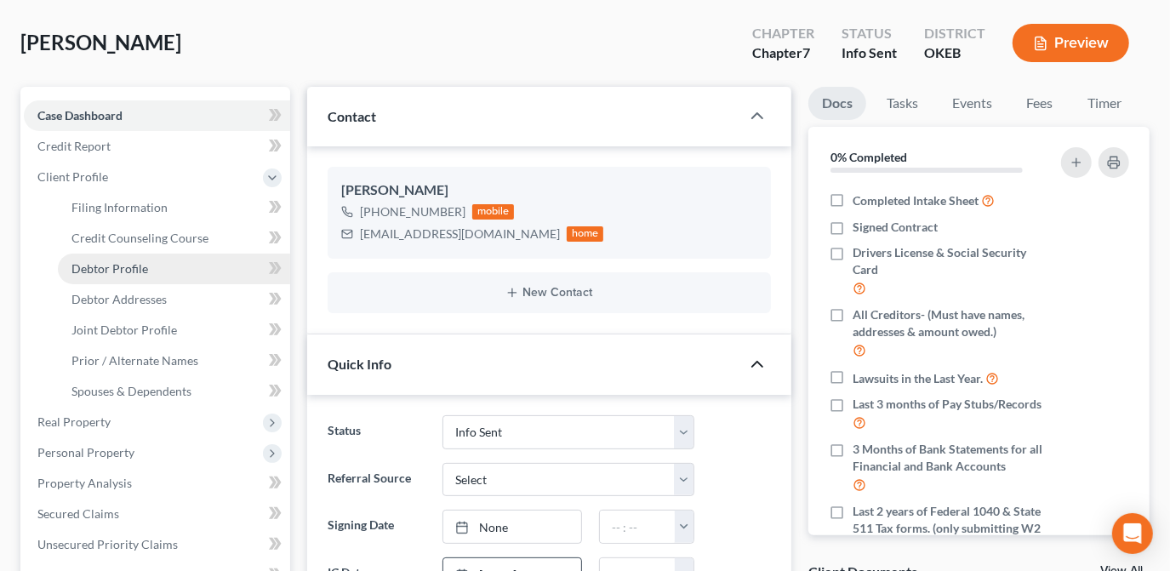
click at [195, 273] on link "Debtor Profile" at bounding box center [174, 269] width 232 height 31
select select "1"
select select "0"
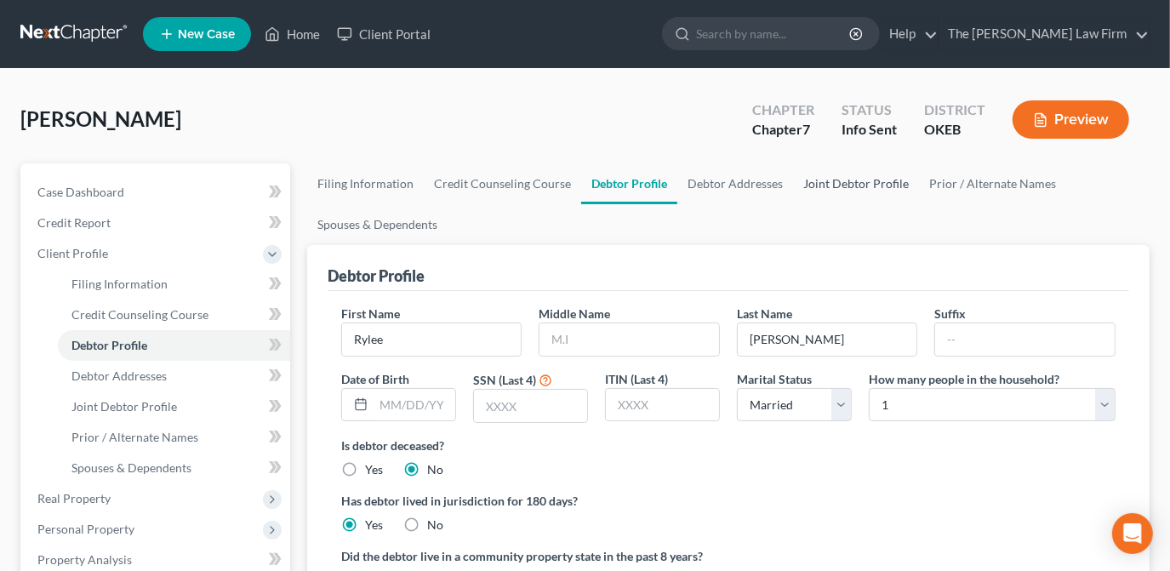
click at [811, 185] on link "Joint Debtor Profile" at bounding box center [856, 183] width 126 height 41
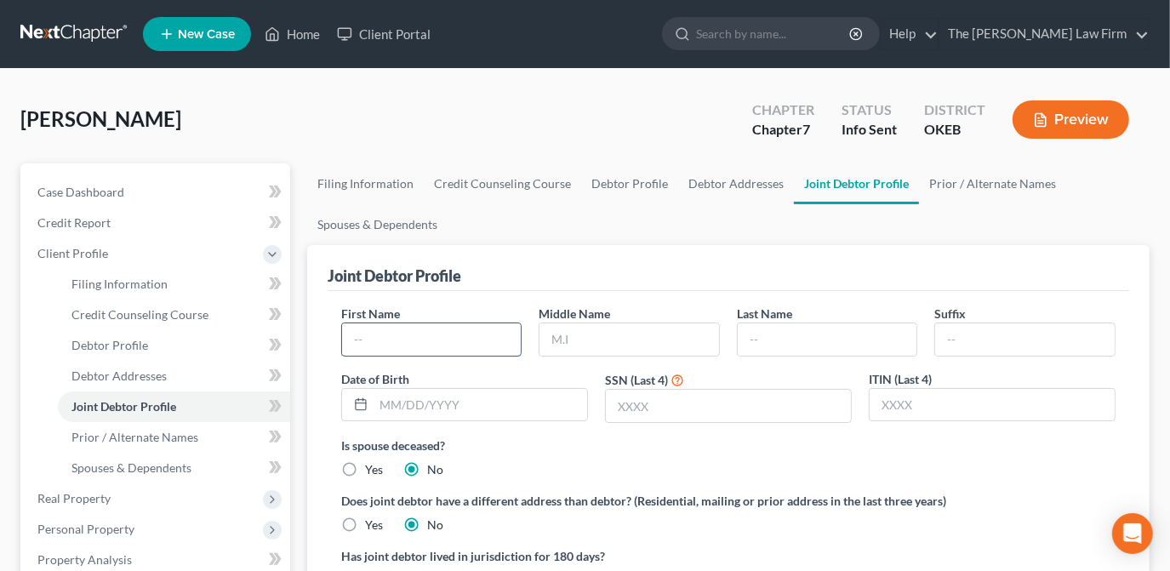
click at [424, 349] on input "text" at bounding box center [432, 339] width 180 height 32
type input "Allison"
click at [503, 141] on div "Melton, Rylee Upgraded Chapter Chapter 7 Status Info Sent District OKEB Preview" at bounding box center [584, 126] width 1129 height 74
drag, startPoint x: 208, startPoint y: 185, endPoint x: 231, endPoint y: 183, distance: 23.9
click at [207, 185] on link "Case Dashboard" at bounding box center [157, 192] width 266 height 31
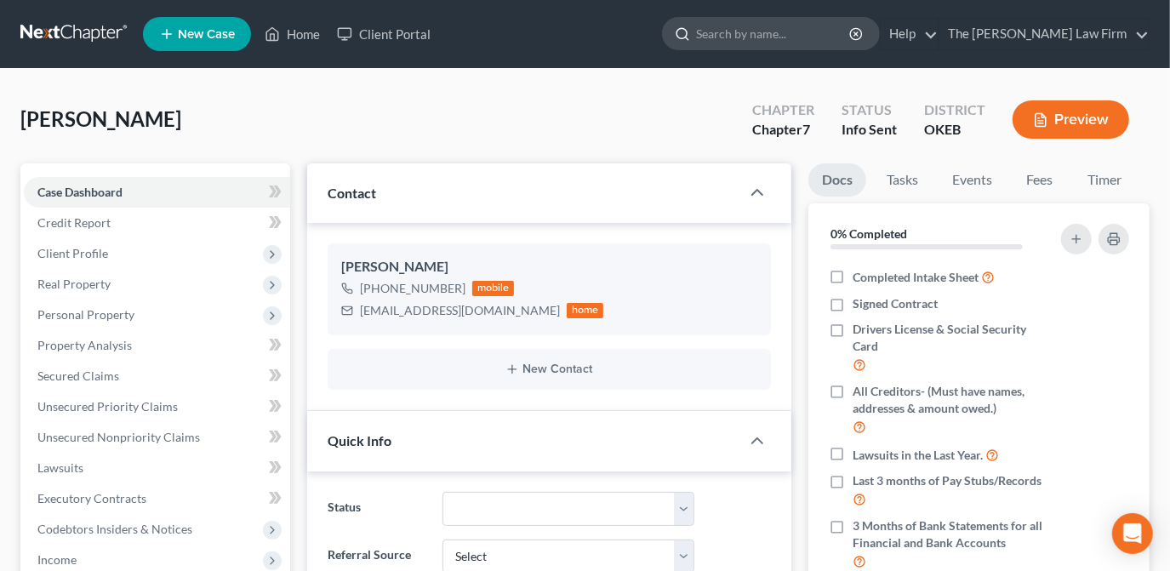
click at [762, 38] on input "search" at bounding box center [774, 33] width 156 height 31
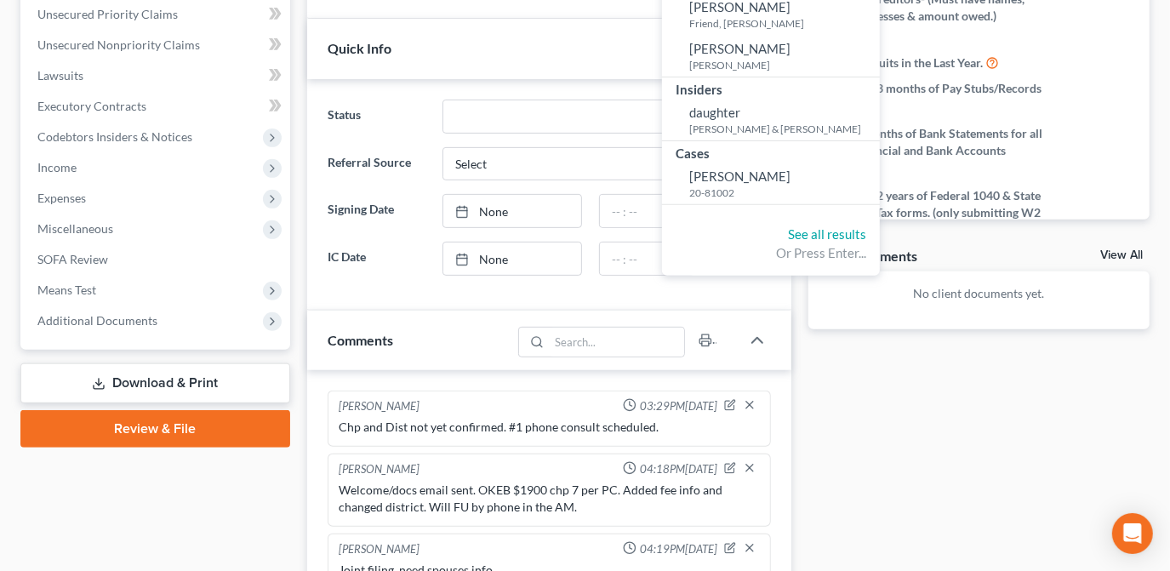
scroll to position [696, 0]
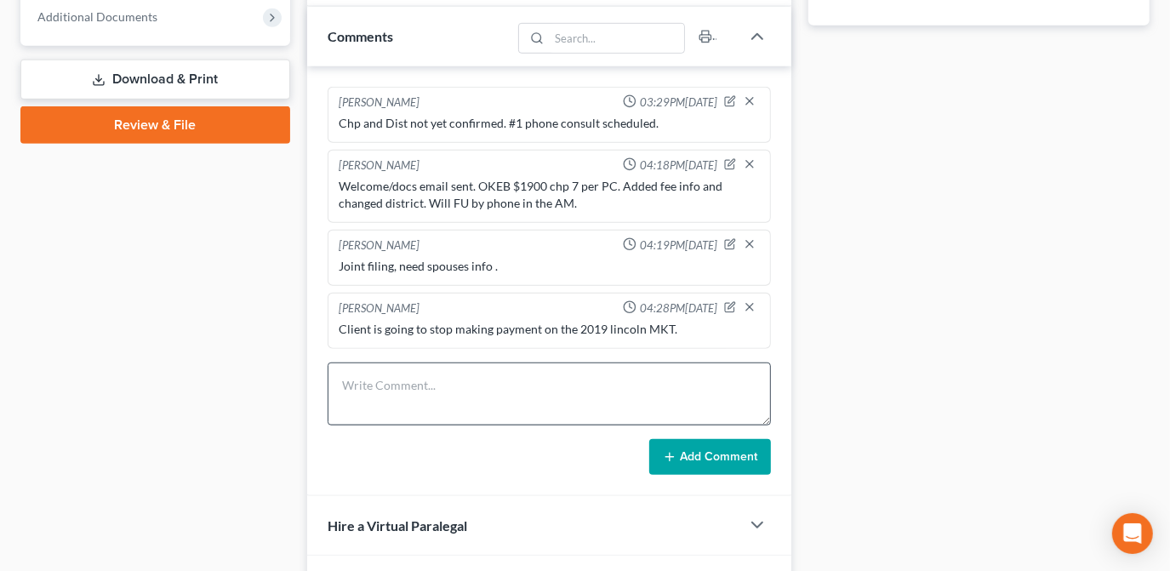
type input "davis"
drag, startPoint x: 551, startPoint y: 359, endPoint x: 463, endPoint y: 359, distance: 87.7
click at [551, 363] on textarea at bounding box center [549, 394] width 443 height 63
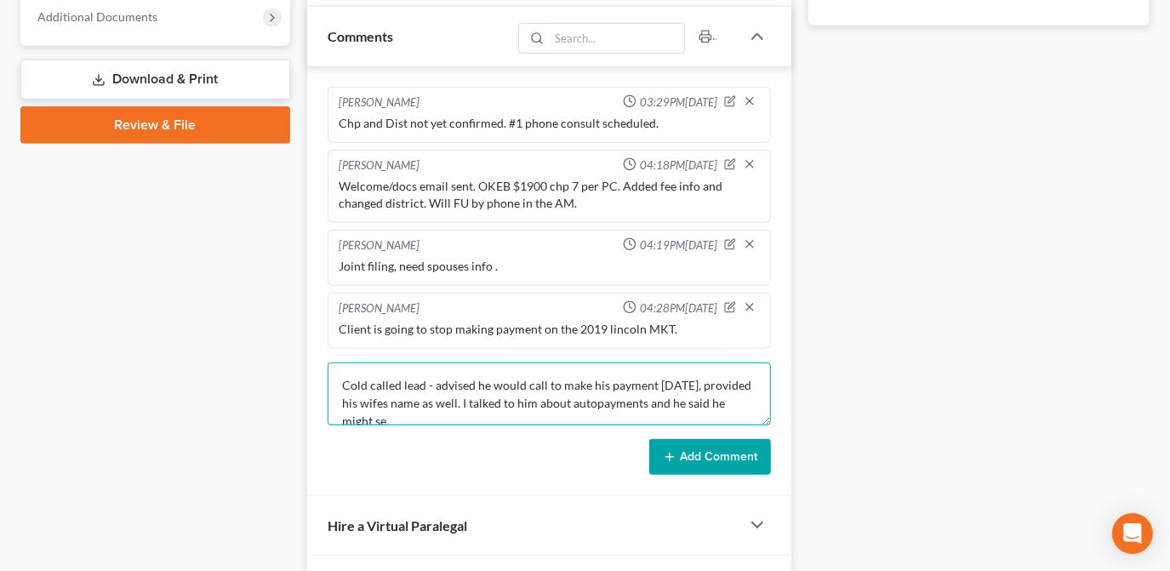
scroll to position [3, 0]
type textarea "Cold called lead - advised he would call to make his payment tomorrow, provided…"
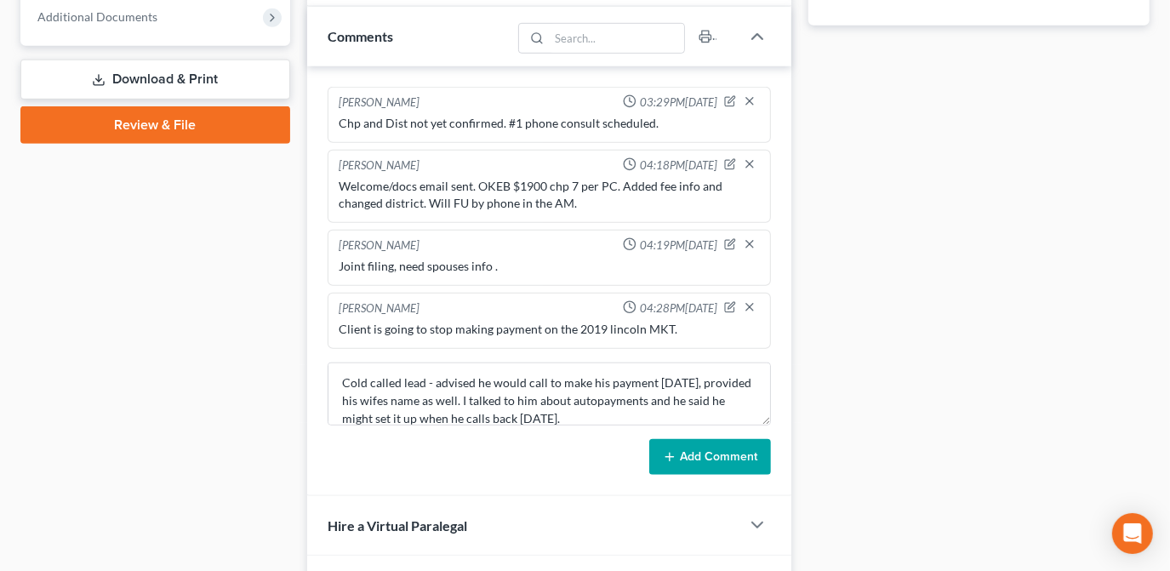
click at [701, 460] on button "Add Comment" at bounding box center [710, 457] width 122 height 36
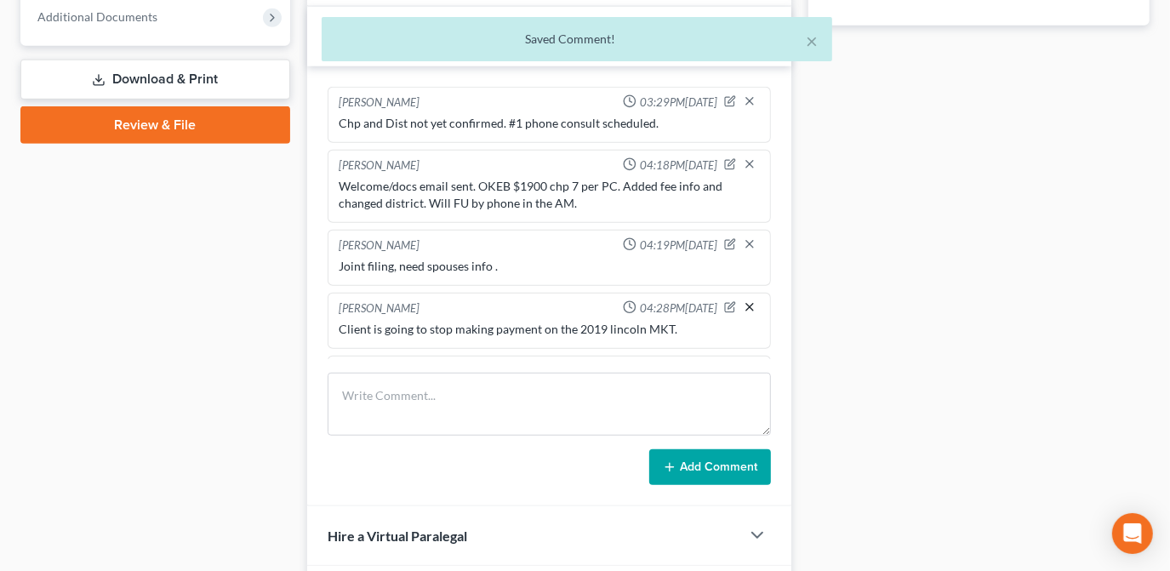
scroll to position [84, 0]
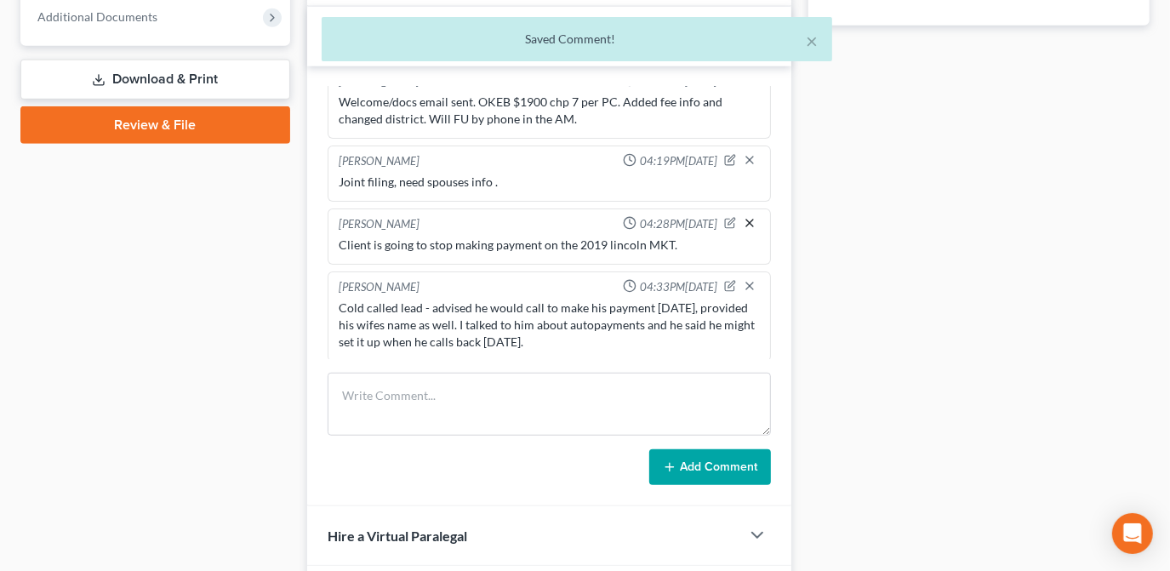
click at [733, 304] on div "Cold called lead - advised he would call to make his payment tomorrow, provided…" at bounding box center [549, 325] width 421 height 51
click at [725, 221] on icon "button" at bounding box center [729, 223] width 9 height 9
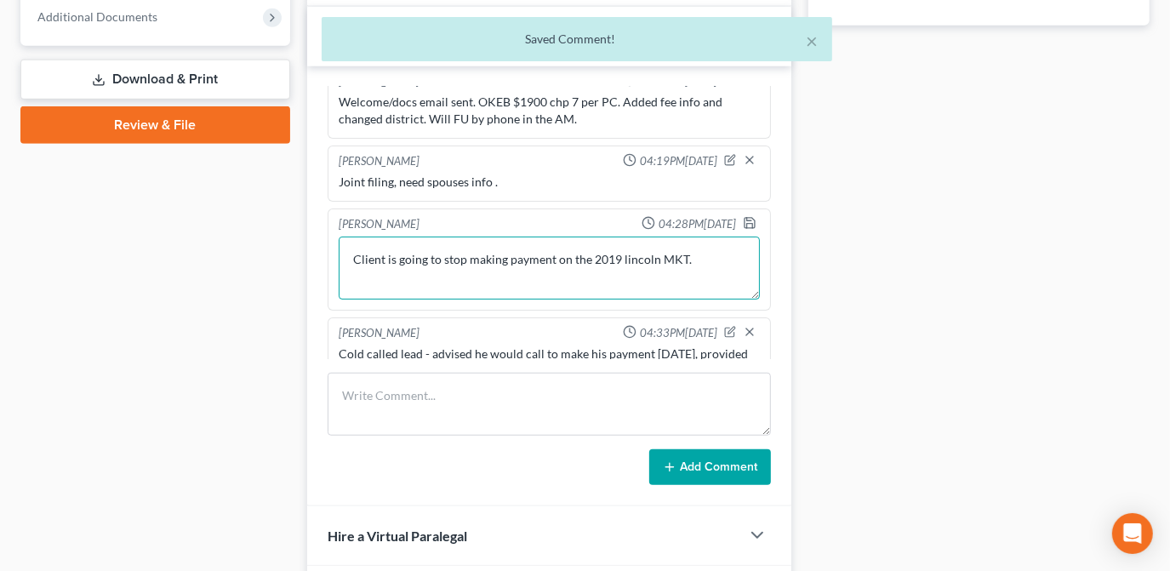
click at [689, 260] on textarea "Client is going to stop making payment on the 2019 lincoln MKT." at bounding box center [549, 268] width 421 height 63
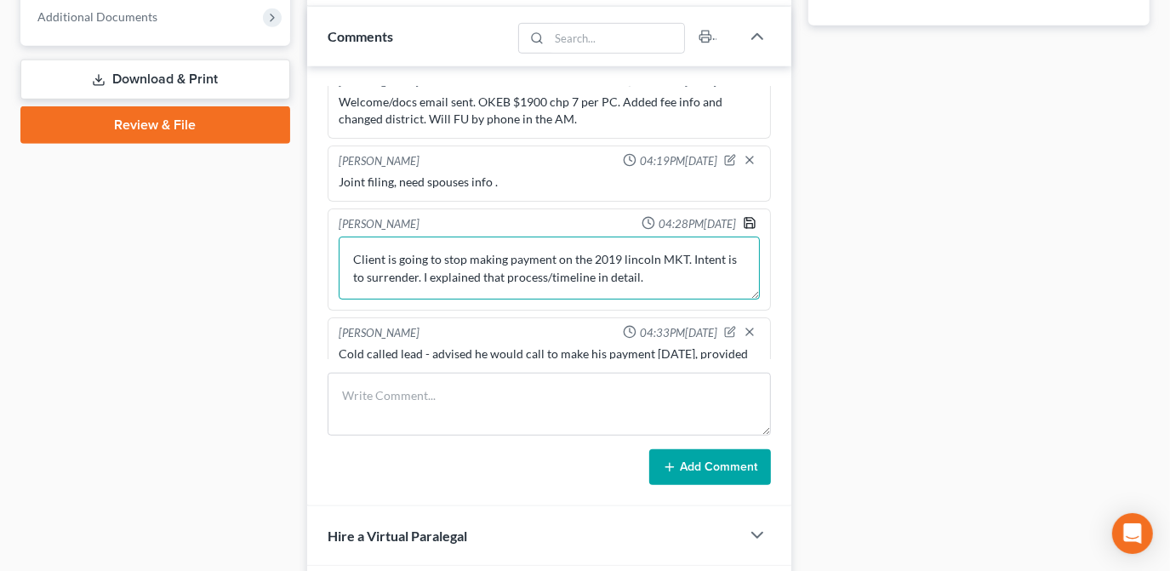
type textarea "Client is going to stop making payment on the 2019 lincoln MKT. Intent is to su…"
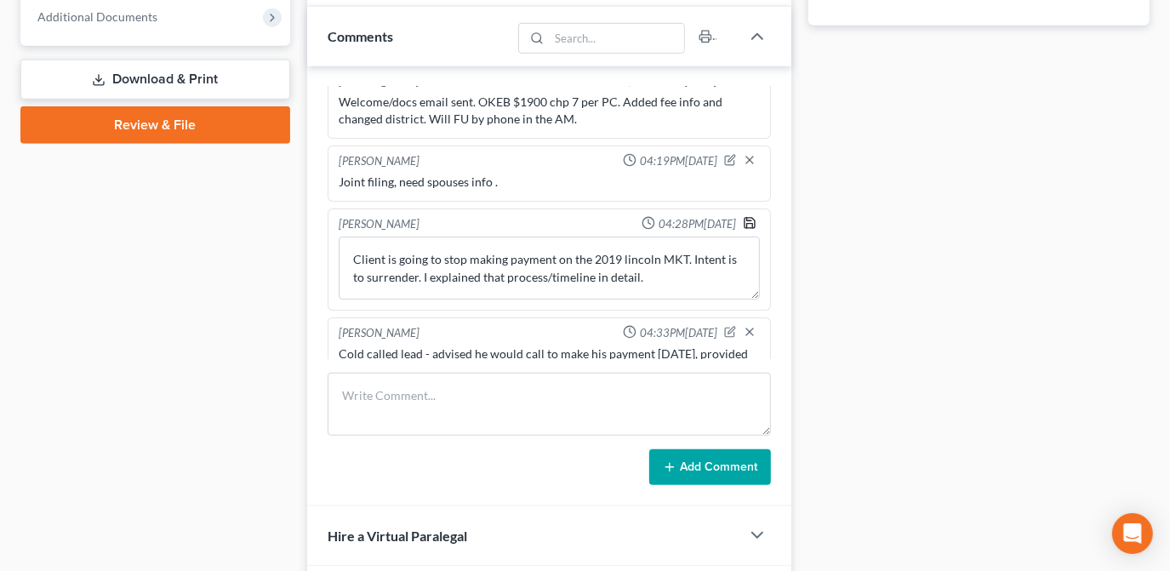
click at [743, 216] on icon "button" at bounding box center [750, 223] width 14 height 14
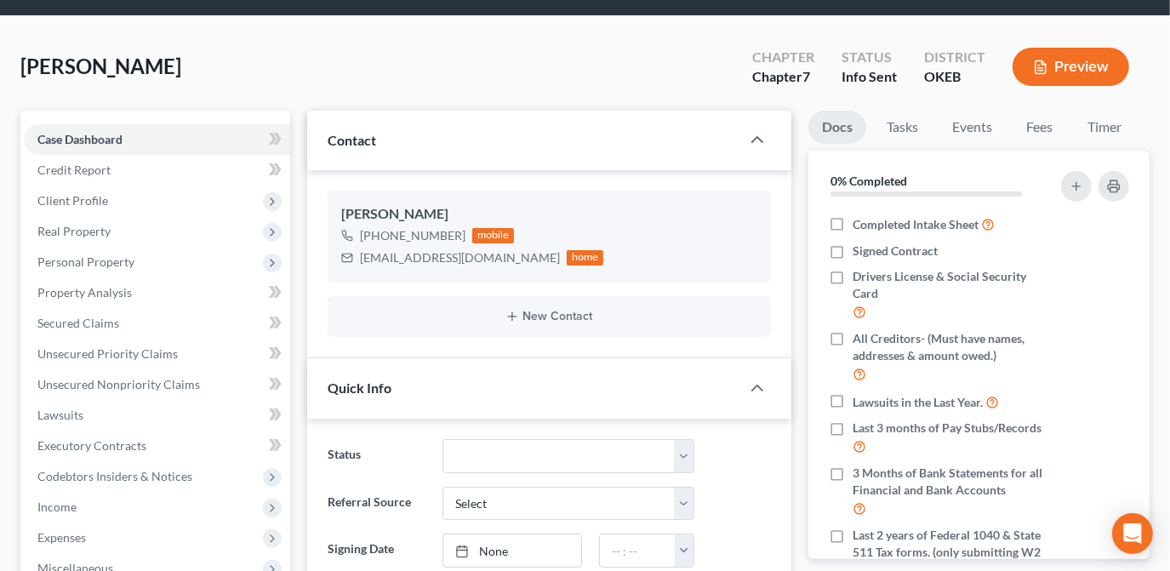
scroll to position [0, 0]
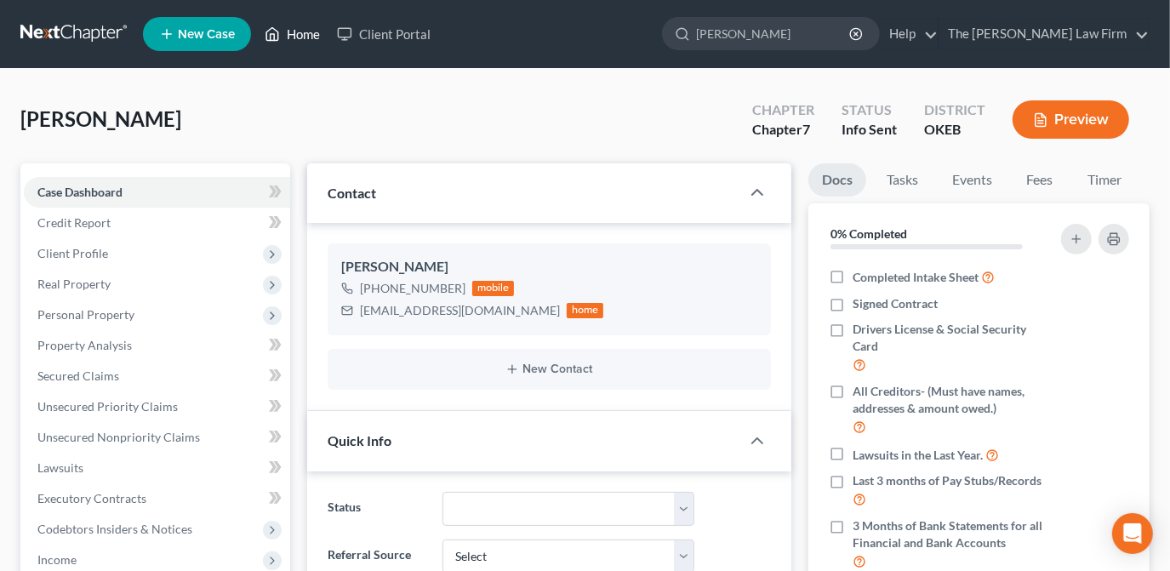
drag, startPoint x: 296, startPoint y: 36, endPoint x: 433, endPoint y: 192, distance: 208.1
click at [297, 36] on link "Home" at bounding box center [292, 34] width 72 height 31
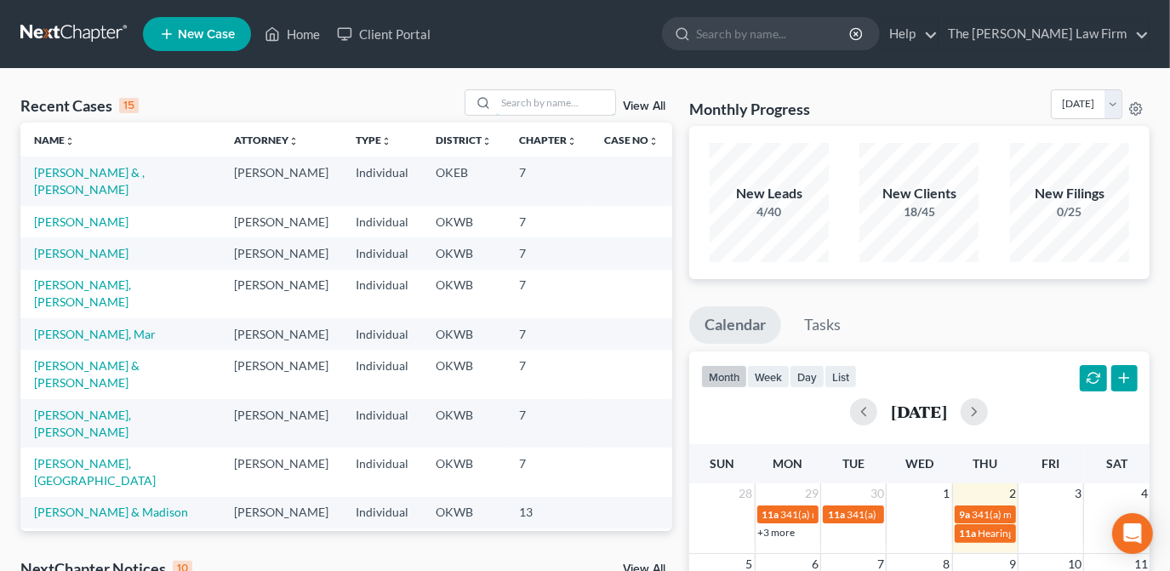
drag, startPoint x: 515, startPoint y: 102, endPoint x: 497, endPoint y: 121, distance: 25.9
click at [515, 101] on input "search" at bounding box center [555, 102] width 119 height 25
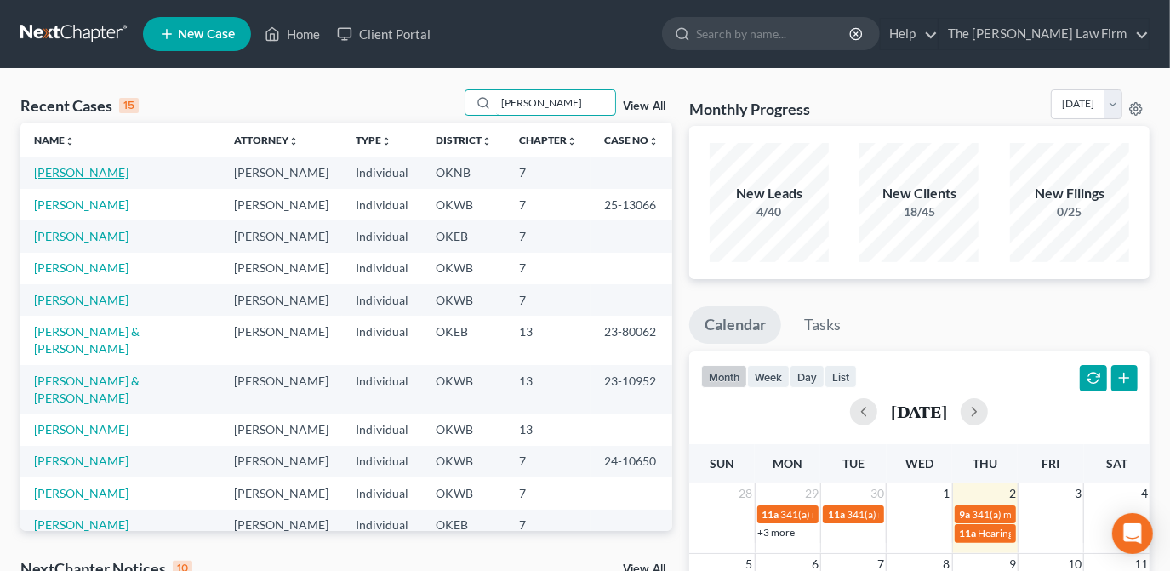
type input "davis"
click at [86, 169] on link "Davis, Karen" at bounding box center [81, 172] width 94 height 14
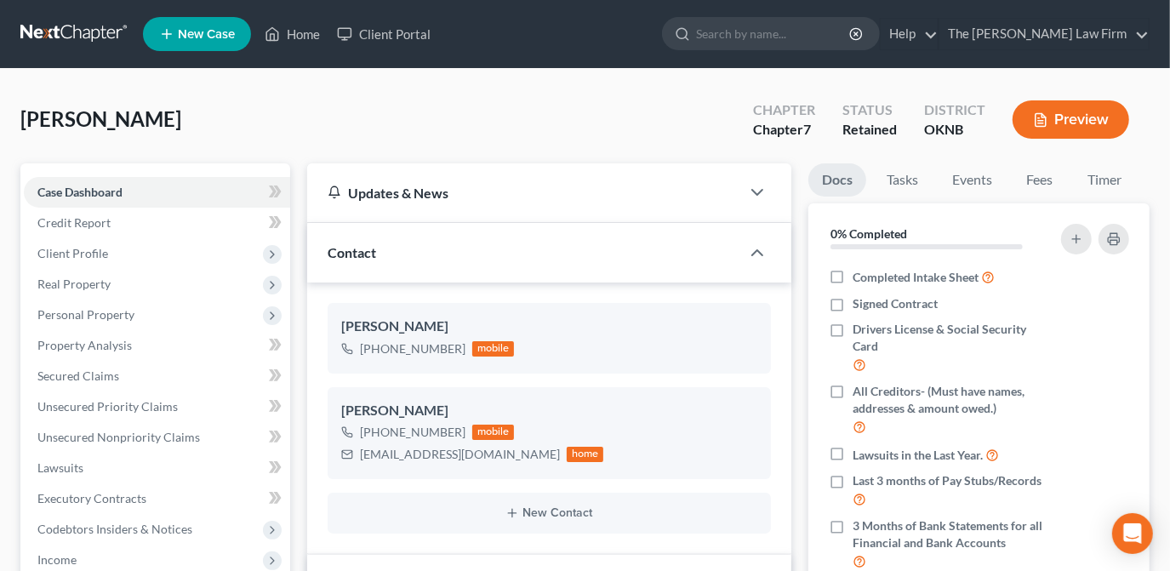
scroll to position [266, 0]
click at [1035, 194] on link "Fees" at bounding box center [1040, 179] width 54 height 33
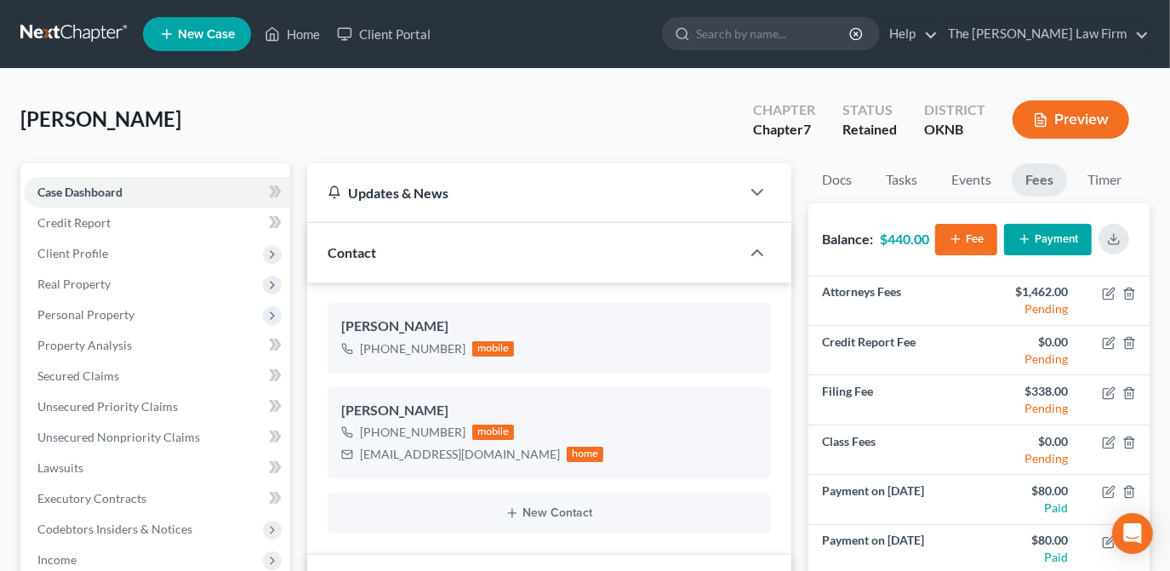
click at [1019, 243] on icon "button" at bounding box center [1025, 239] width 14 height 14
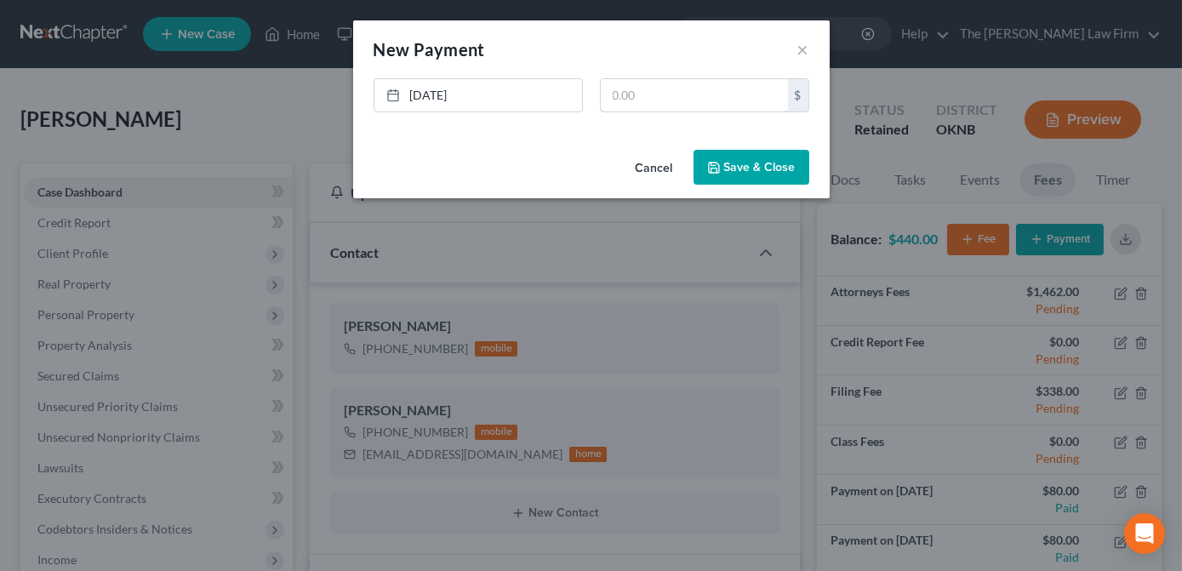
click at [644, 100] on input "text" at bounding box center [694, 95] width 187 height 32
type input "440.00"
click at [761, 173] on button "Save & Close" at bounding box center [752, 168] width 116 height 36
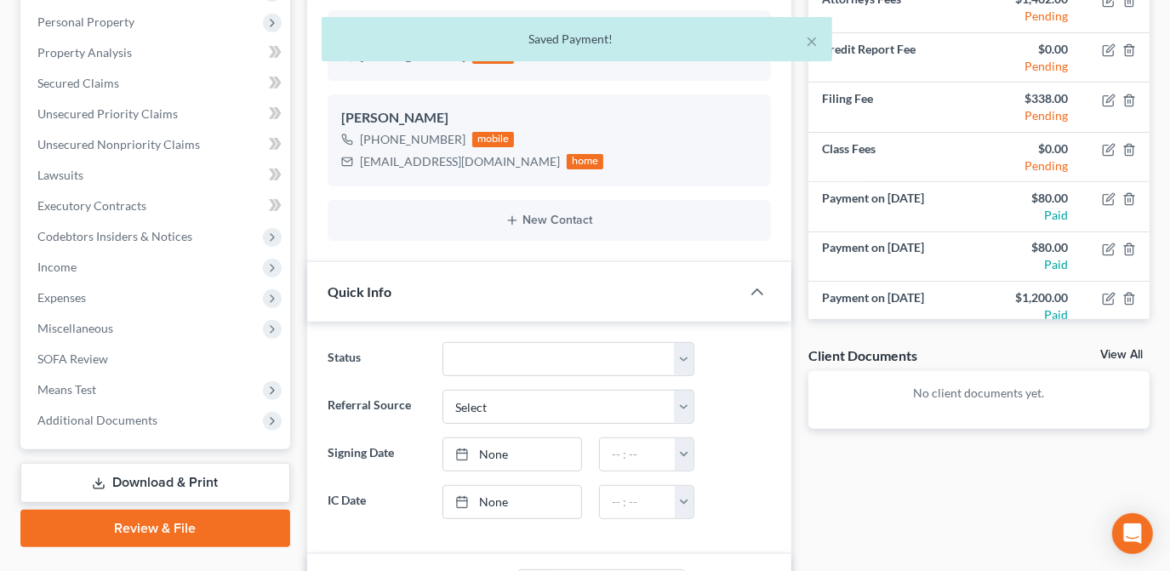
scroll to position [309, 0]
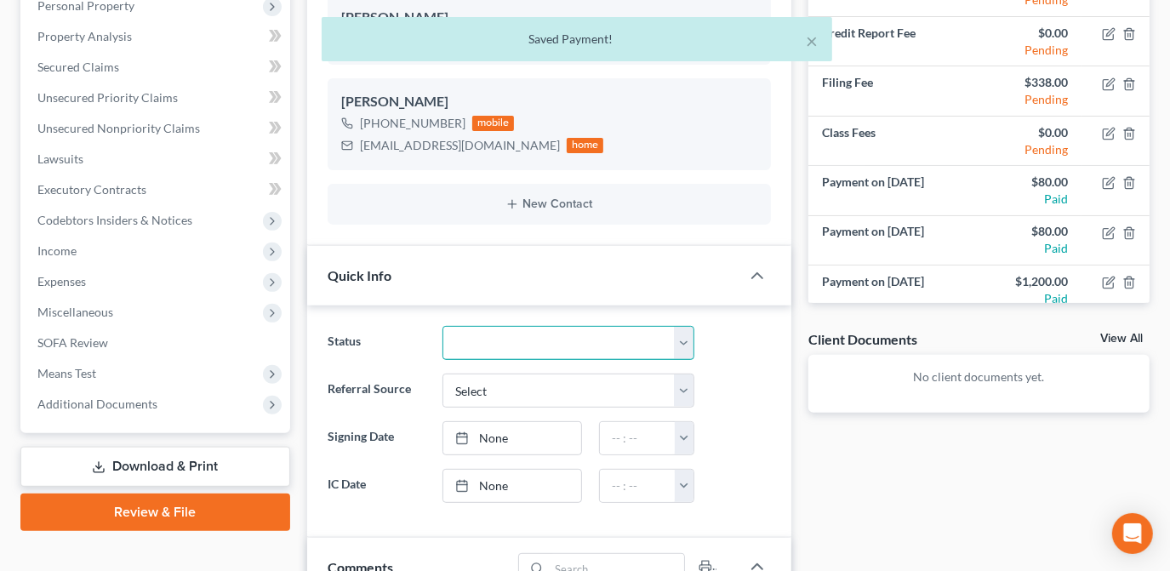
click at [678, 349] on select "Discharged Dismissed Filed Info Sent In Progress Lead Lost Lead Ready to File R…" at bounding box center [569, 343] width 252 height 34
select select "4"
click at [443, 326] on select "Discharged Dismissed Filed Info Sent In Progress Lead Lost Lead Ready to File R…" at bounding box center [569, 343] width 252 height 34
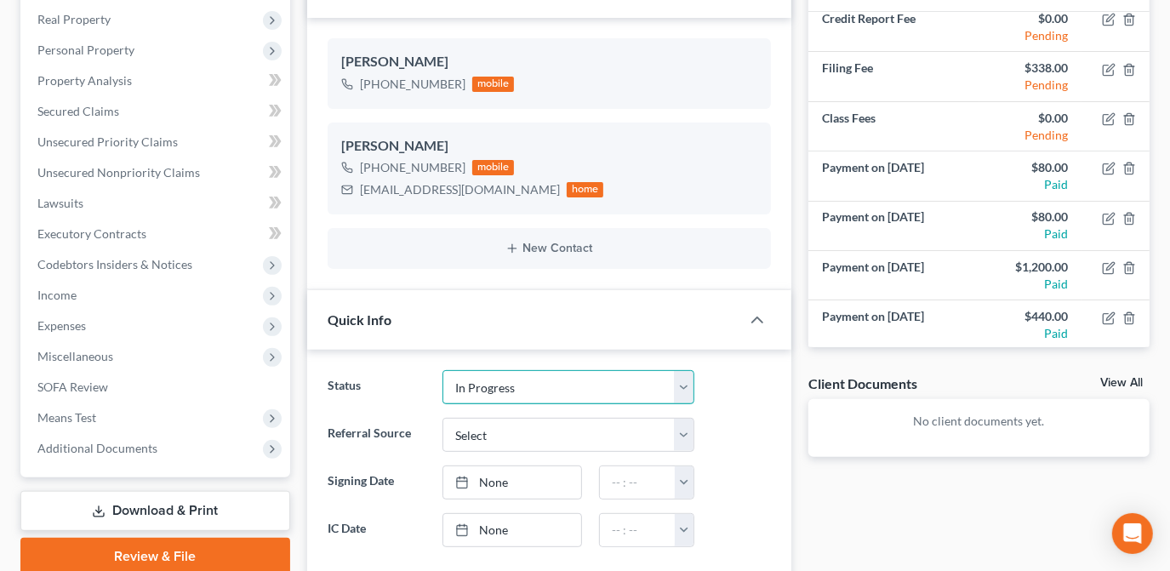
scroll to position [386, 0]
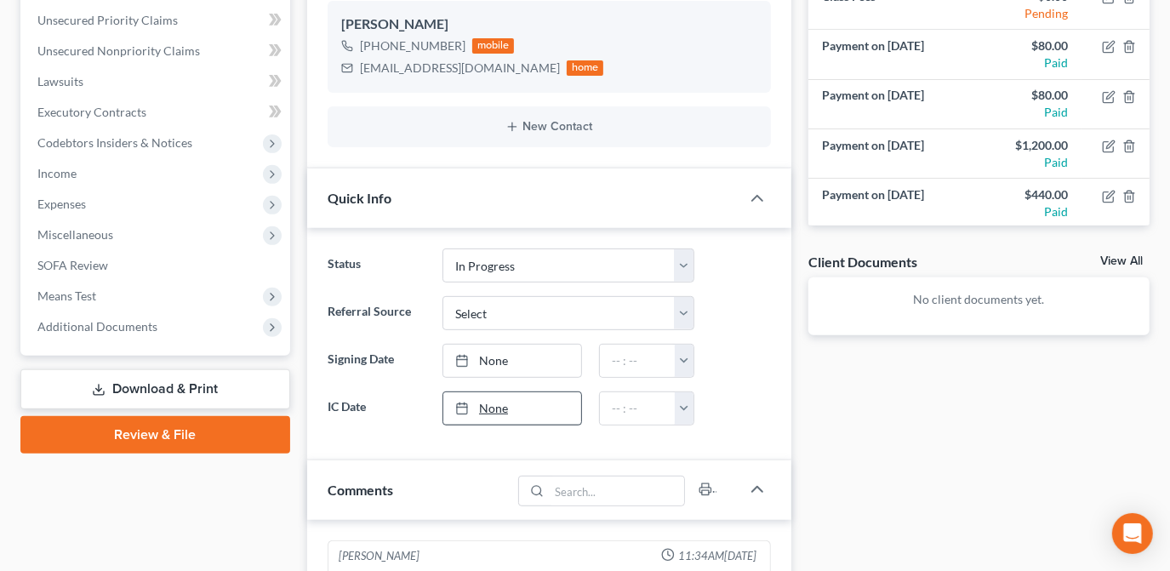
drag, startPoint x: 485, startPoint y: 402, endPoint x: 501, endPoint y: 403, distance: 16.3
click at [485, 402] on link "None" at bounding box center [512, 408] width 138 height 32
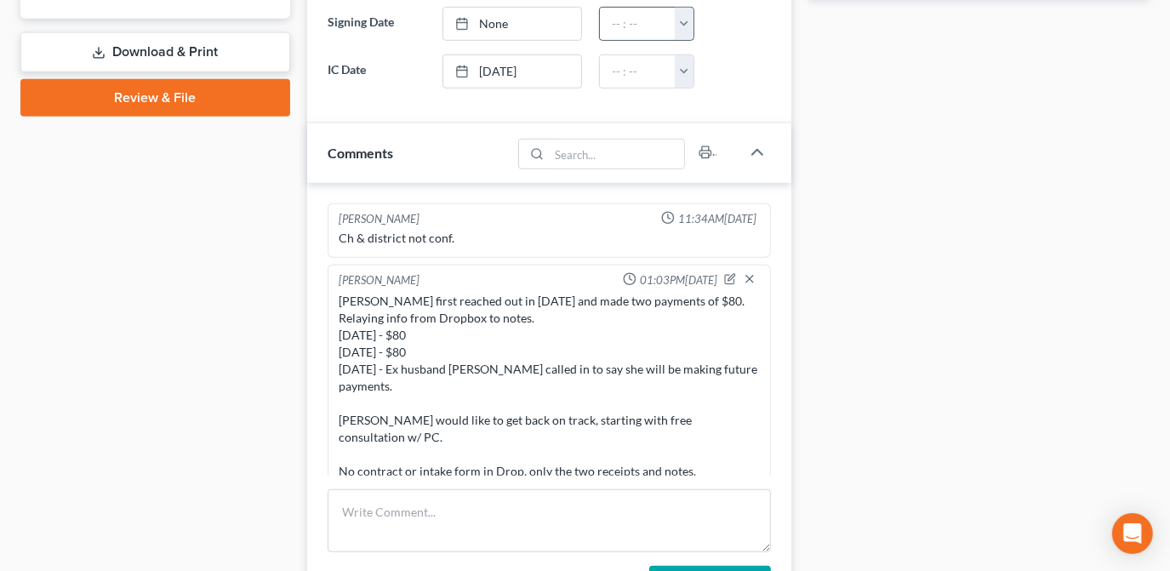
scroll to position [541, 0]
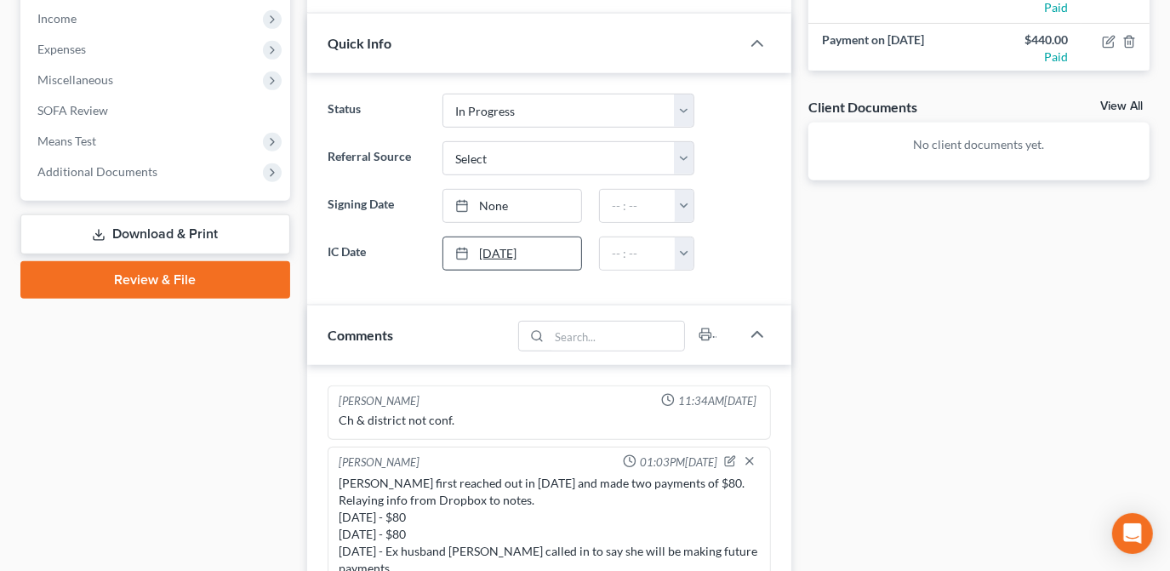
click at [538, 246] on link "4/4/2025" at bounding box center [512, 253] width 138 height 32
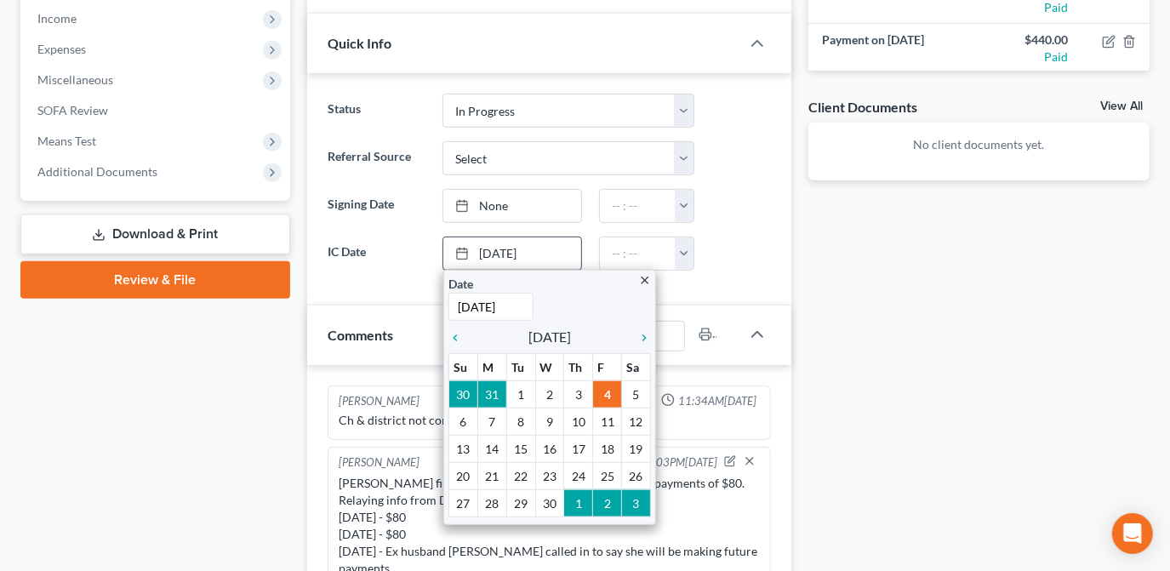
click at [506, 301] on input "4/4/2025" at bounding box center [490, 307] width 85 height 28
type input "4/4/2024"
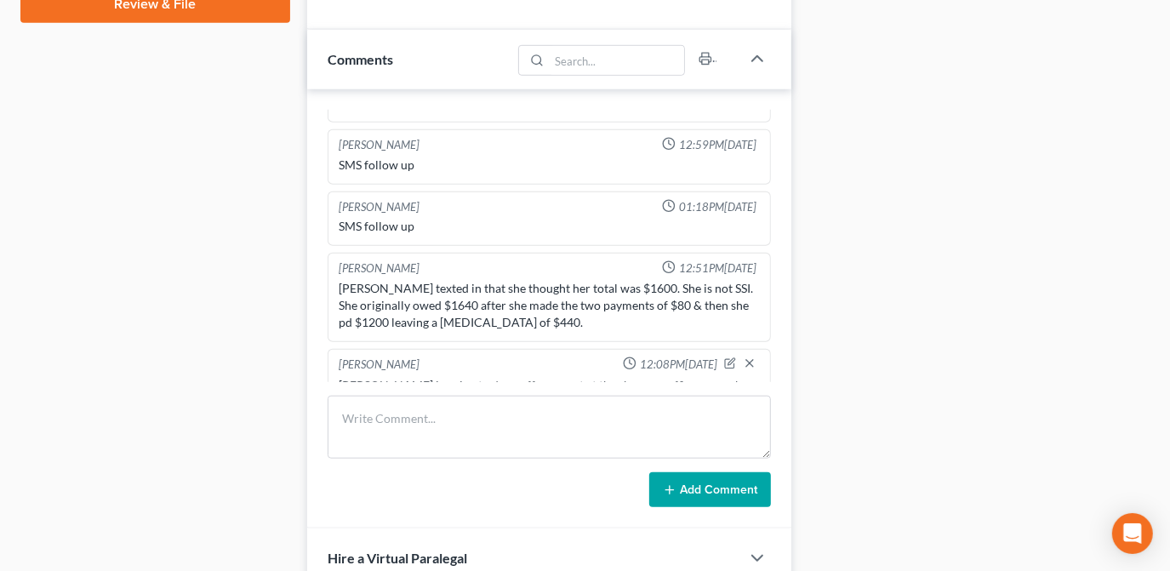
scroll to position [851, 0]
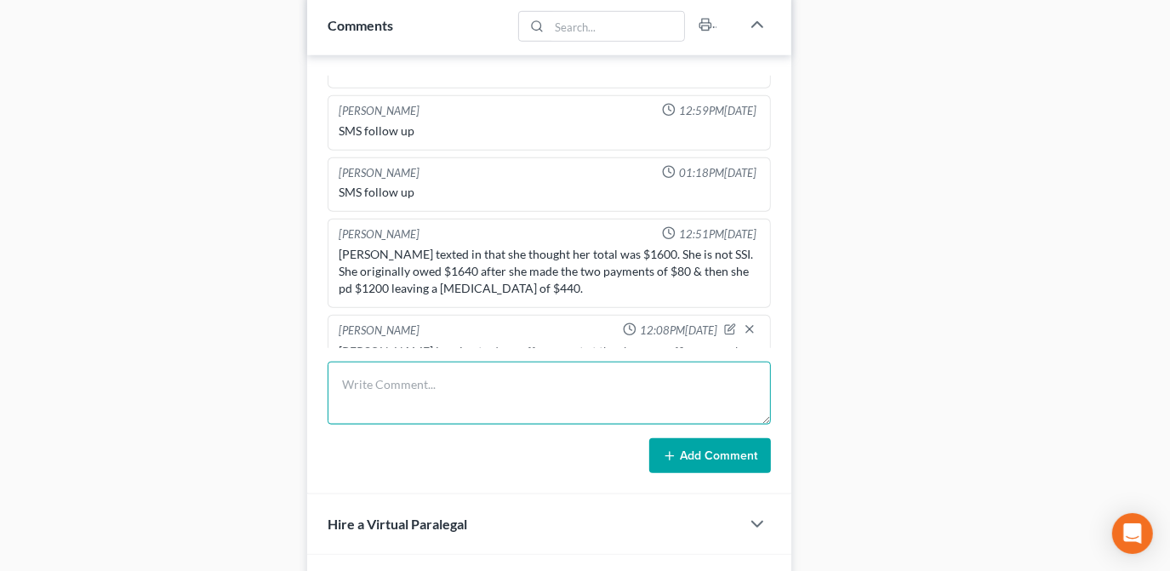
click at [477, 364] on textarea at bounding box center [549, 393] width 443 height 63
click at [654, 388] on textarea "Processed final $440 payment, added to PIF sheet." at bounding box center [549, 393] width 443 height 63
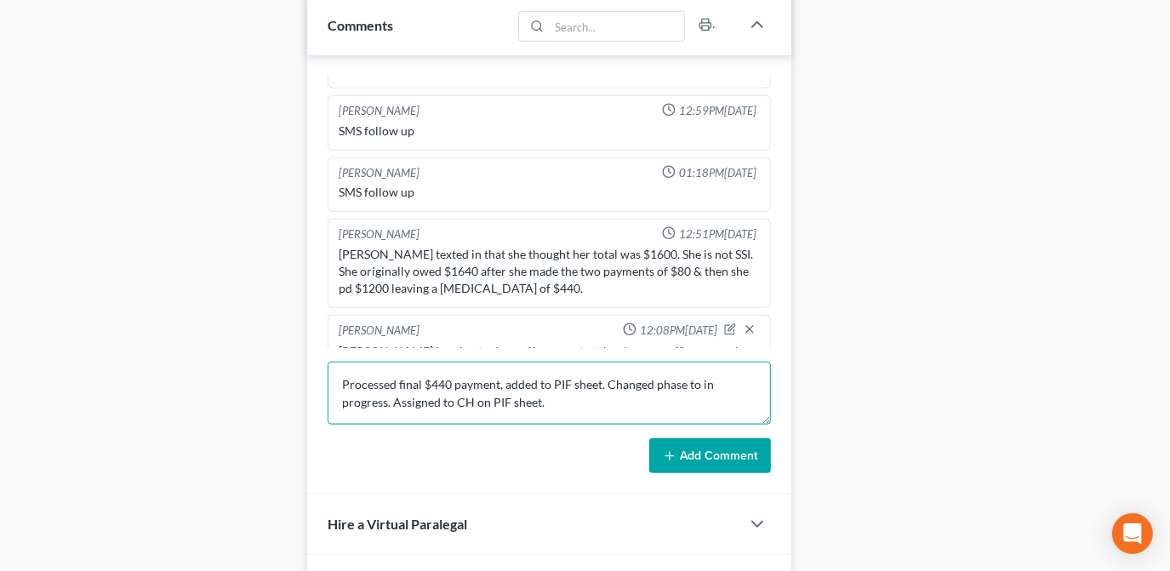
type textarea "Processed final $440 payment, added to PIF sheet. Changed phase to in progress.…"
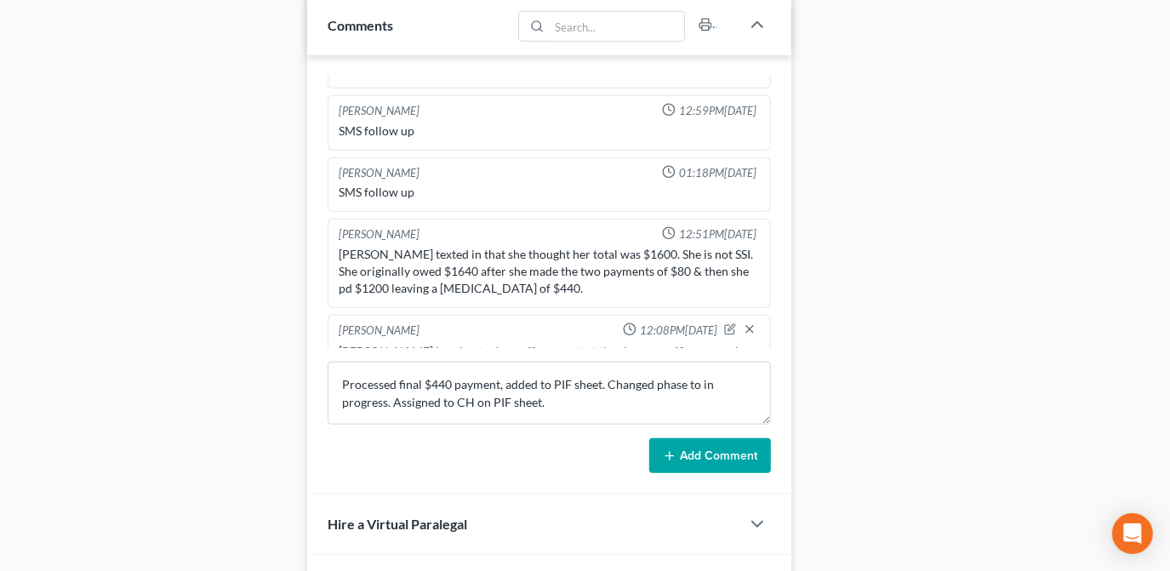
click at [694, 452] on button "Add Comment" at bounding box center [710, 456] width 122 height 36
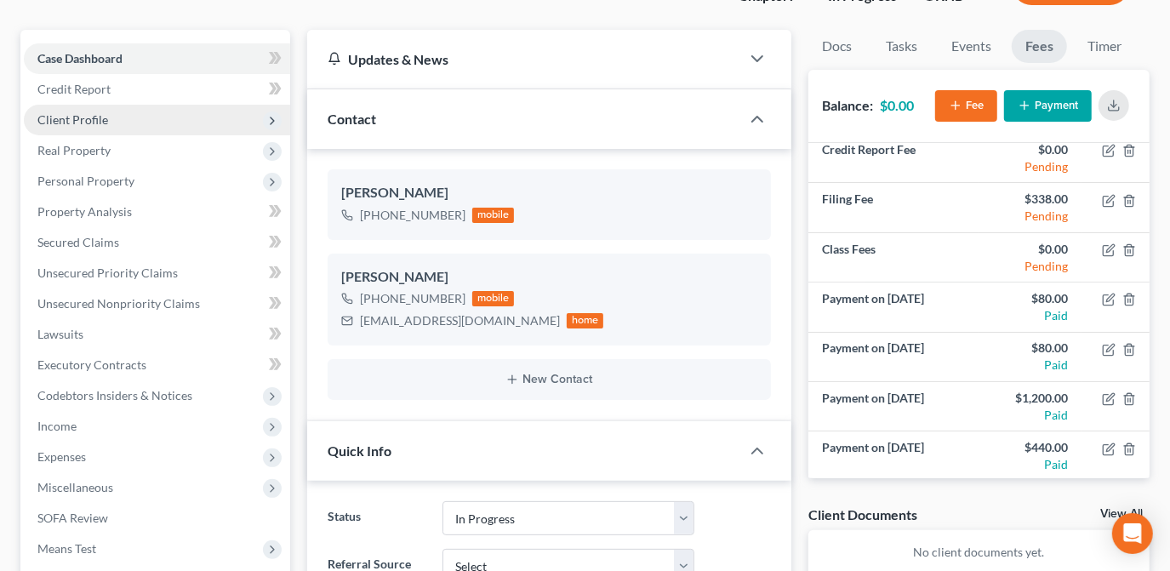
scroll to position [0, 0]
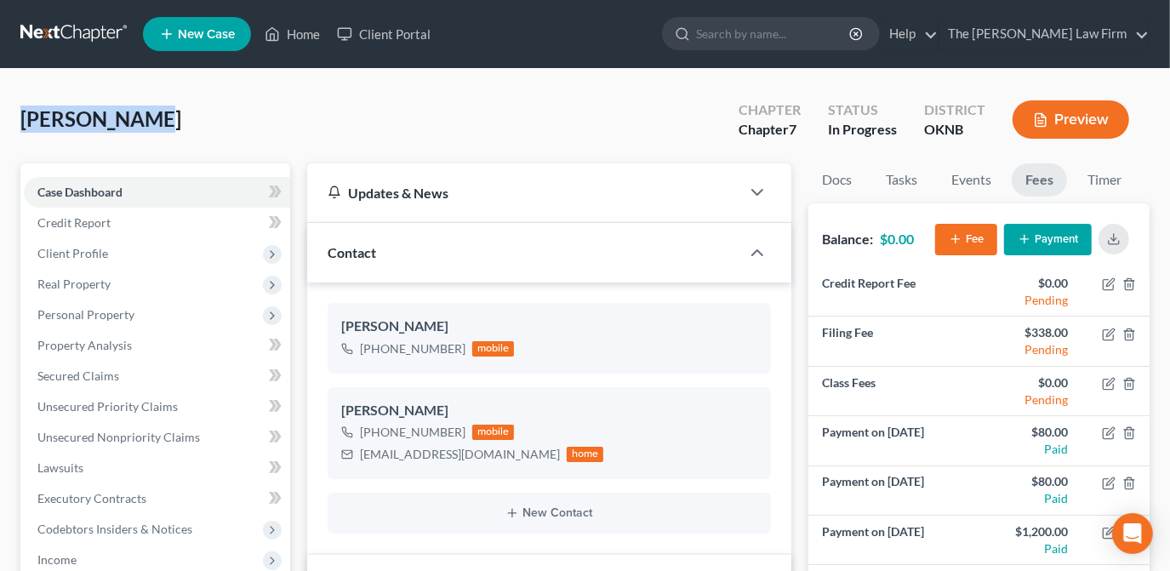
drag, startPoint x: 140, startPoint y: 117, endPoint x: 41, endPoint y: 122, distance: 99.7
drag, startPoint x: 41, startPoint y: 122, endPoint x: 77, endPoint y: 114, distance: 37.4
copy span "Davis, Karen"
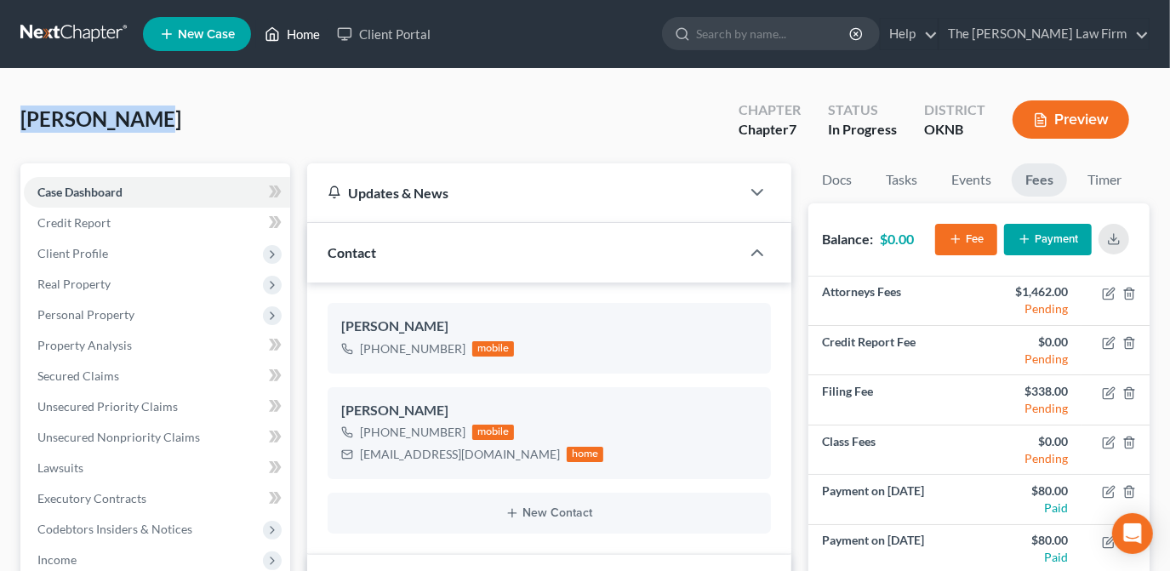
drag, startPoint x: 296, startPoint y: 40, endPoint x: 405, endPoint y: 162, distance: 163.3
click at [296, 40] on link "Home" at bounding box center [292, 34] width 72 height 31
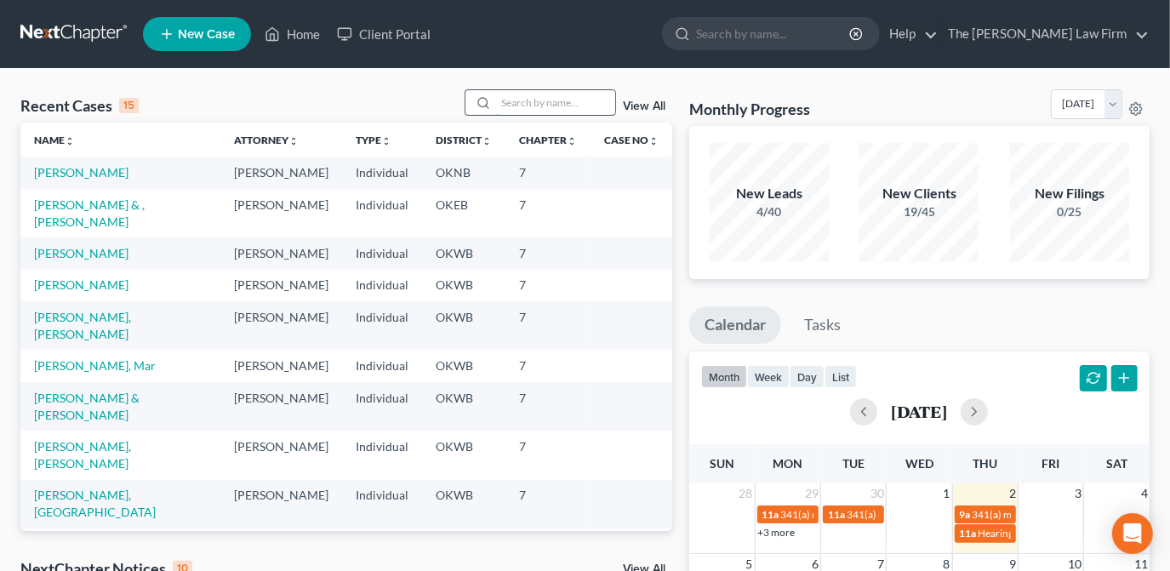
click at [551, 106] on input "search" at bounding box center [555, 102] width 119 height 25
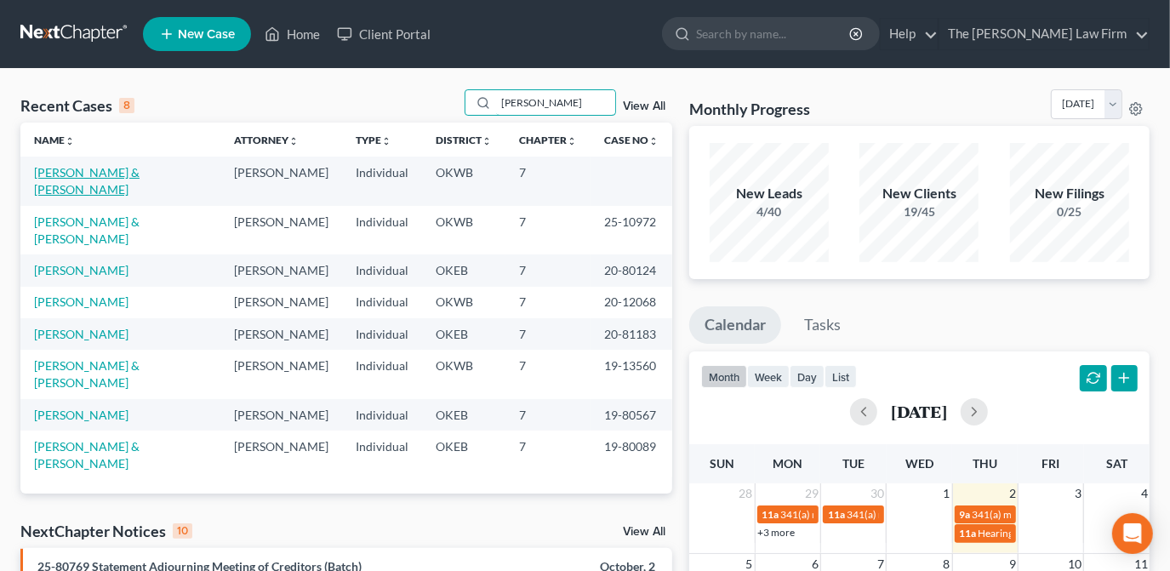
type input "lewis"
click at [135, 171] on link "Lewis, Darren & Jennifer" at bounding box center [87, 180] width 106 height 31
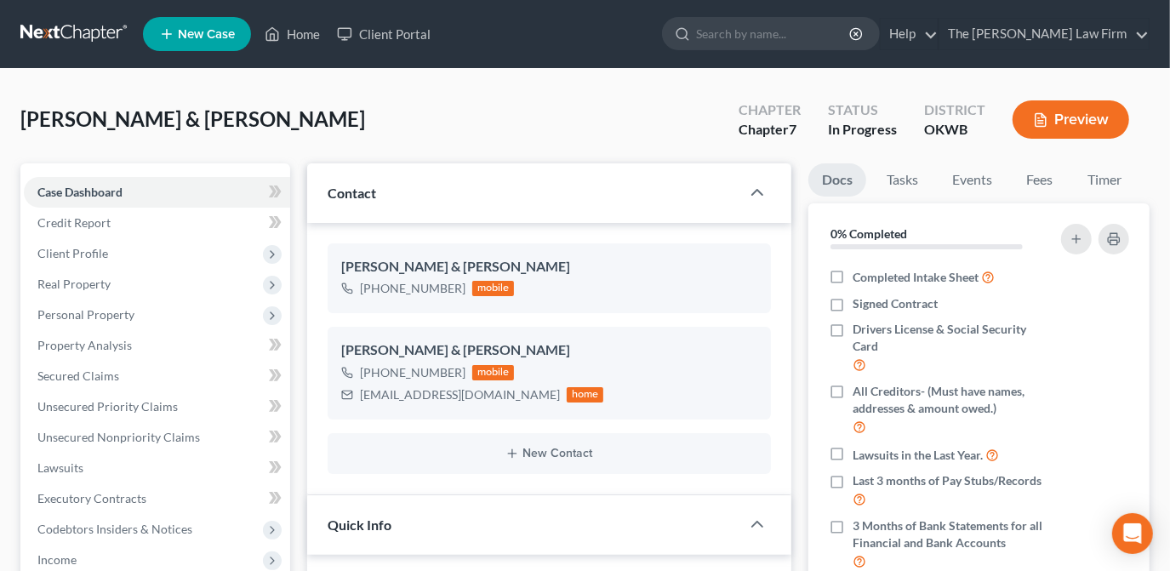
scroll to position [403, 0]
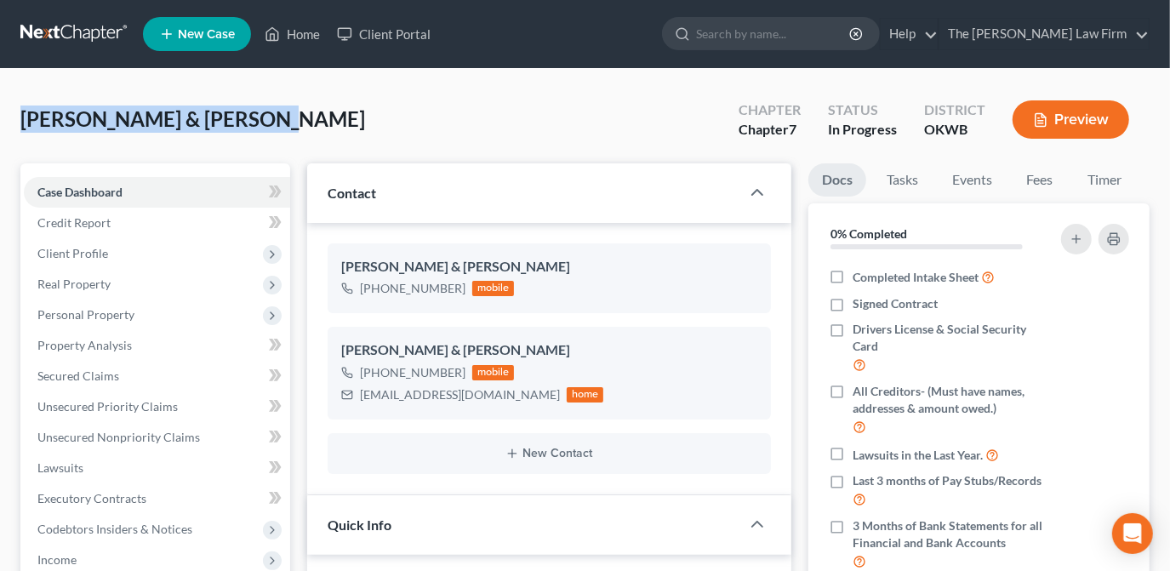
drag, startPoint x: 246, startPoint y: 117, endPoint x: 10, endPoint y: 128, distance: 236.0
drag, startPoint x: 49, startPoint y: 131, endPoint x: 88, endPoint y: 118, distance: 40.4
copy span "Lewis, Darren & Jennifer"
drag, startPoint x: 290, startPoint y: 37, endPoint x: 169, endPoint y: 54, distance: 122.0
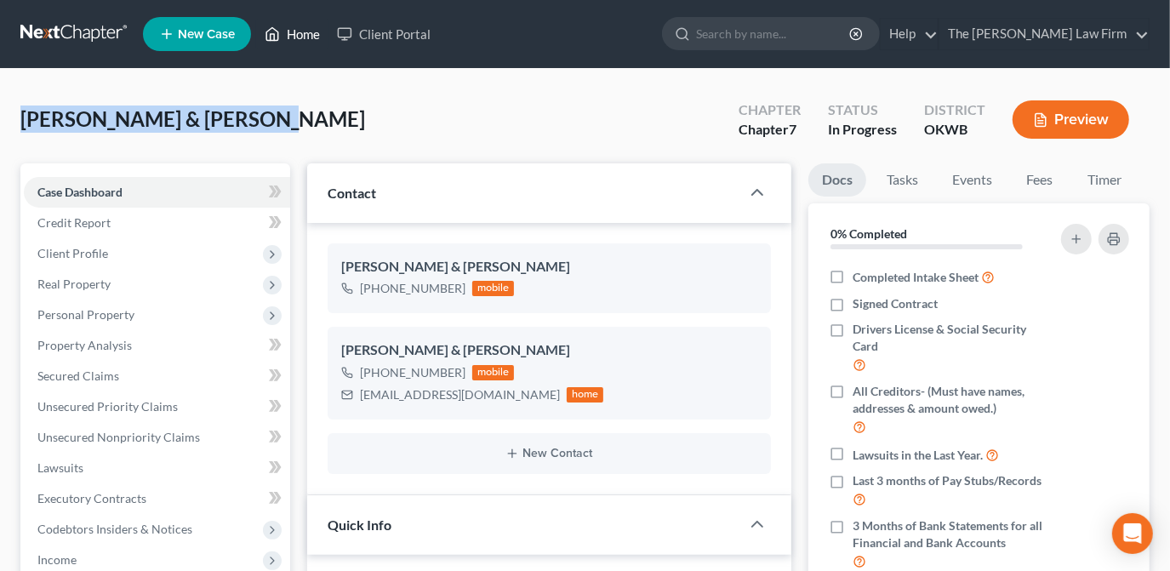
click at [290, 37] on link "Home" at bounding box center [292, 34] width 72 height 31
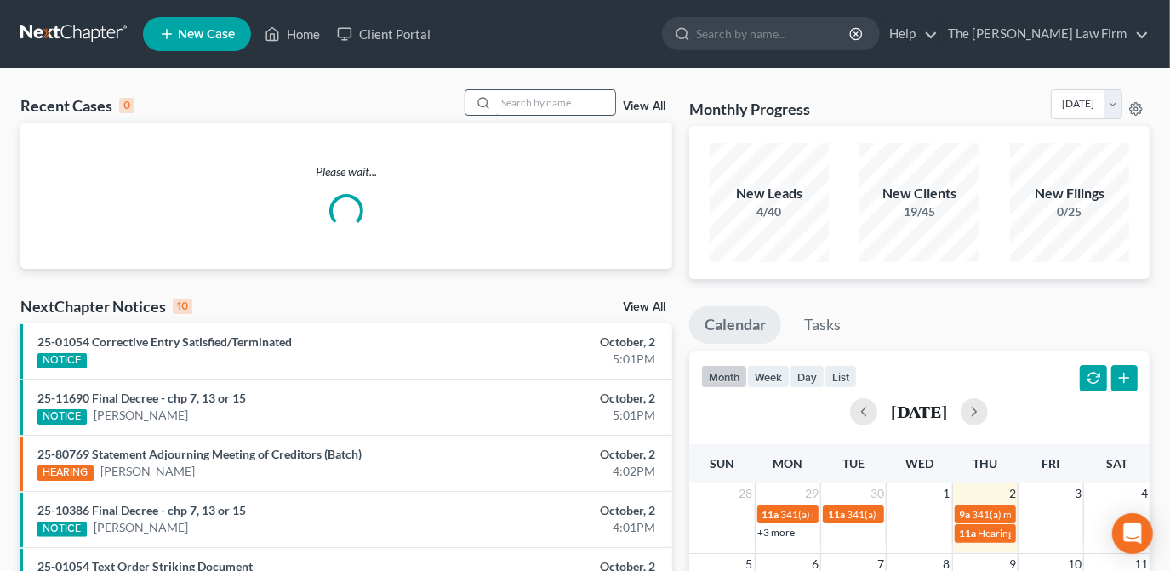
click at [551, 107] on input "search" at bounding box center [555, 102] width 119 height 25
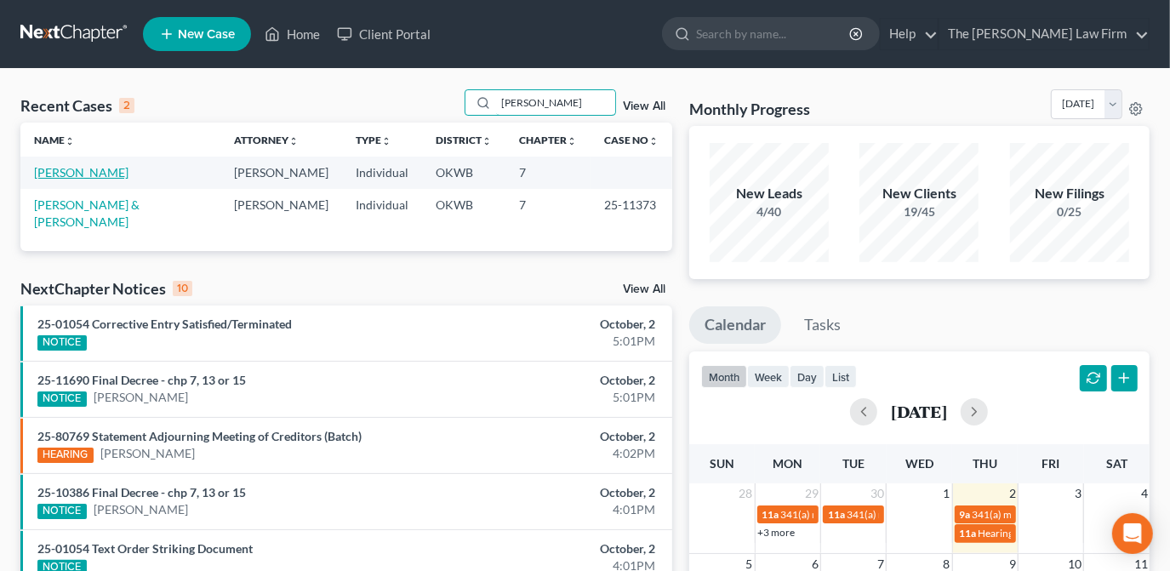
type input "stepp"
click at [92, 174] on link "Stepp, David" at bounding box center [81, 172] width 94 height 14
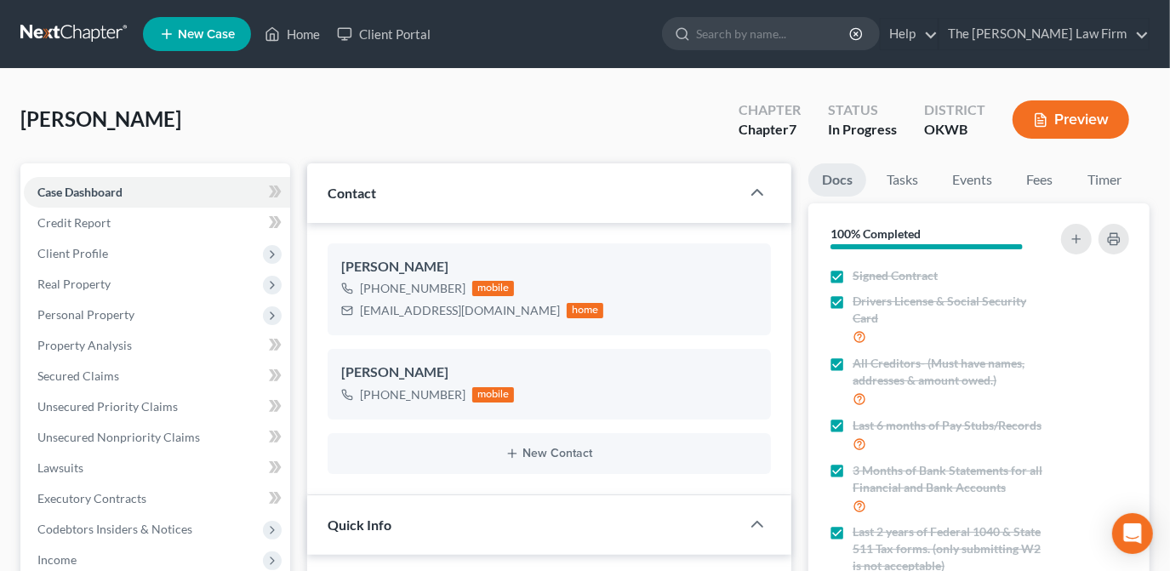
scroll to position [514, 0]
drag, startPoint x: 180, startPoint y: 129, endPoint x: 150, endPoint y: 118, distance: 31.8
click at [177, 129] on div "Stepp, David Upgraded Chapter Chapter 7 Status In Progress District OKWB Preview" at bounding box center [584, 126] width 1129 height 74
drag, startPoint x: 123, startPoint y: 116, endPoint x: 39, endPoint y: 117, distance: 84.3
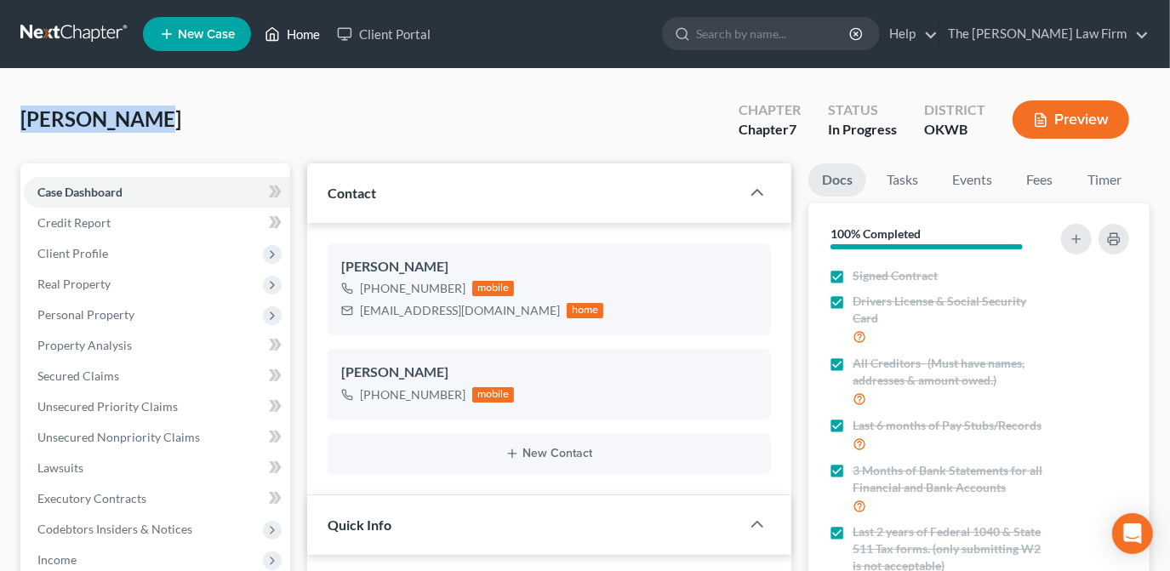
drag, startPoint x: 288, startPoint y: 34, endPoint x: 263, endPoint y: 45, distance: 27.8
click at [288, 33] on link "Home" at bounding box center [292, 34] width 72 height 31
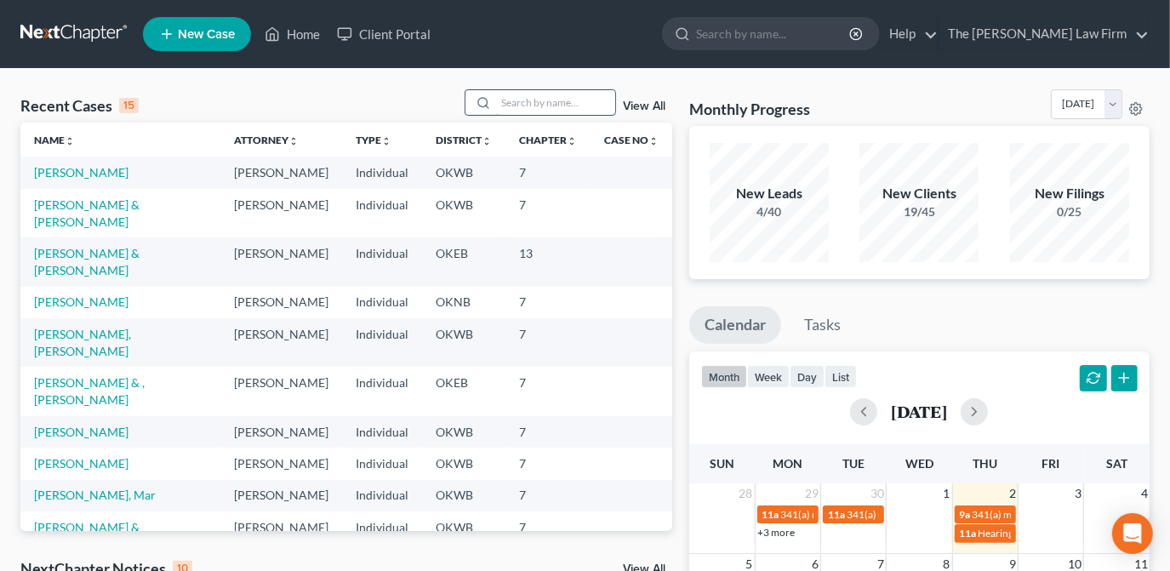
click at [534, 107] on input "search" at bounding box center [555, 102] width 119 height 25
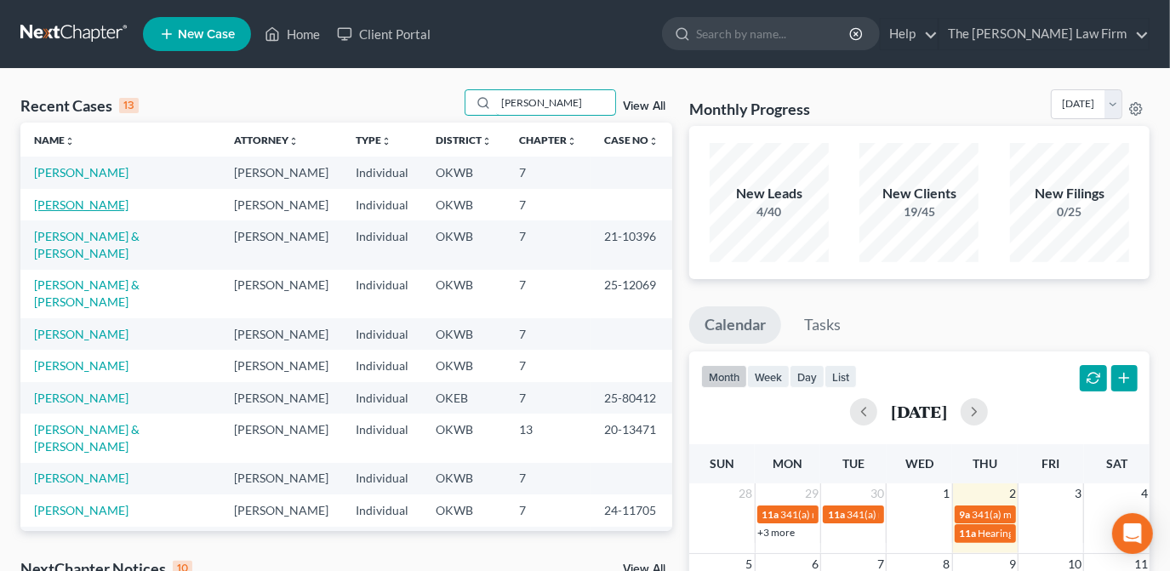
type input "johnson"
click at [93, 202] on link "Johnson, Valisha" at bounding box center [81, 204] width 94 height 14
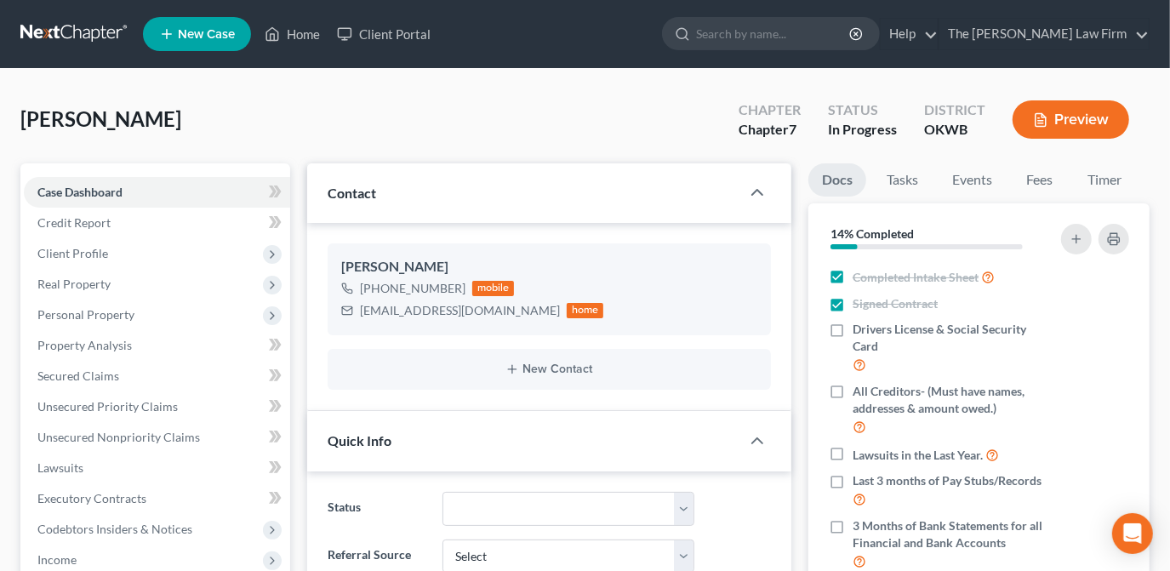
click at [26, 119] on div "Johnson, Valisha Upgraded Chapter Chapter 7 Status In Progress District OKWB Pr…" at bounding box center [584, 126] width 1129 height 74
click at [190, 119] on div "Johnson, Valisha Upgraded Chapter Chapter 7 Status In Progress District OKWB Pr…" at bounding box center [584, 126] width 1129 height 74
click at [180, 120] on div "Johnson, Valisha Upgraded Chapter Chapter 7 Status In Progress District OKWB Pr…" at bounding box center [584, 126] width 1129 height 74
click at [168, 121] on span "Johnson, Valisha" at bounding box center [100, 118] width 161 height 25
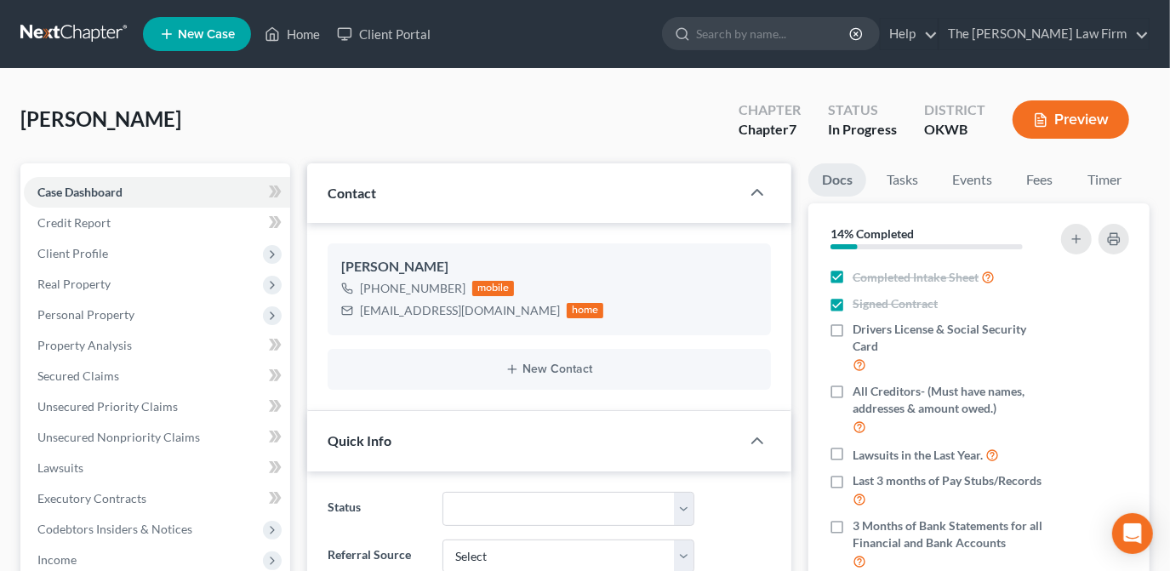
drag, startPoint x: 157, startPoint y: 121, endPoint x: 48, endPoint y: 124, distance: 109.0
drag, startPoint x: 309, startPoint y: 34, endPoint x: 719, endPoint y: 203, distance: 443.5
click at [309, 34] on link "Home" at bounding box center [292, 34] width 72 height 31
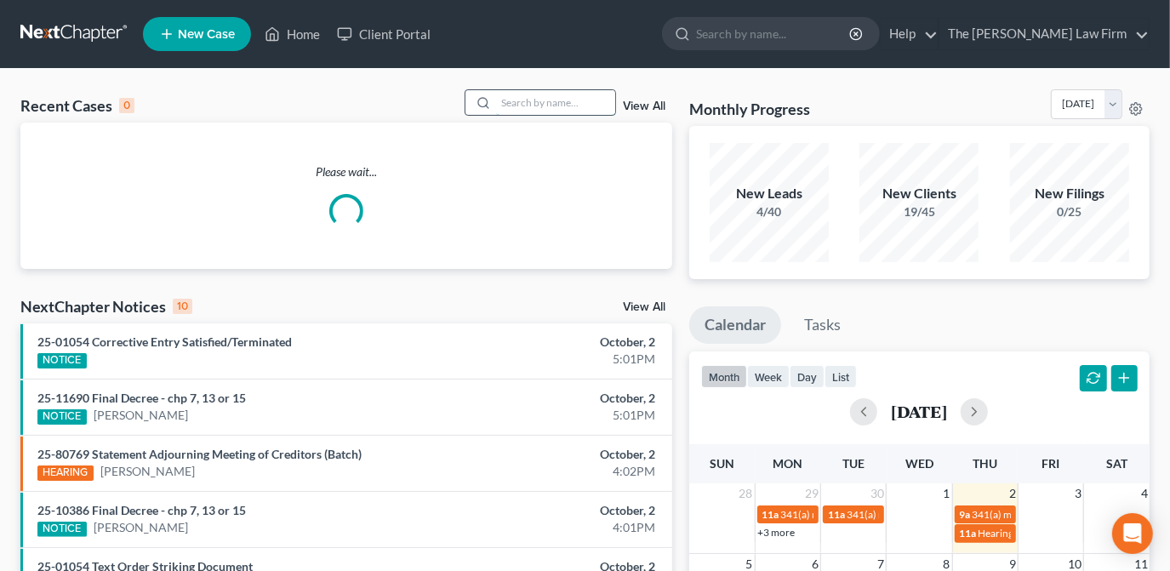
click at [573, 106] on input "search" at bounding box center [555, 102] width 119 height 25
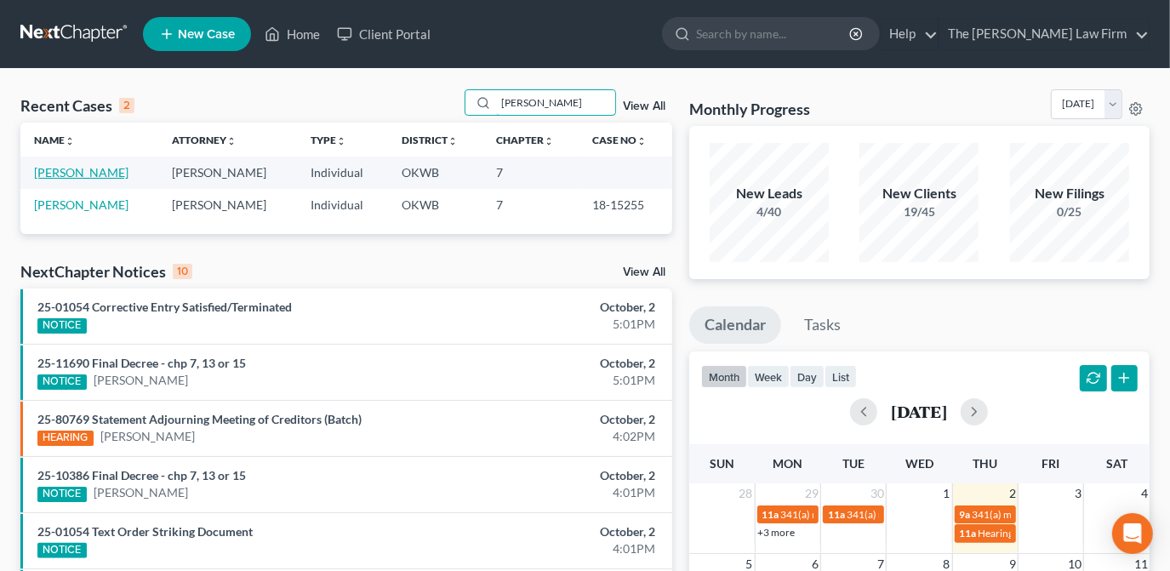
type input "rodgers"
click at [82, 173] on link "Rodgers, Lisa" at bounding box center [81, 172] width 94 height 14
select select "4"
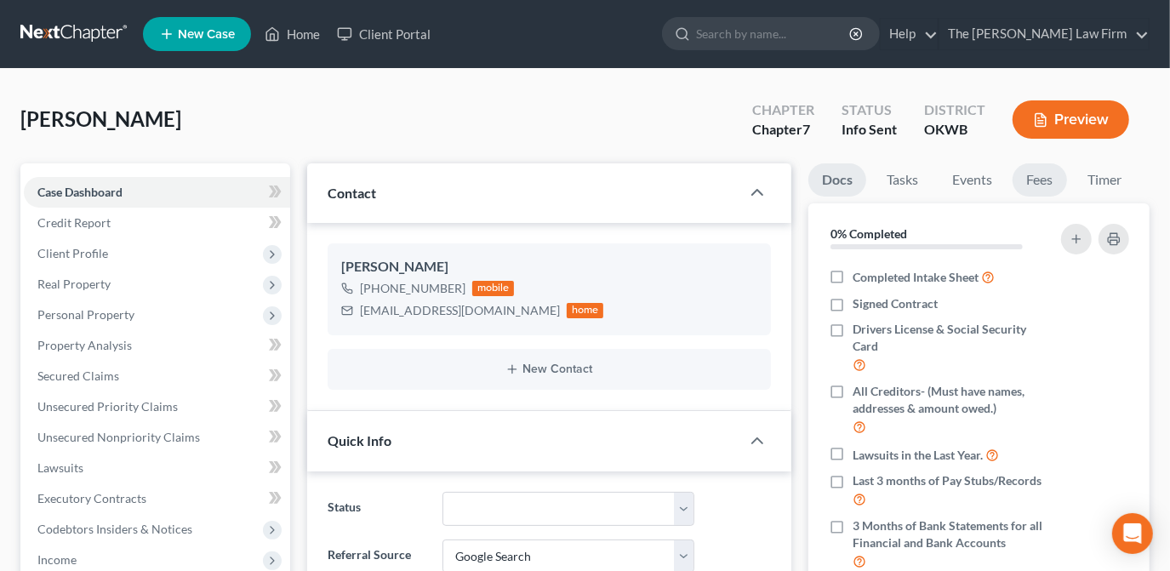
drag, startPoint x: 1035, startPoint y: 182, endPoint x: 1051, endPoint y: 187, distance: 17.0
click at [1035, 182] on link "Fees" at bounding box center [1040, 179] width 54 height 33
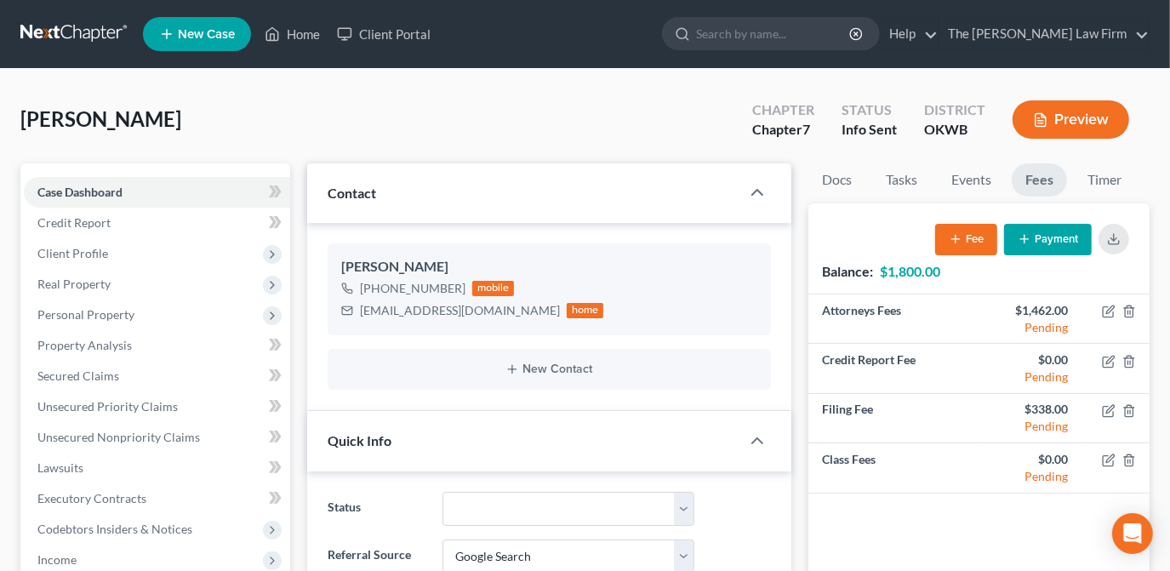
click at [1051, 187] on link "Fees" at bounding box center [1039, 179] width 55 height 33
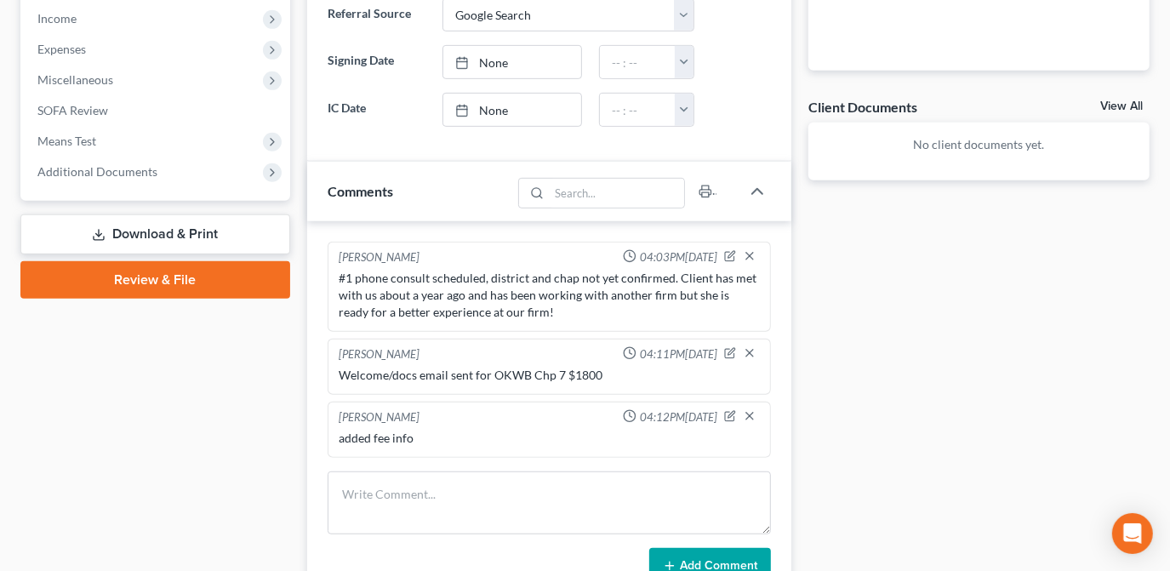
scroll to position [812, 0]
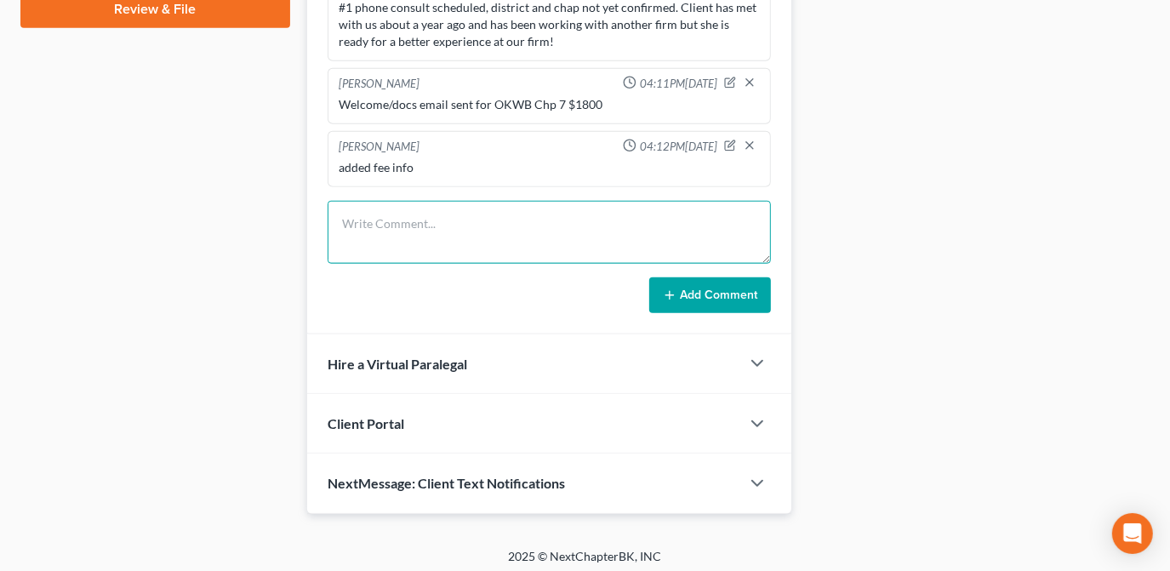
drag, startPoint x: 400, startPoint y: 237, endPoint x: 391, endPoint y: 242, distance: 10.7
click at [391, 240] on textarea at bounding box center [549, 232] width 443 height 63
type textarea "Cold called lead - NA - Left detailed VM asking for CB to answer any questions."
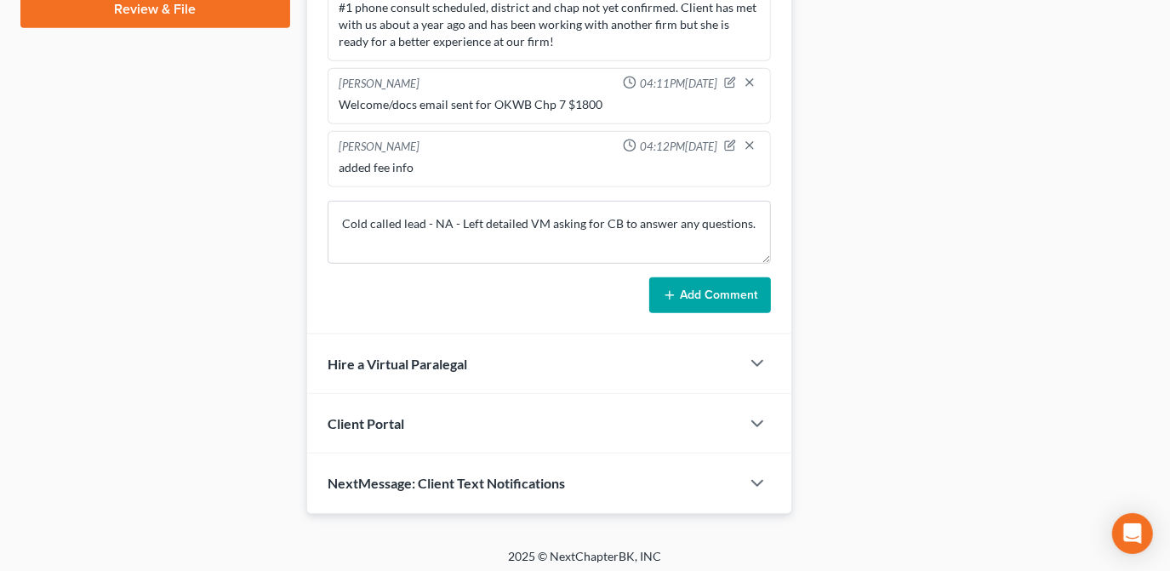
click at [670, 288] on icon at bounding box center [670, 295] width 14 height 14
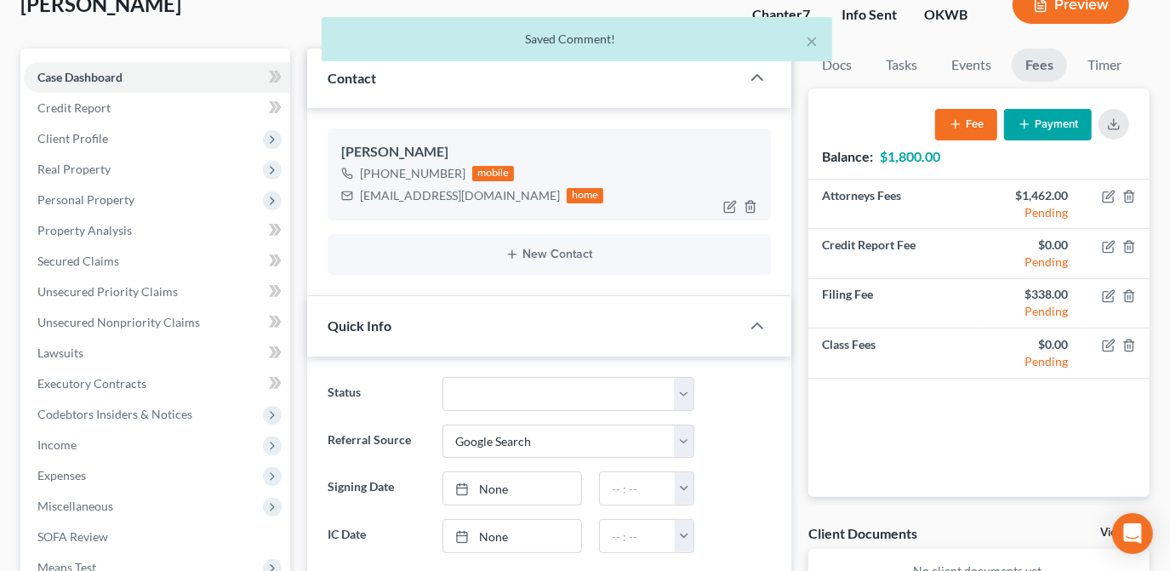
scroll to position [0, 0]
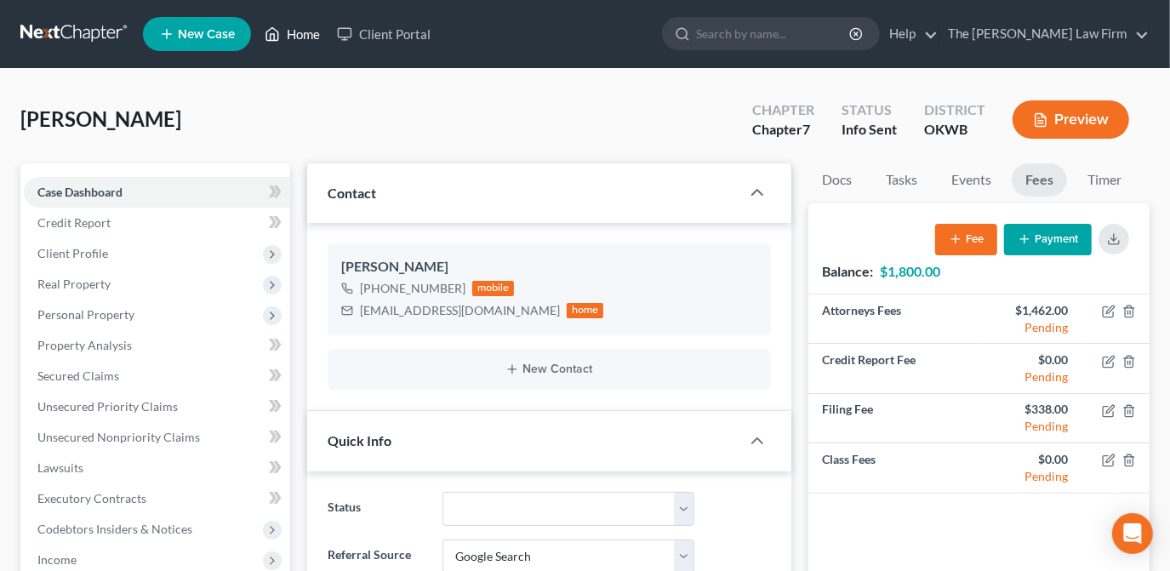
drag, startPoint x: 300, startPoint y: 39, endPoint x: 267, endPoint y: 35, distance: 32.6
click at [300, 39] on link "Home" at bounding box center [292, 34] width 72 height 31
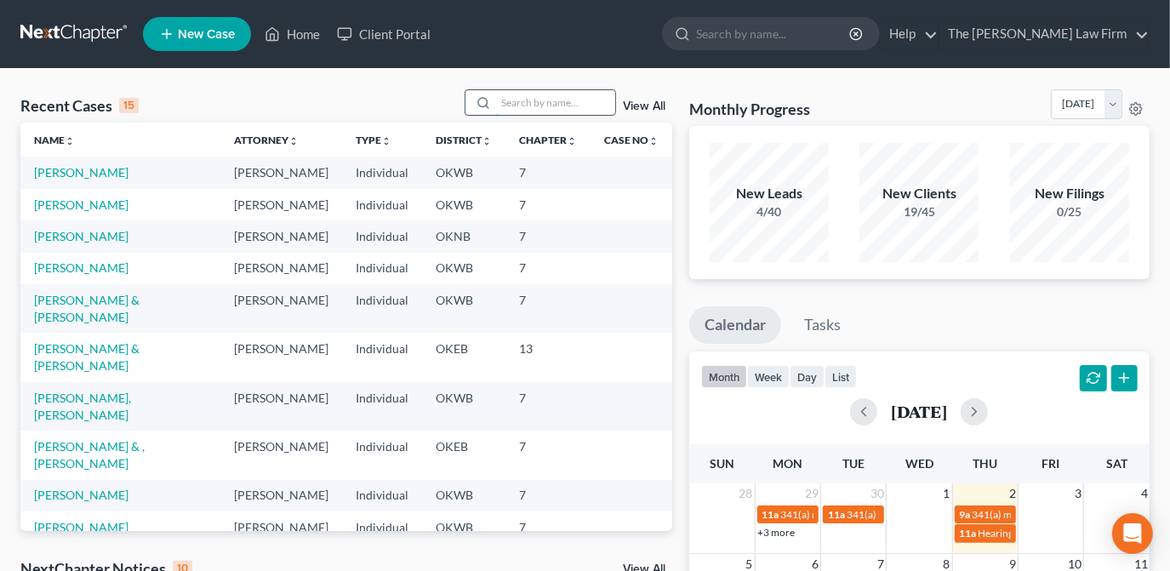
click at [539, 98] on input "search" at bounding box center [555, 102] width 119 height 25
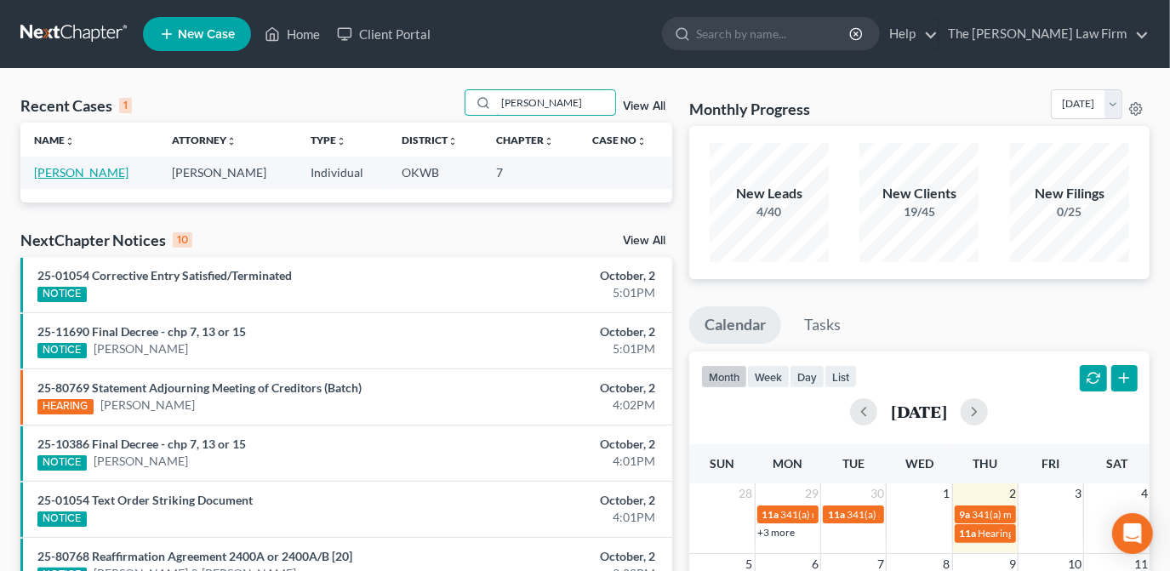
type input "sartin"
drag, startPoint x: 84, startPoint y: 172, endPoint x: 153, endPoint y: 212, distance: 79.7
click at [85, 172] on link "Sartin, Steve" at bounding box center [81, 172] width 94 height 14
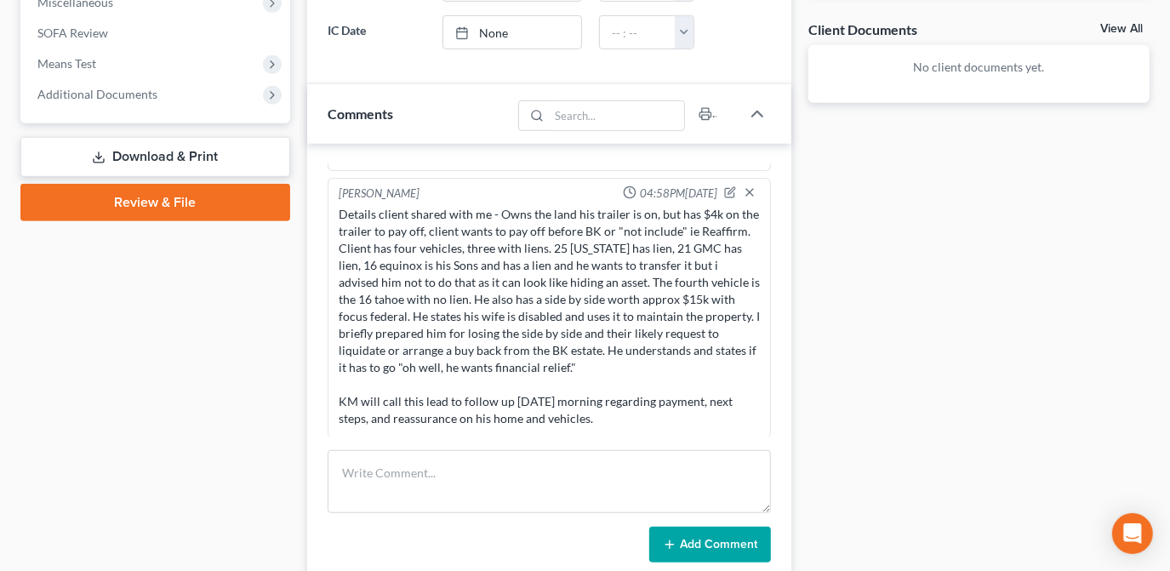
scroll to position [129, 0]
click at [478, 486] on textarea at bounding box center [549, 481] width 443 height 63
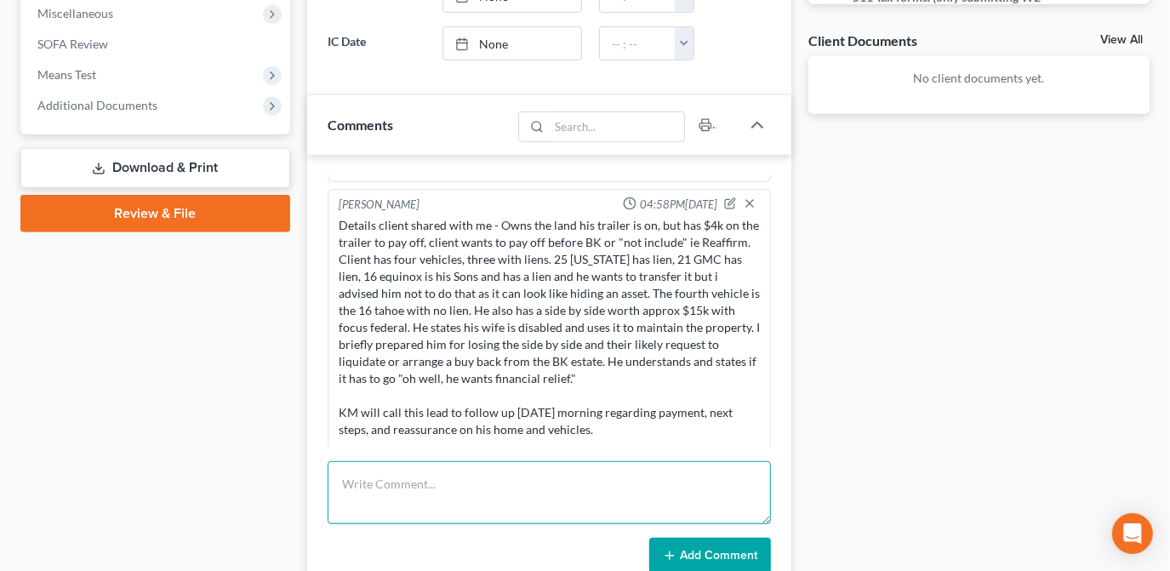
scroll to position [696, 0]
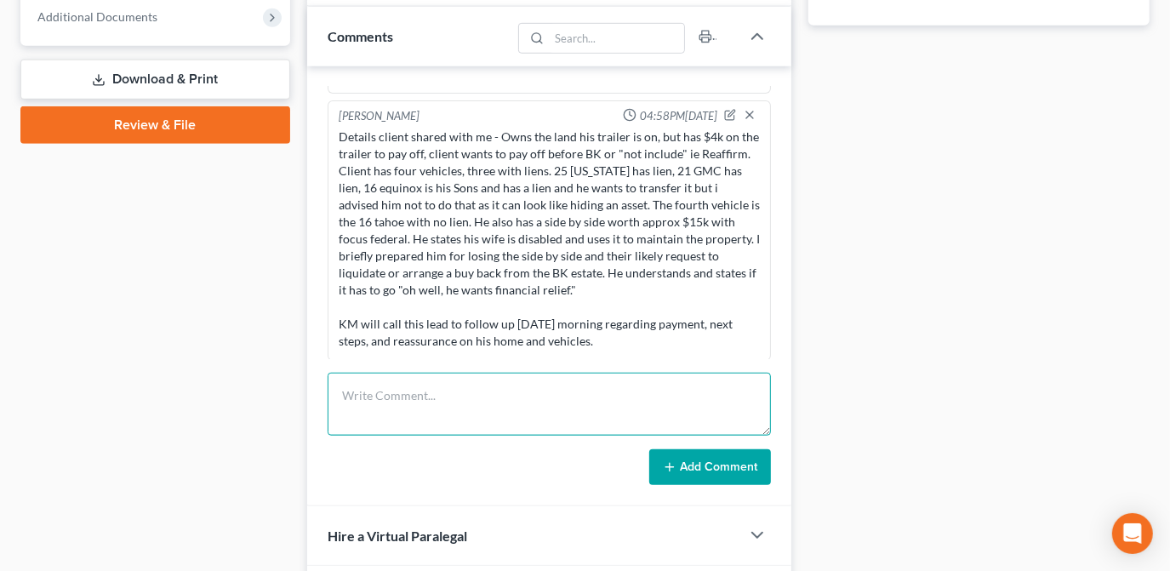
click at [414, 398] on textarea at bounding box center [549, 404] width 443 height 63
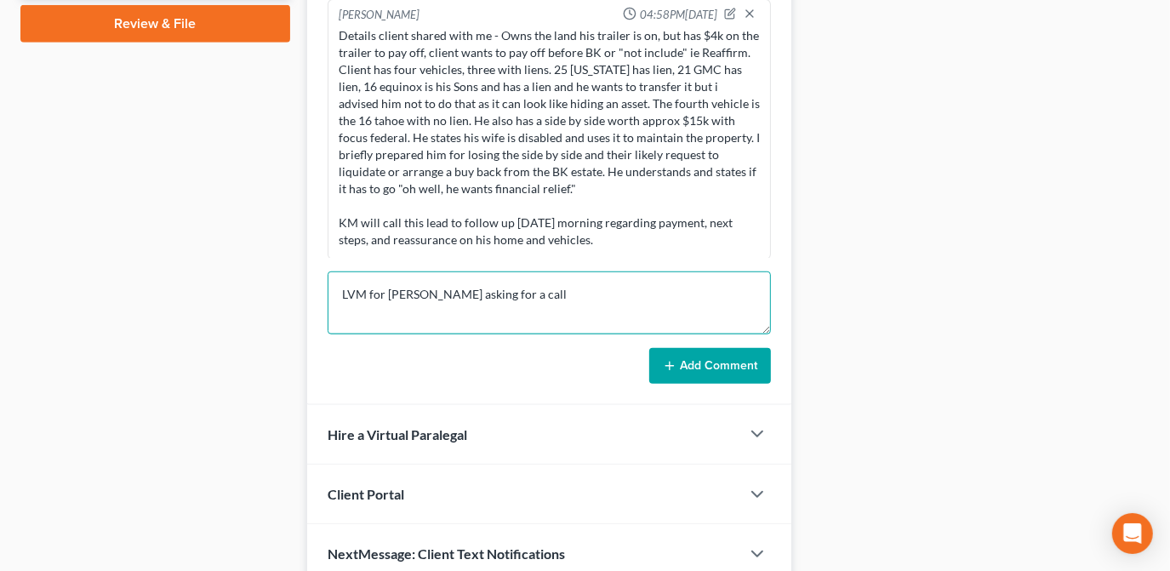
scroll to position [851, 0]
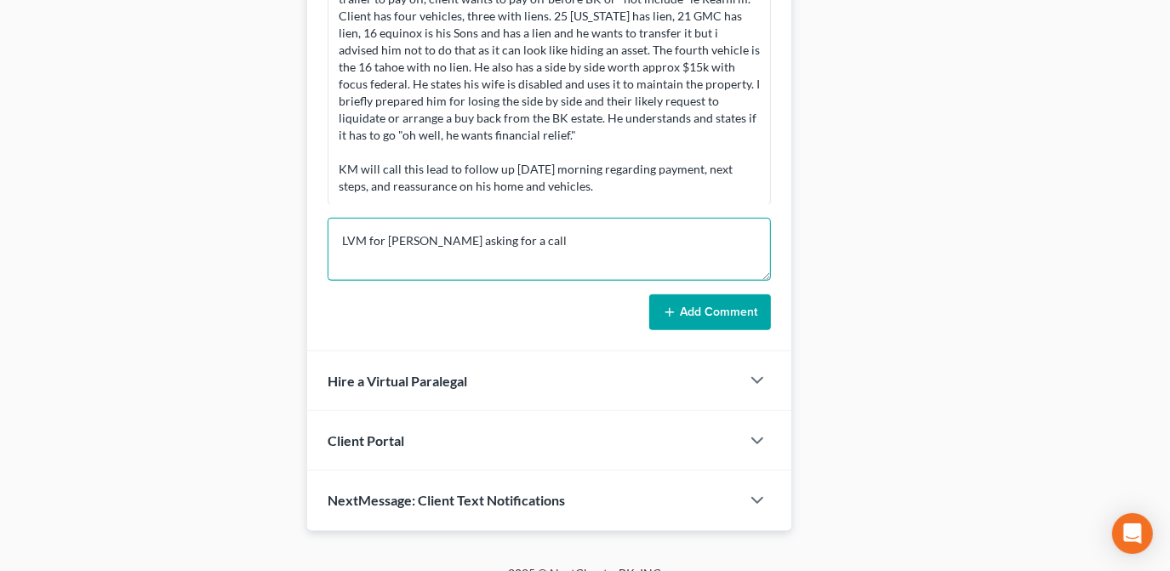
drag, startPoint x: 551, startPoint y: 235, endPoint x: 21, endPoint y: 374, distance: 548.0
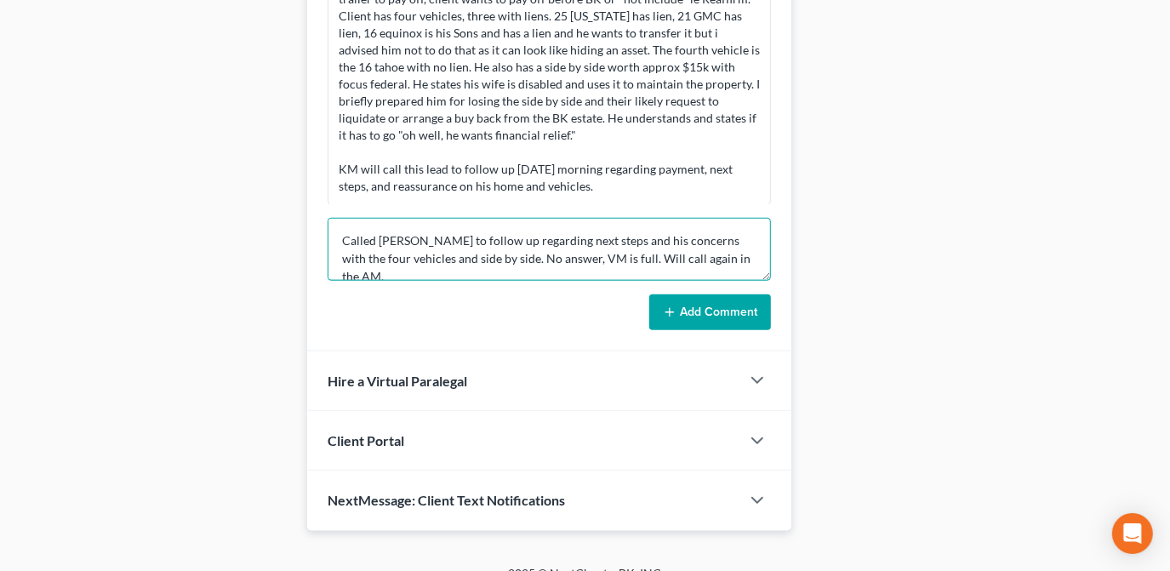
type textarea "Called Steve to follow up regarding next steps and his concerns with the four v…"
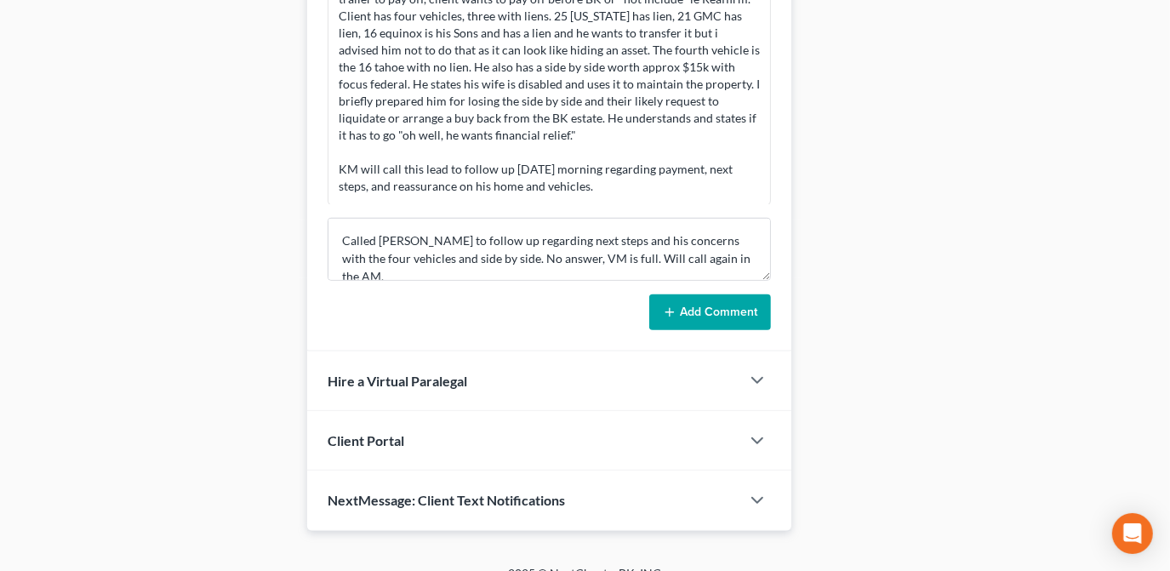
click at [676, 306] on icon at bounding box center [670, 313] width 14 height 14
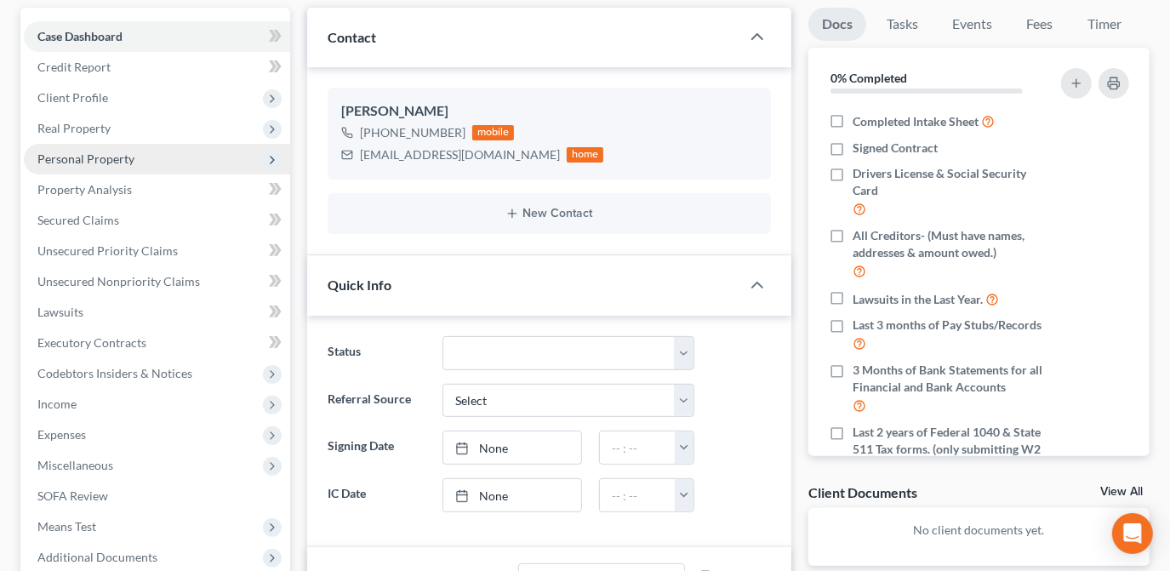
scroll to position [0, 0]
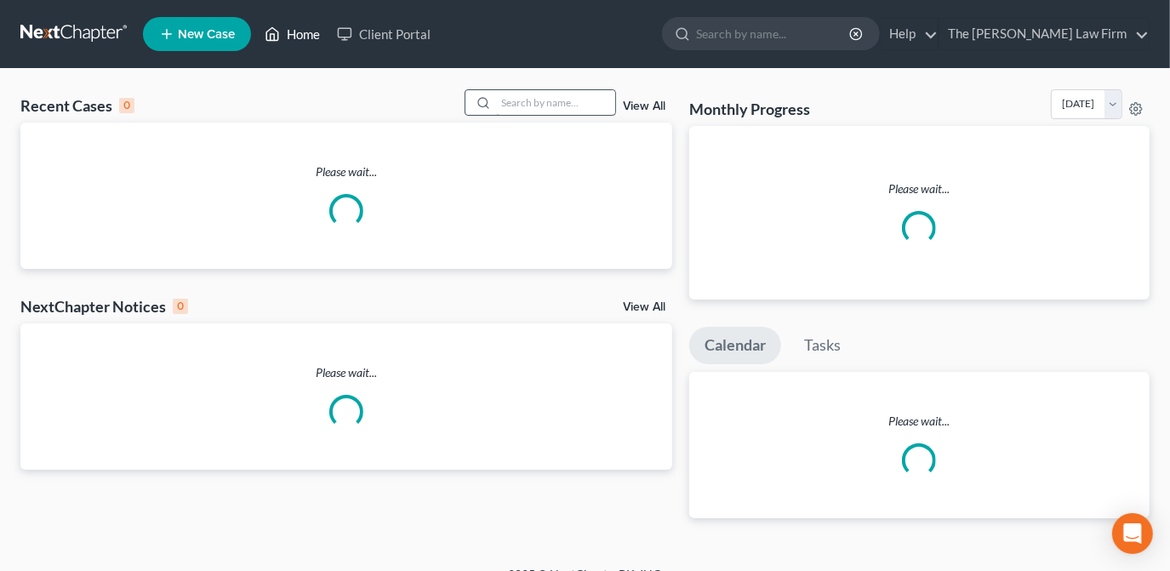
click at [305, 39] on link "Home" at bounding box center [292, 34] width 72 height 31
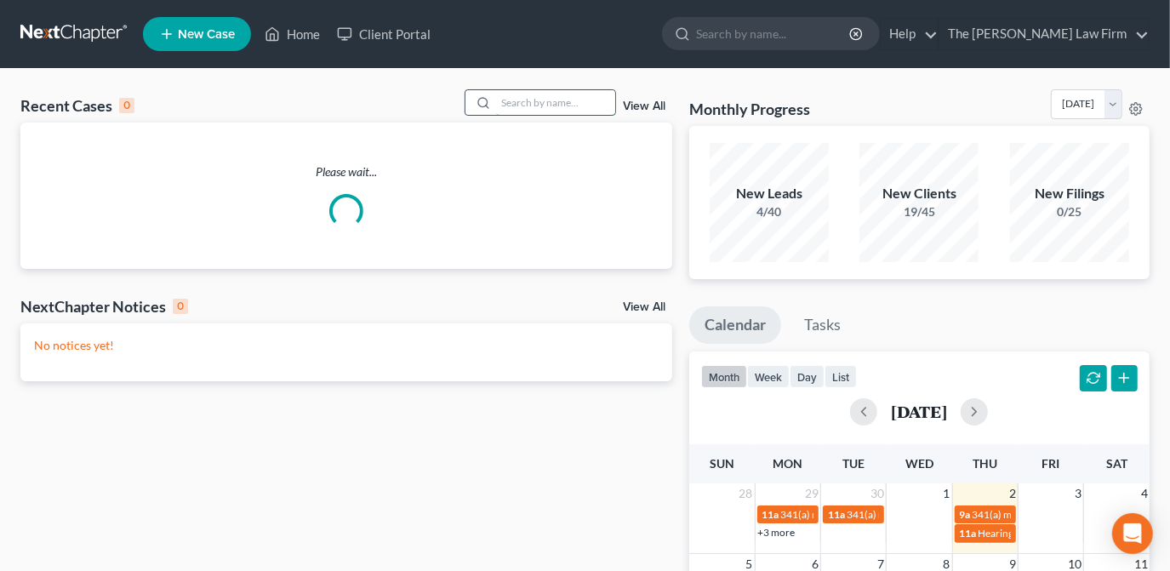
click at [553, 107] on input "search" at bounding box center [555, 102] width 119 height 25
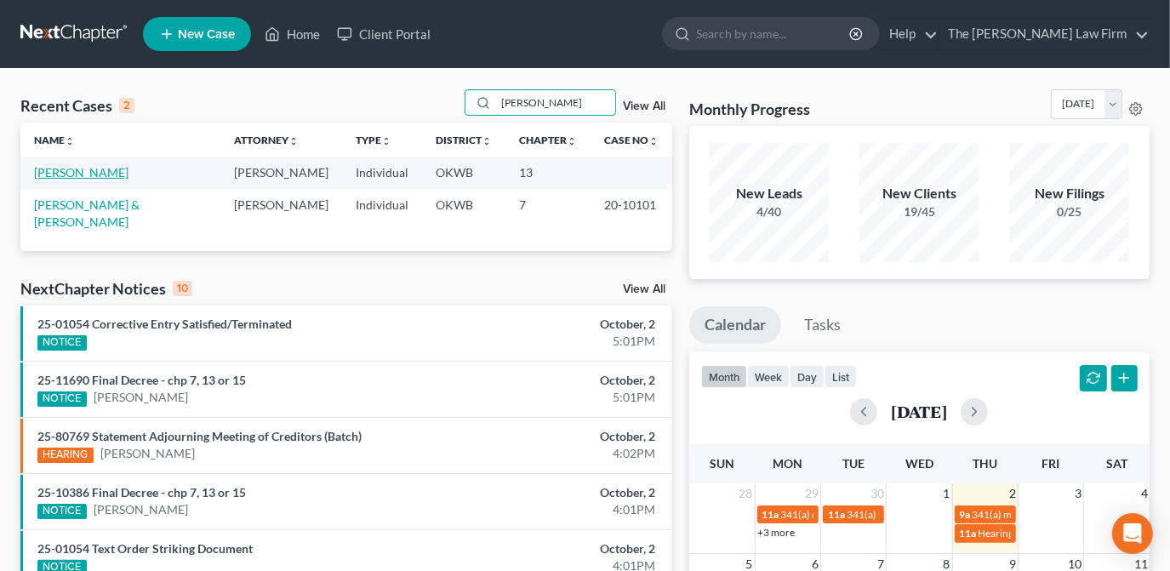
type input "overby"
click at [77, 175] on link "Overby, Kayla" at bounding box center [81, 172] width 94 height 14
select select "1"
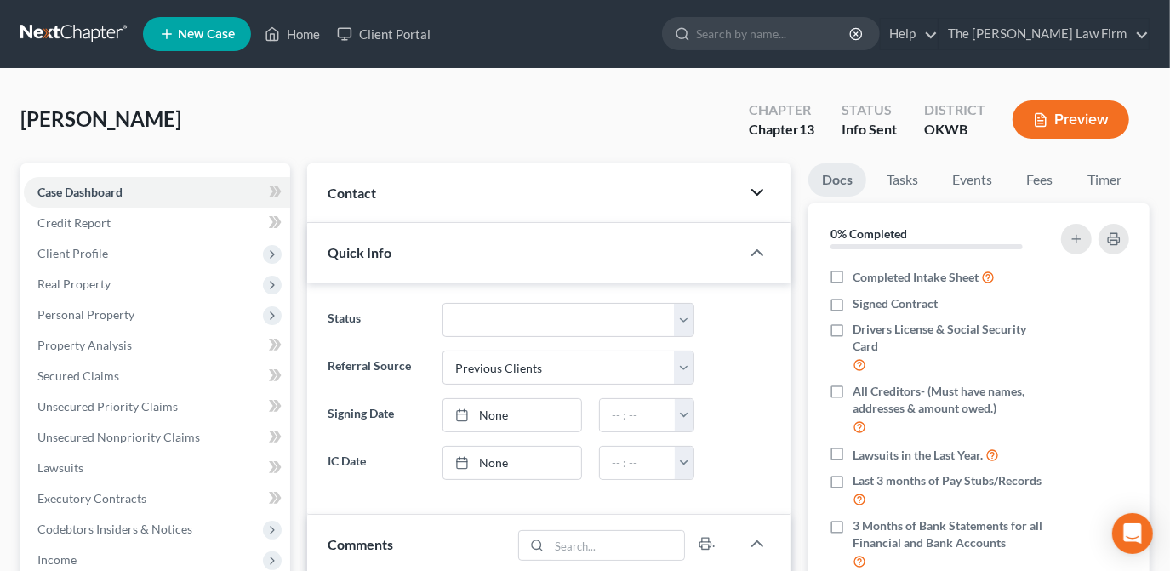
click at [752, 198] on icon "button" at bounding box center [757, 192] width 20 height 20
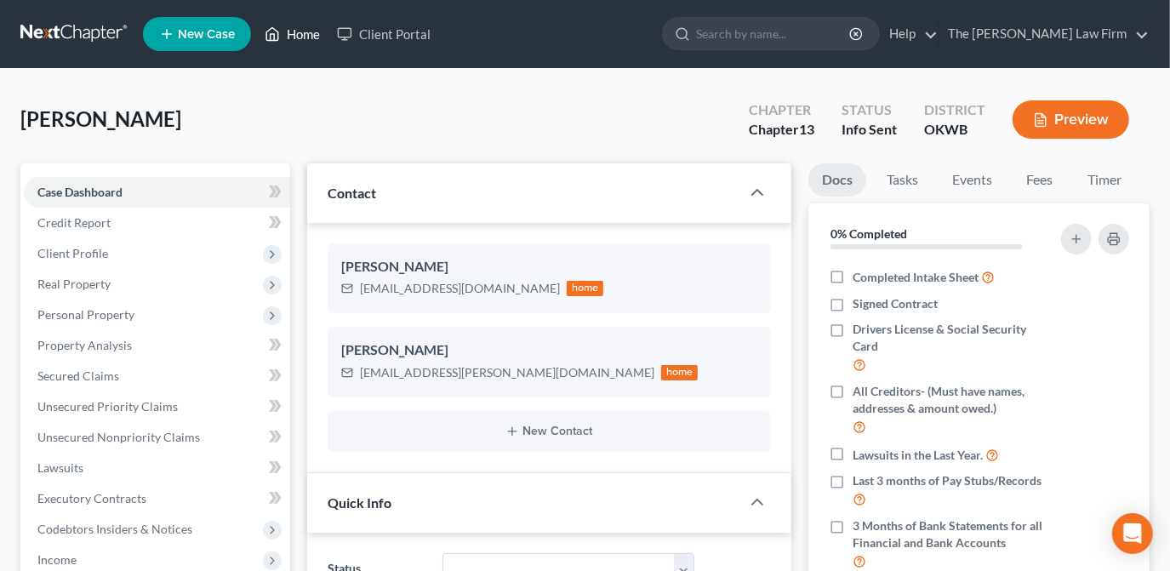
click at [266, 37] on icon at bounding box center [272, 34] width 15 height 20
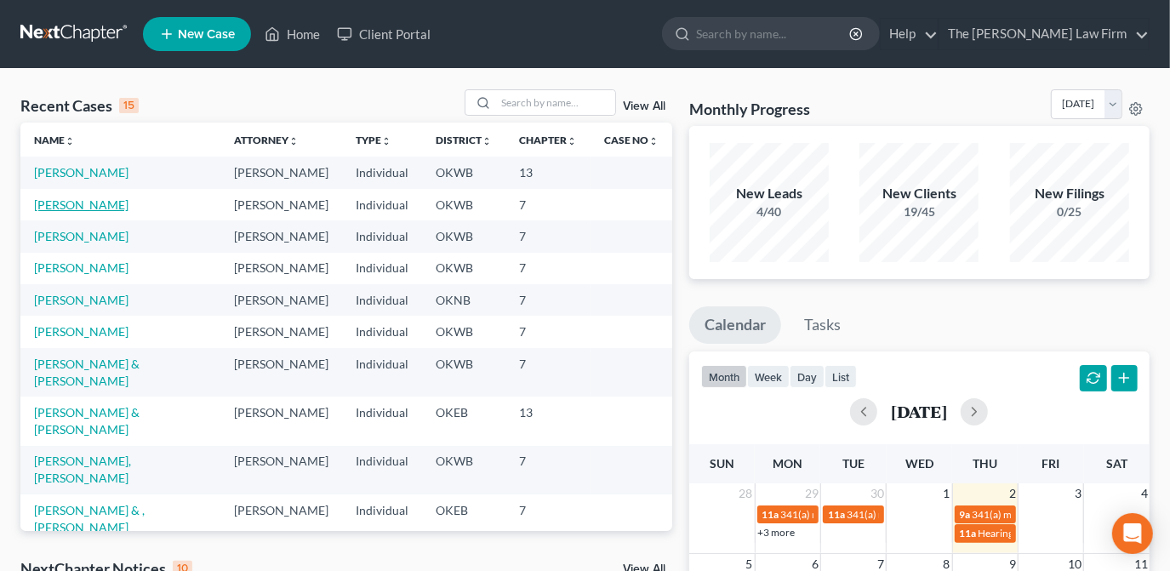
click at [85, 202] on link "Sartin, Steve" at bounding box center [81, 204] width 94 height 14
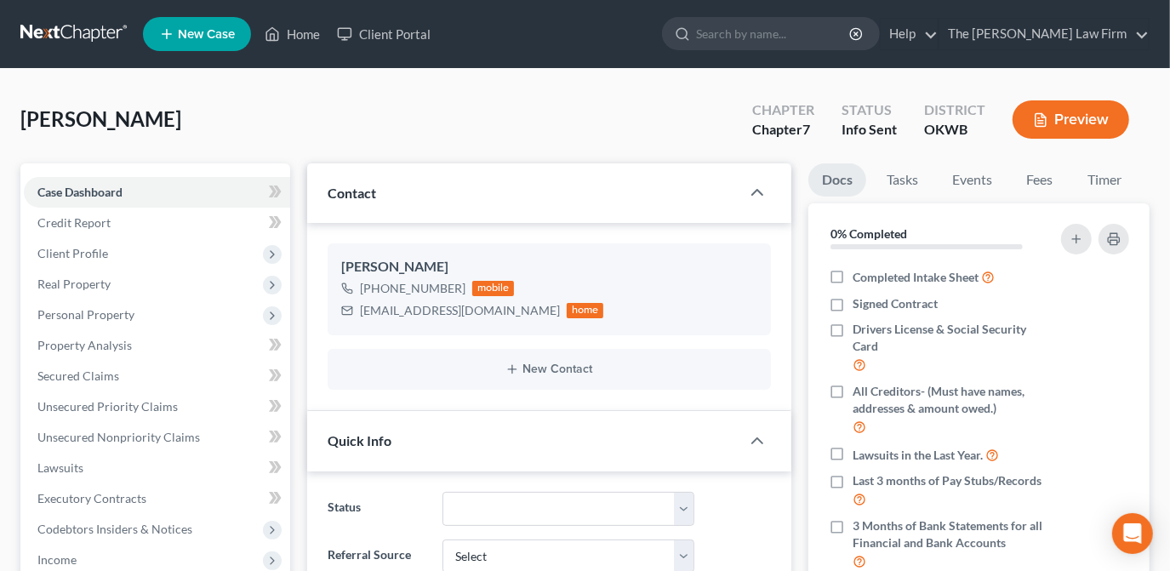
scroll to position [209, 0]
drag, startPoint x: 985, startPoint y: 178, endPoint x: 1029, endPoint y: 180, distance: 44.3
click at [984, 180] on link "Events" at bounding box center [972, 179] width 67 height 33
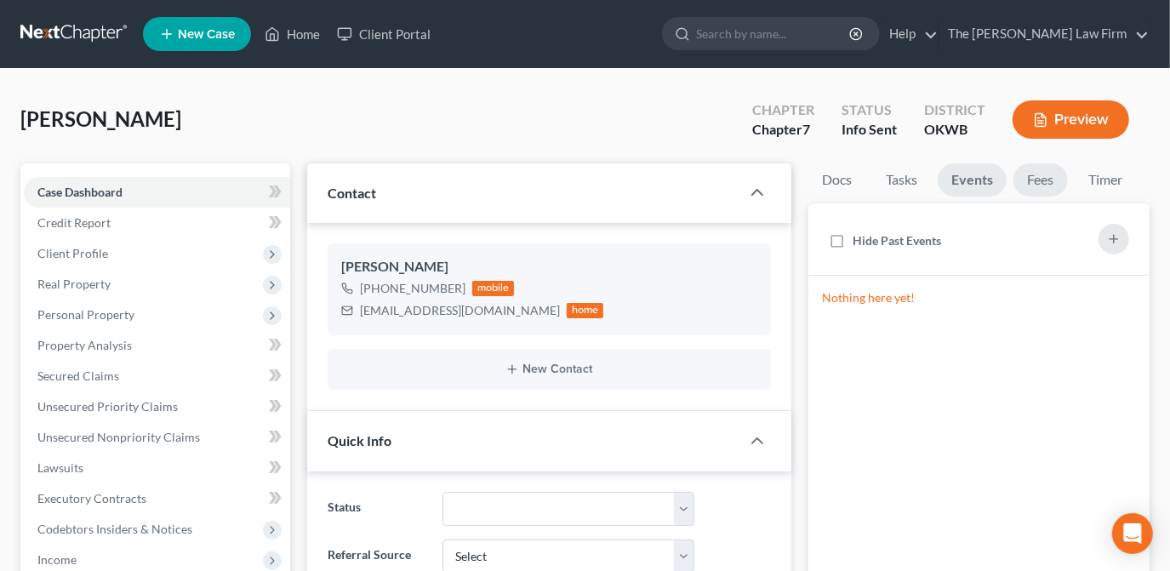
click at [1029, 180] on link "Fees" at bounding box center [1041, 179] width 54 height 33
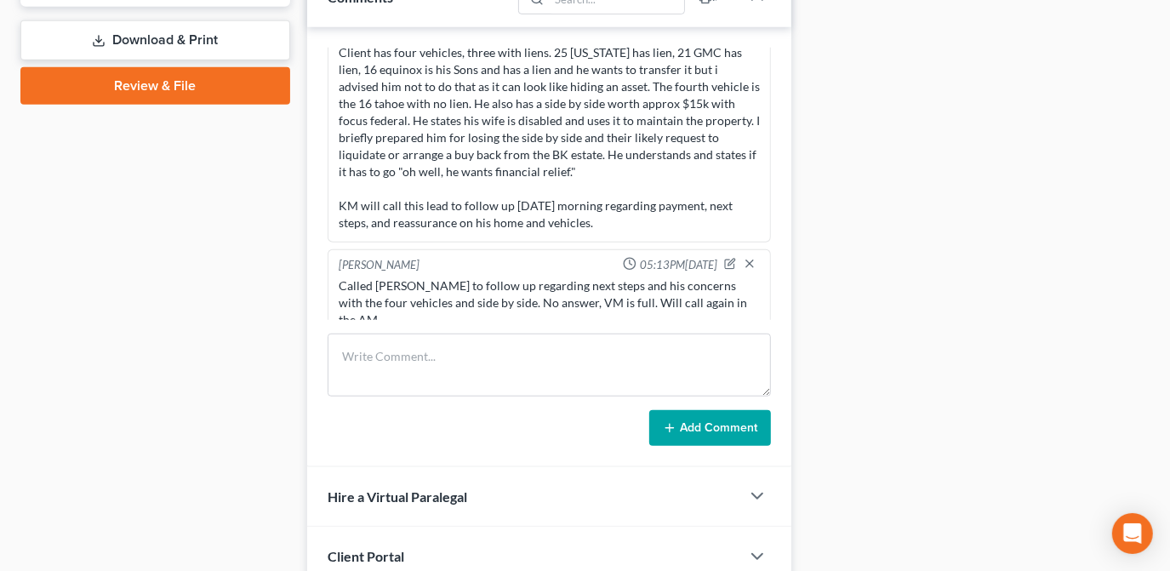
scroll to position [870, 0]
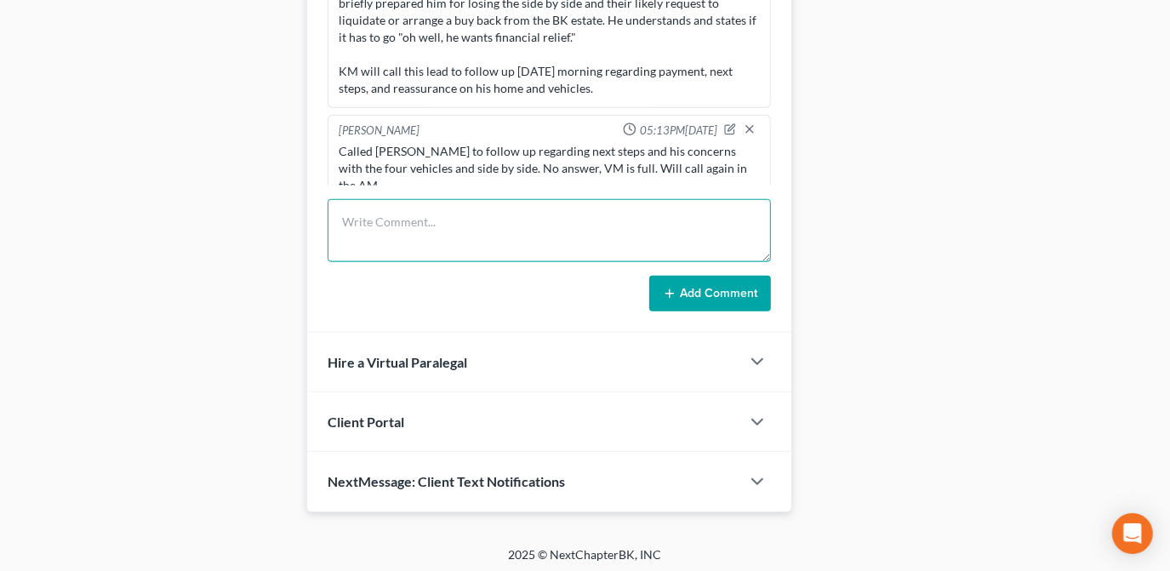
drag, startPoint x: 460, startPoint y: 234, endPoint x: 0, endPoint y: 164, distance: 465.7
click at [460, 234] on textarea at bounding box center [549, 230] width 443 height 63
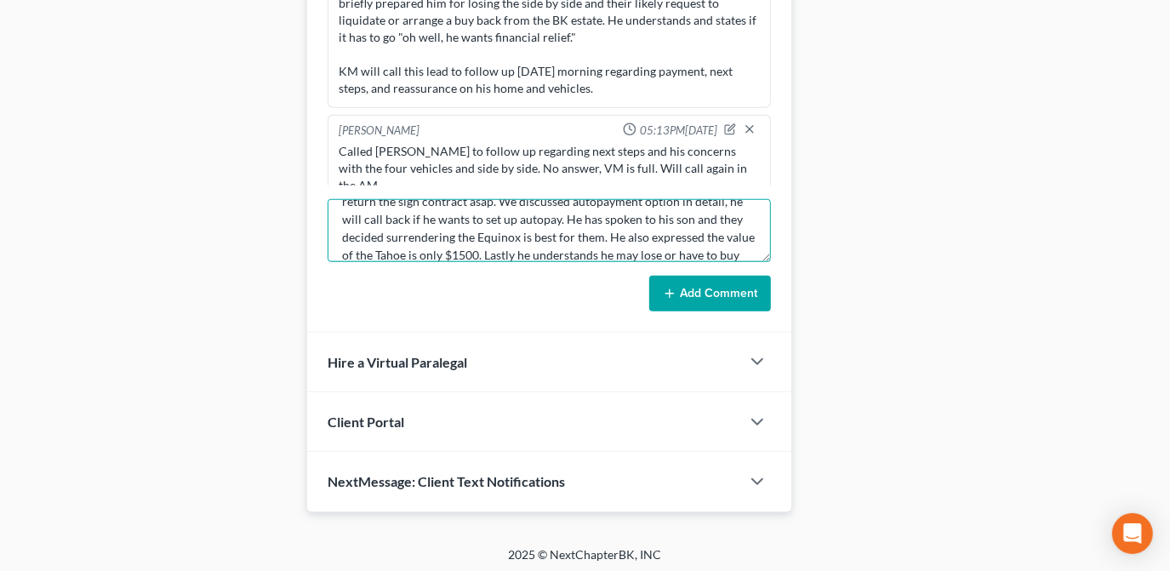
scroll to position [56, 0]
type textarea "Spoke with Steve in detail, he will be moving forward soon. He will return the …"
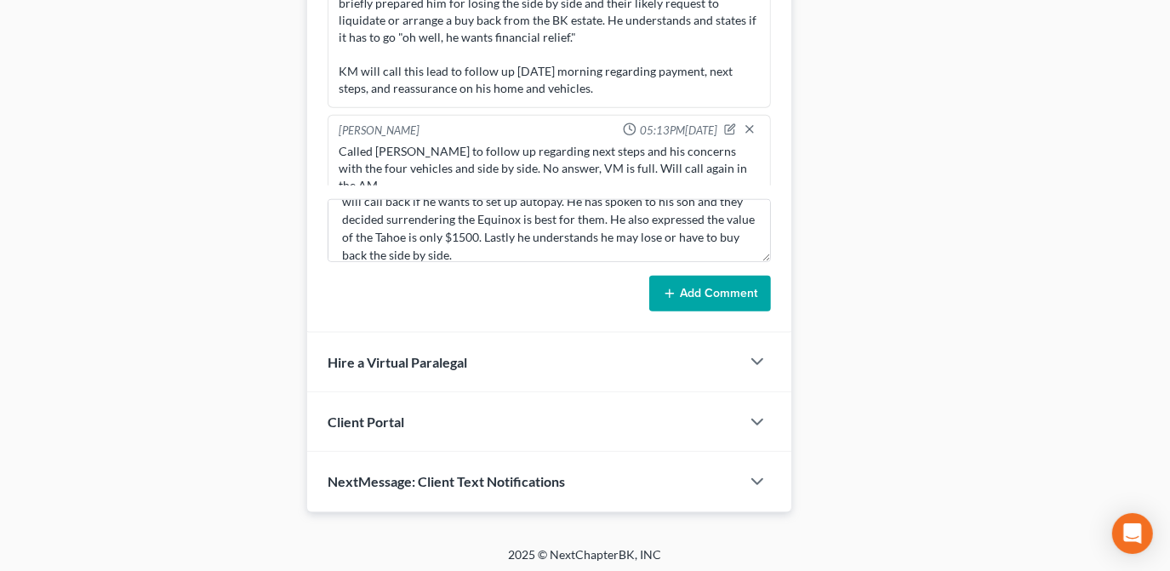
click at [728, 296] on button "Add Comment" at bounding box center [710, 294] width 122 height 36
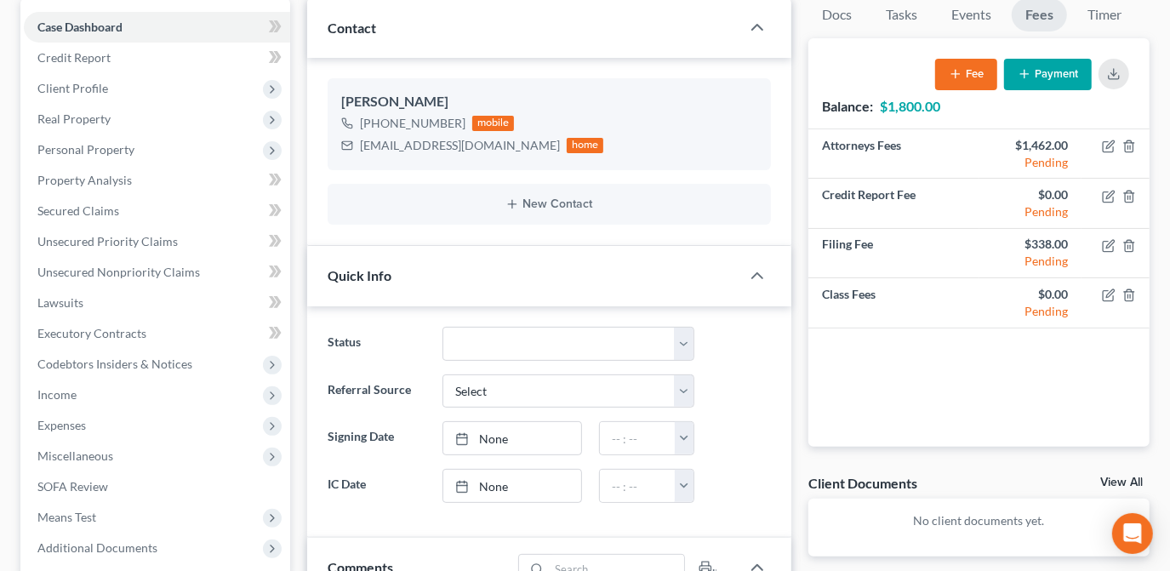
scroll to position [0, 0]
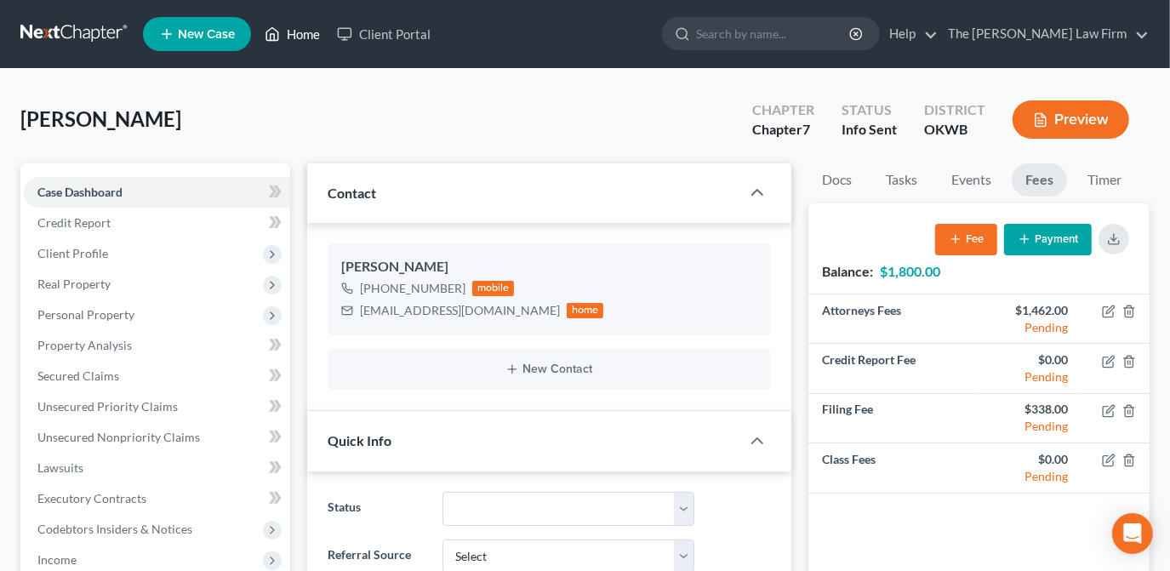
drag, startPoint x: 303, startPoint y: 42, endPoint x: 288, endPoint y: 33, distance: 16.8
click at [303, 42] on link "Home" at bounding box center [292, 34] width 72 height 31
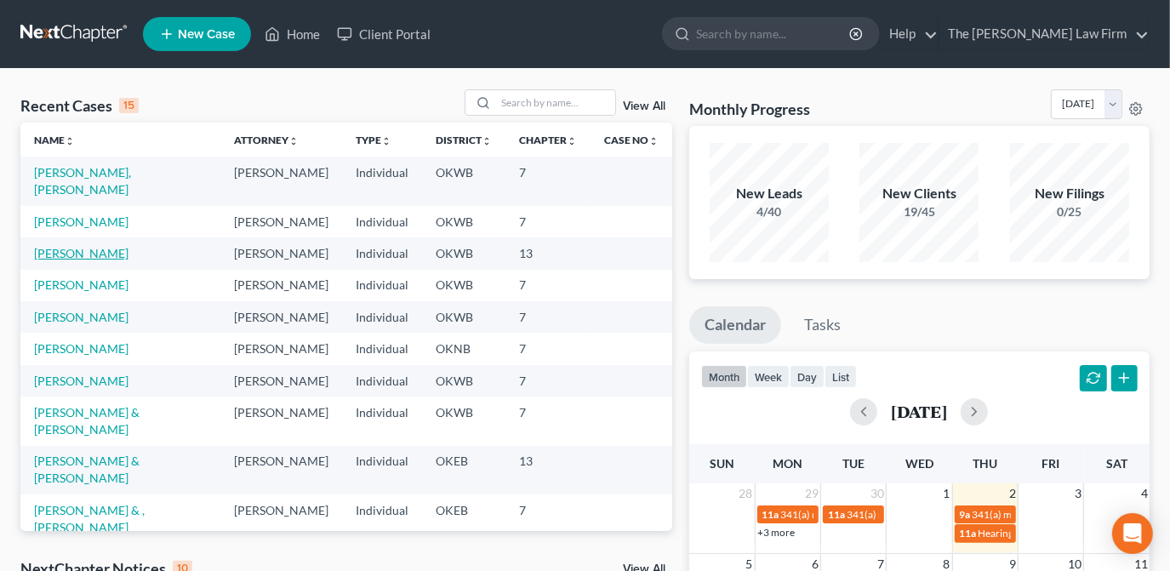
click at [73, 246] on link "Overby, Kayla" at bounding box center [81, 253] width 94 height 14
select select "1"
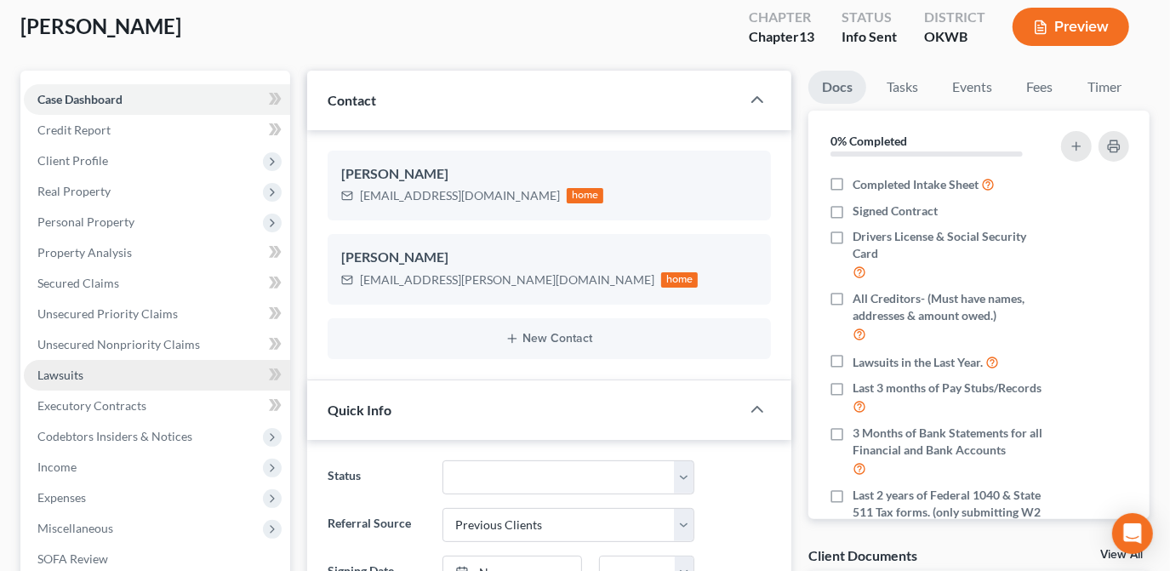
scroll to position [26, 0]
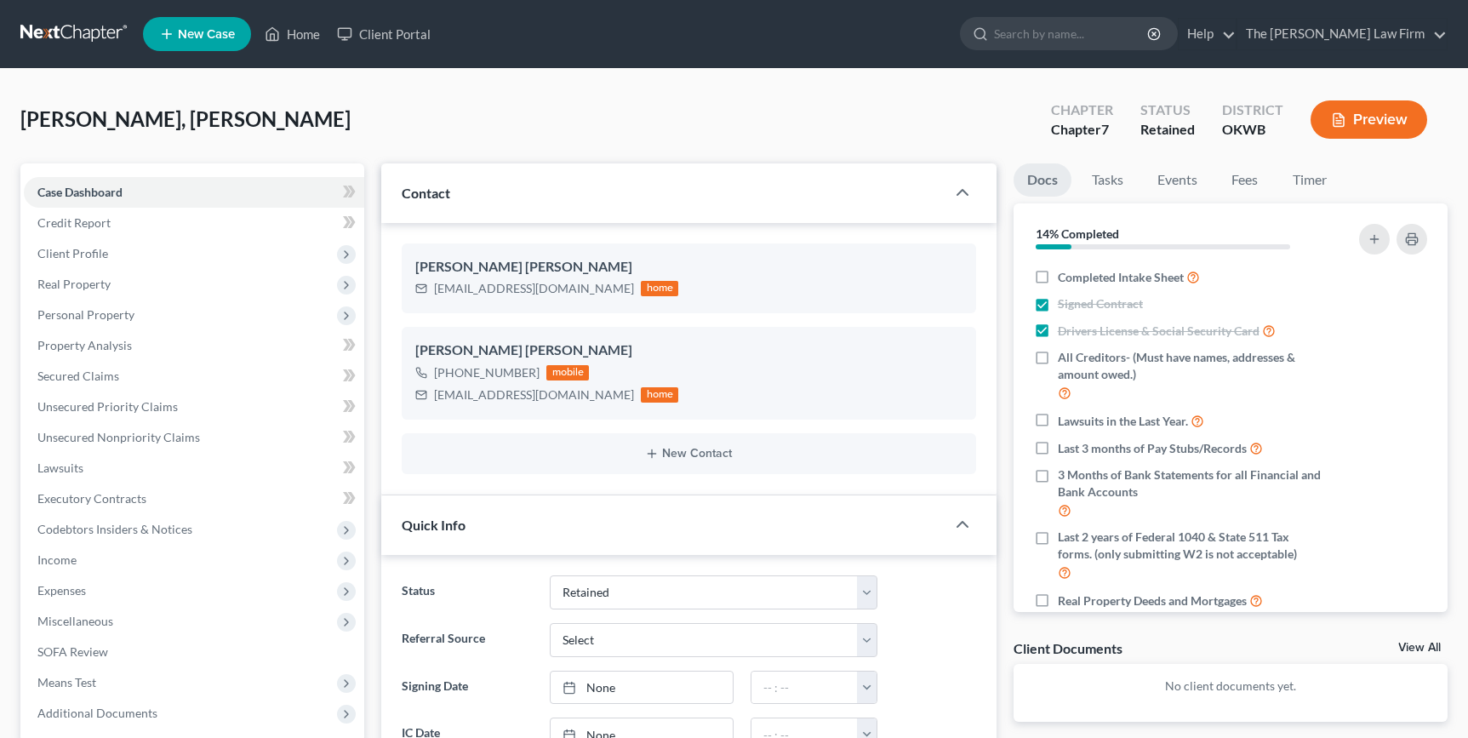
select select "8"
select select "0"
drag, startPoint x: 261, startPoint y: 117, endPoint x: 17, endPoint y: 122, distance: 244.3
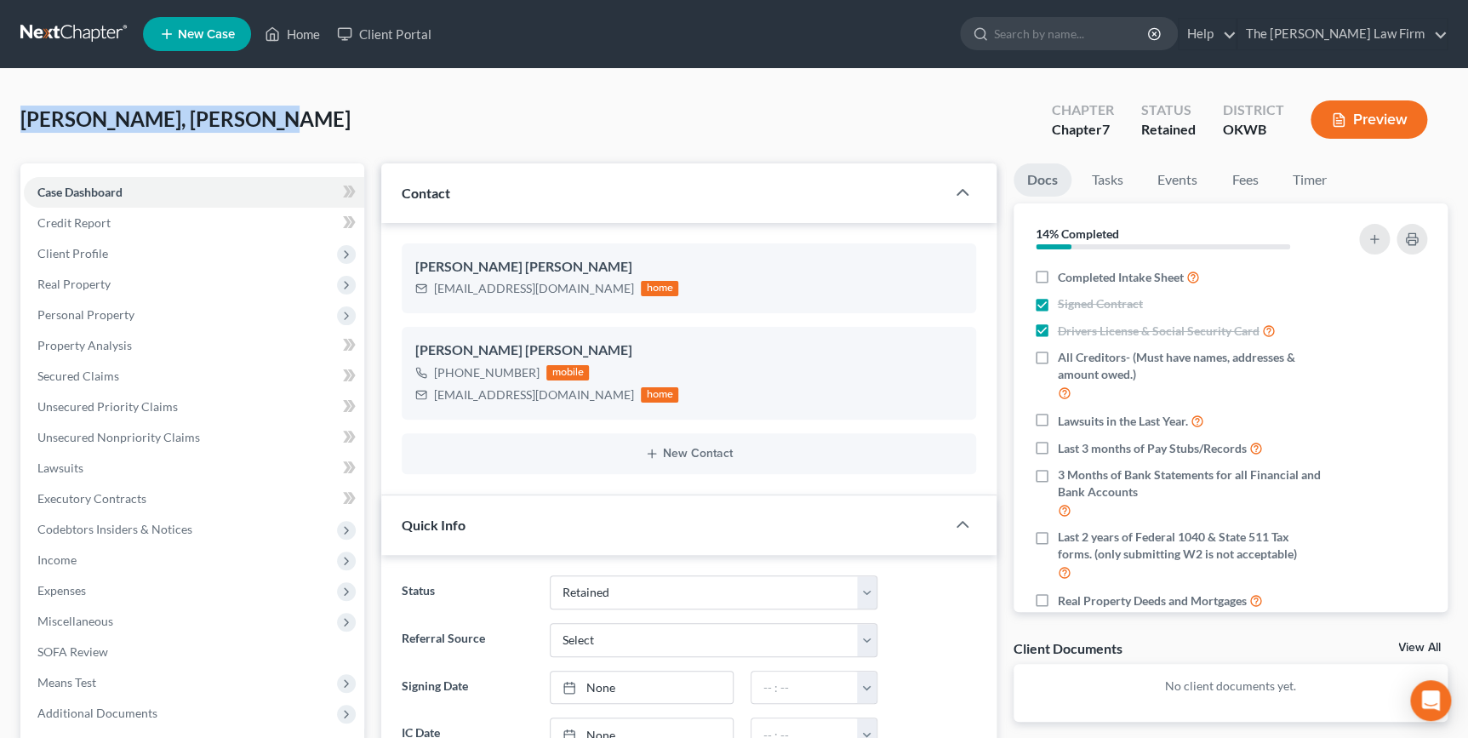
drag, startPoint x: 444, startPoint y: 77, endPoint x: 433, endPoint y: 77, distance: 11.1
click at [313, 29] on link "Home" at bounding box center [292, 34] width 72 height 31
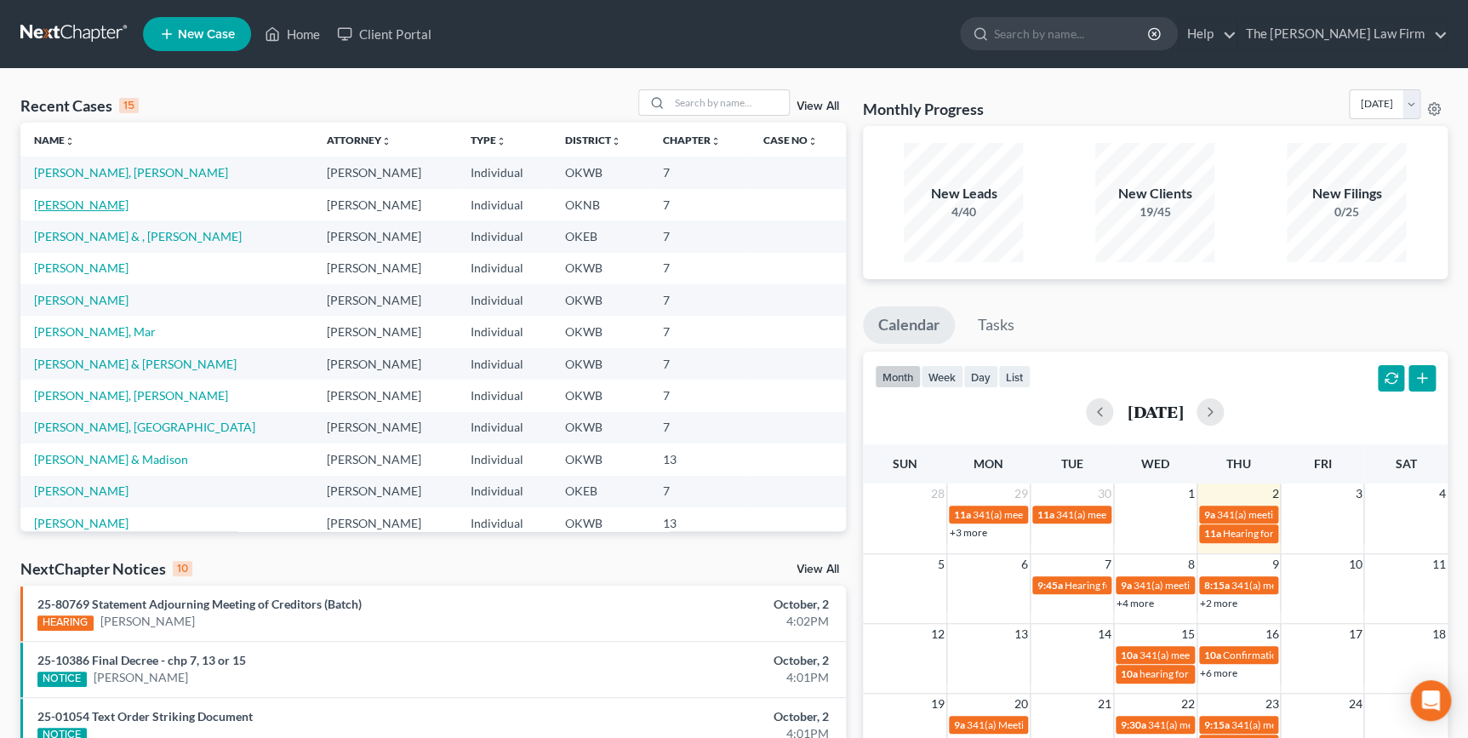
click at [87, 203] on link "Davis, Karen" at bounding box center [81, 204] width 94 height 14
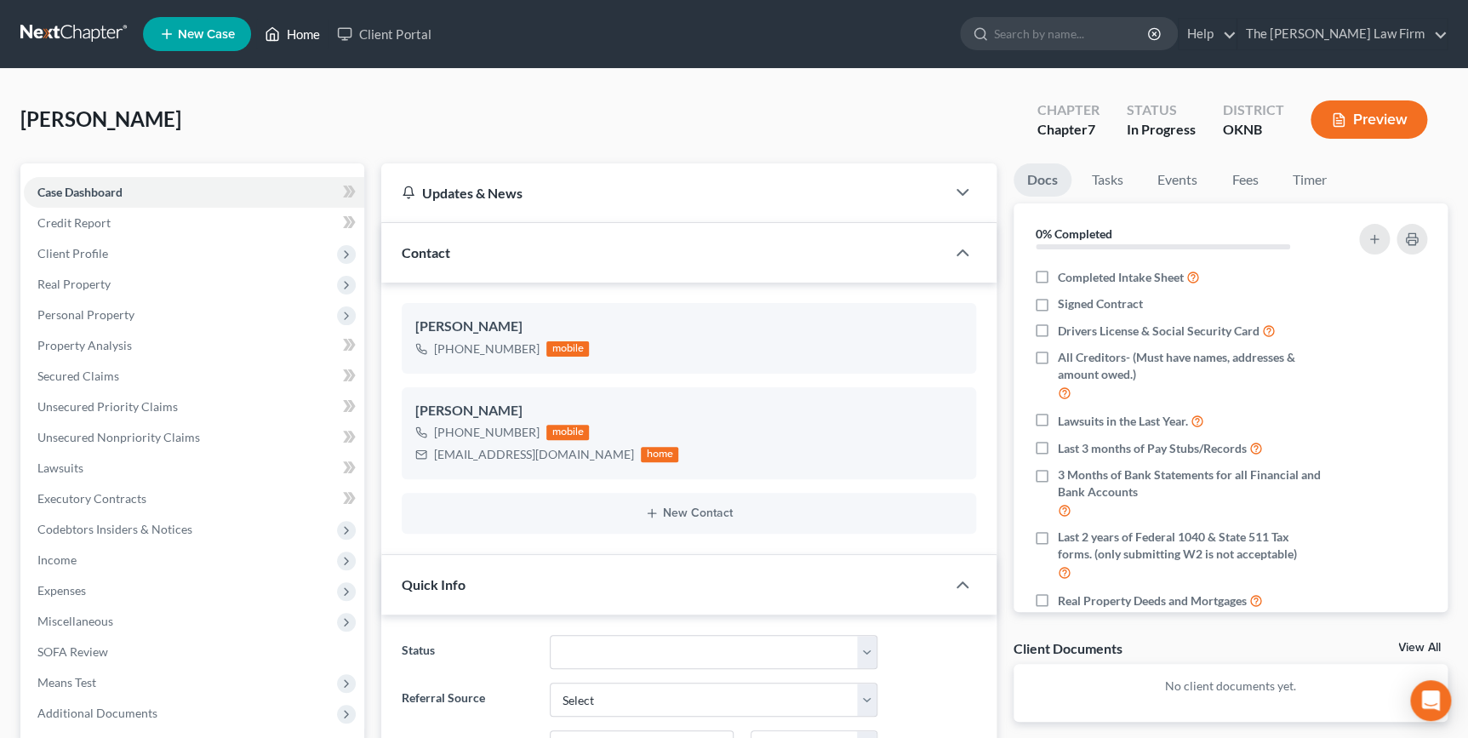
scroll to position [653, 0]
click at [285, 39] on link "Home" at bounding box center [292, 34] width 72 height 31
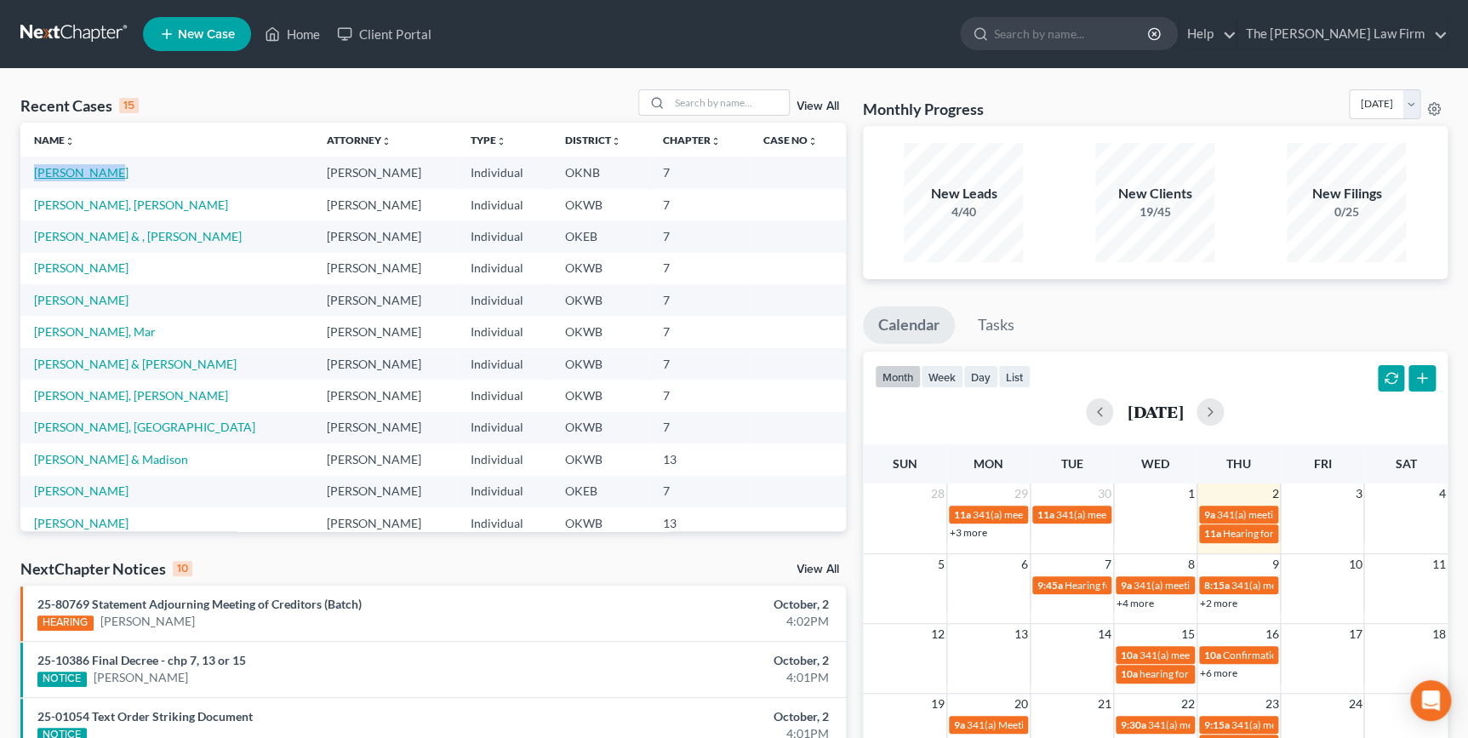
drag, startPoint x: 101, startPoint y: 170, endPoint x: 34, endPoint y: 179, distance: 67.8
click at [34, 179] on td "Davis, Karen" at bounding box center [166, 172] width 293 height 31
drag, startPoint x: 34, startPoint y: 179, endPoint x: 54, endPoint y: 172, distance: 20.7
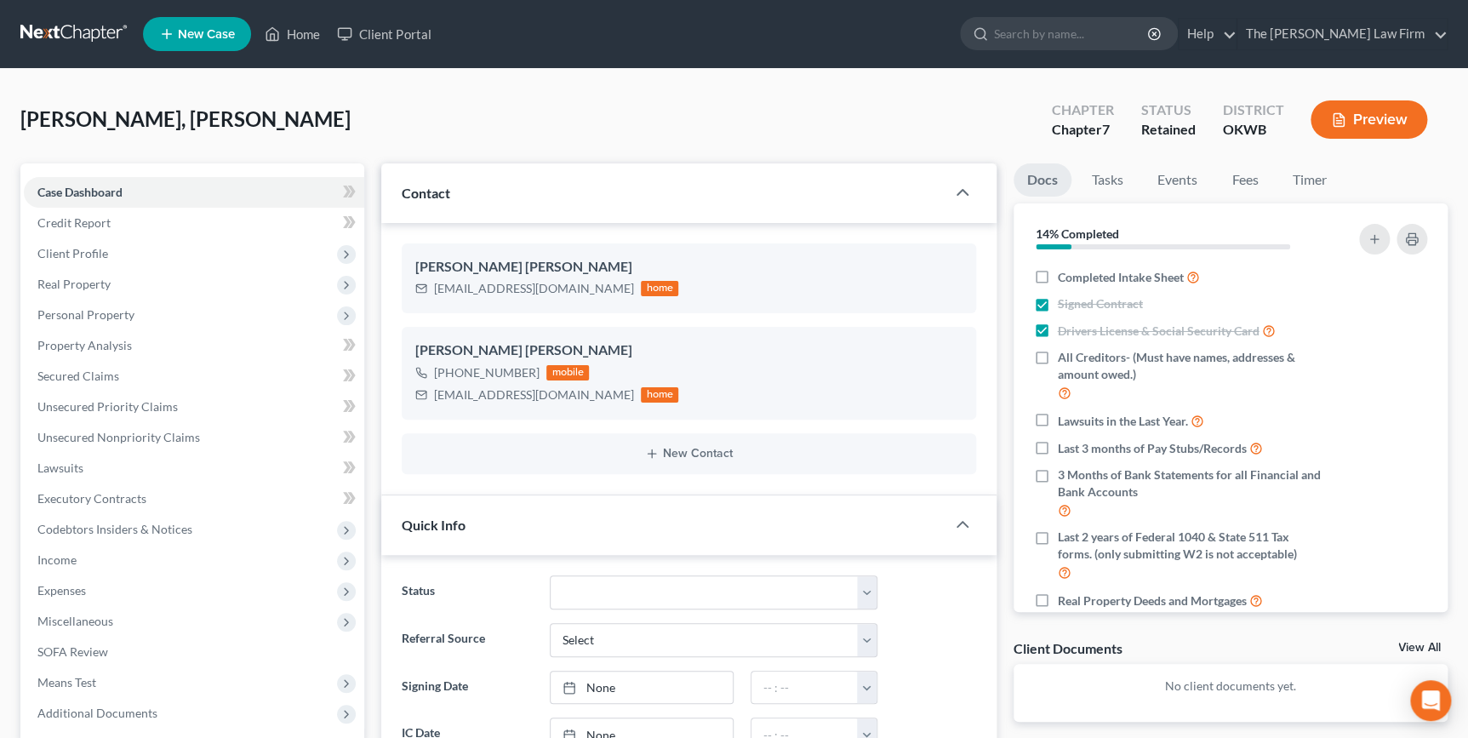
scroll to position [534, 0]
drag, startPoint x: 250, startPoint y: 120, endPoint x: 31, endPoint y: 116, distance: 219.6
click at [26, 118] on div "Kristen, Holley-Lunsford Upgraded Chapter Chapter 7 Status Retained District OK…" at bounding box center [733, 126] width 1427 height 74
drag, startPoint x: 31, startPoint y: 116, endPoint x: 191, endPoint y: 115, distance: 160.0
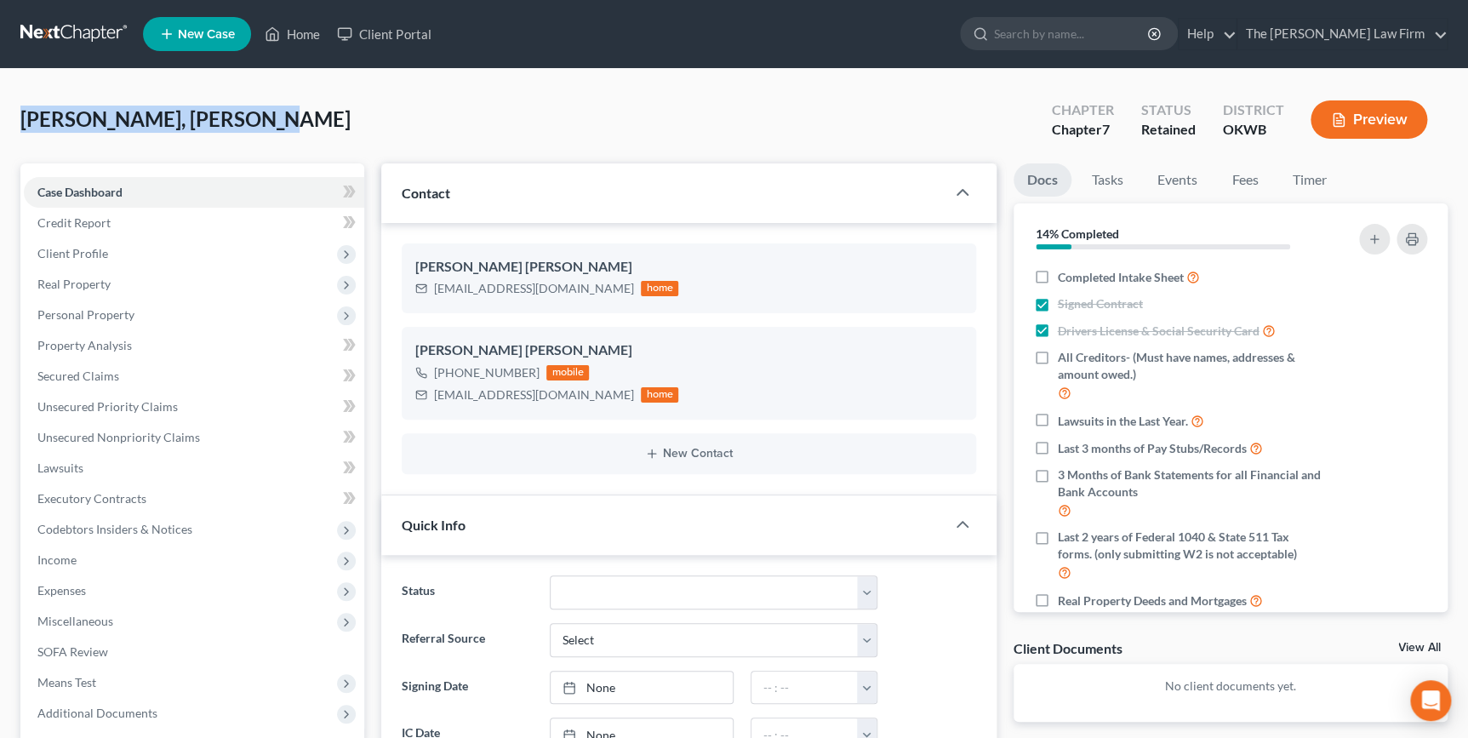
drag, startPoint x: 391, startPoint y: 117, endPoint x: 562, endPoint y: 26, distance: 193.0
click at [392, 116] on div "Kristen, Holley-Lunsford Upgraded Chapter Chapter 7 Status Retained District OK…" at bounding box center [733, 126] width 1427 height 74
click at [286, 31] on link "Home" at bounding box center [292, 34] width 72 height 31
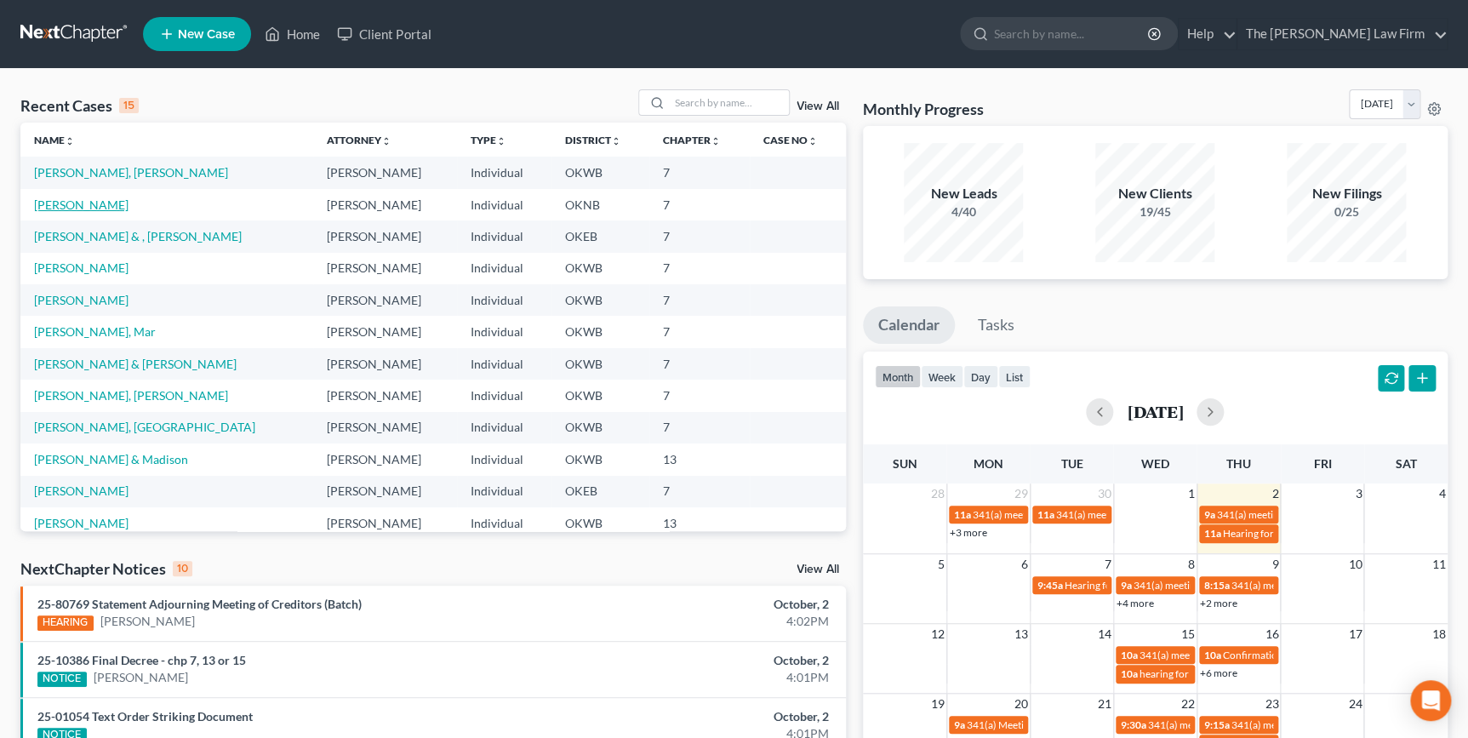
click at [84, 201] on link "Davis, Karen" at bounding box center [81, 204] width 94 height 14
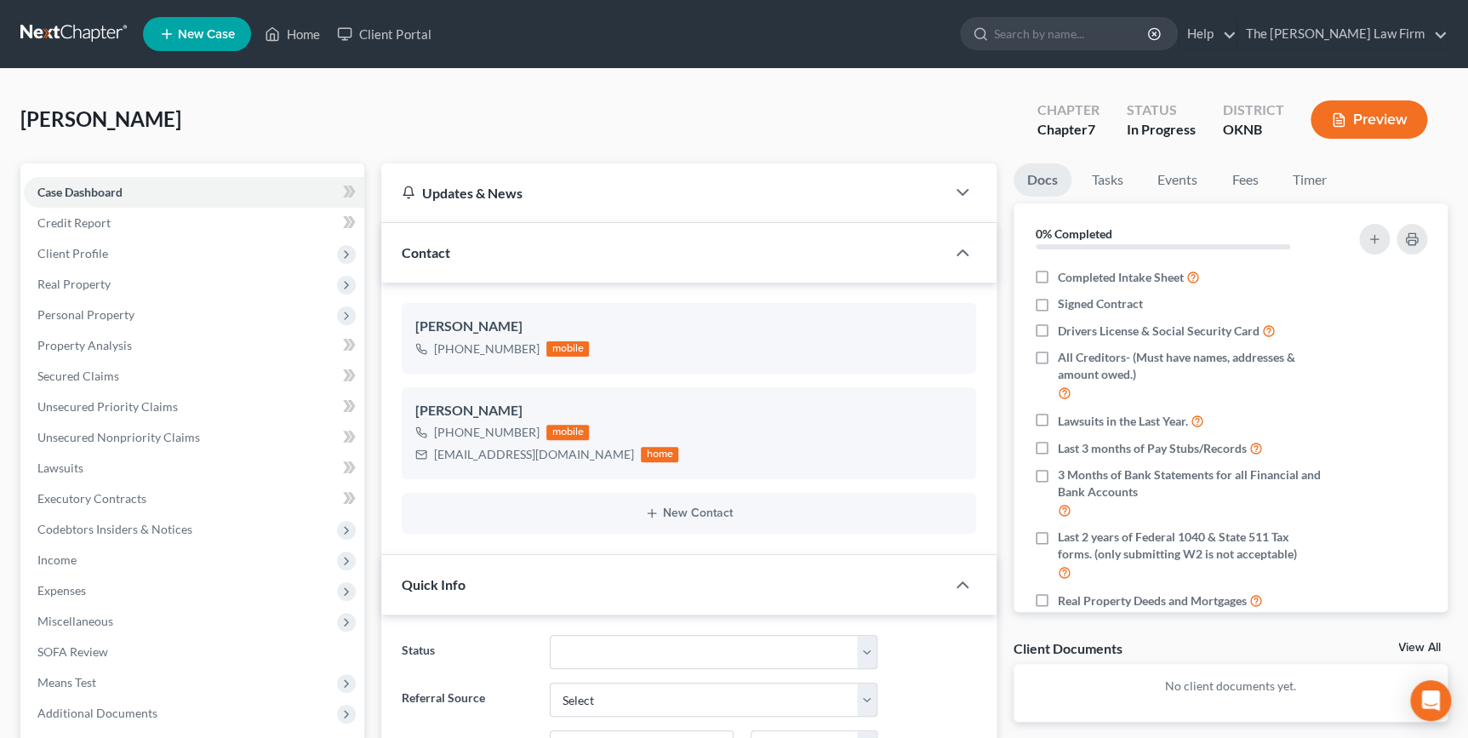
scroll to position [653, 0]
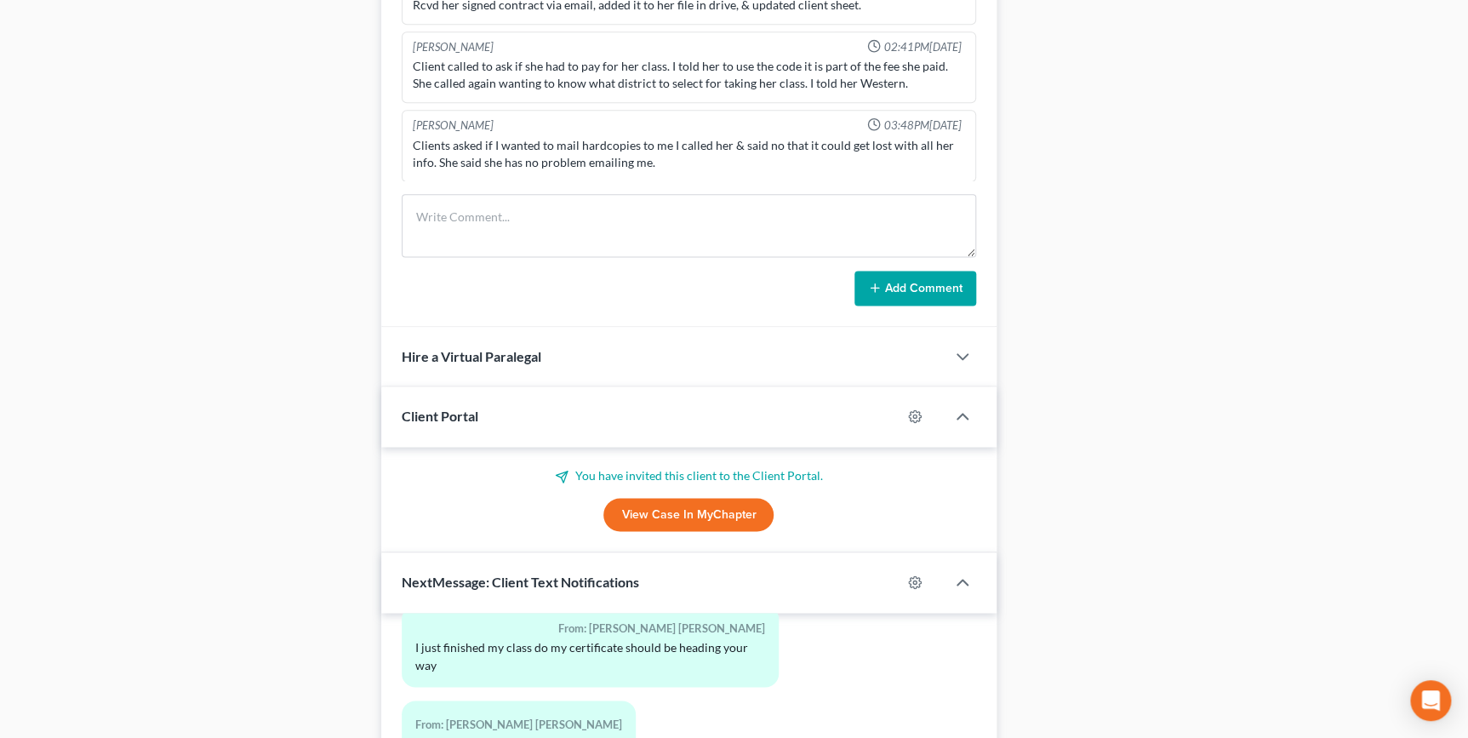
scroll to position [928, 0]
